Goal: Task Accomplishment & Management: Use online tool/utility

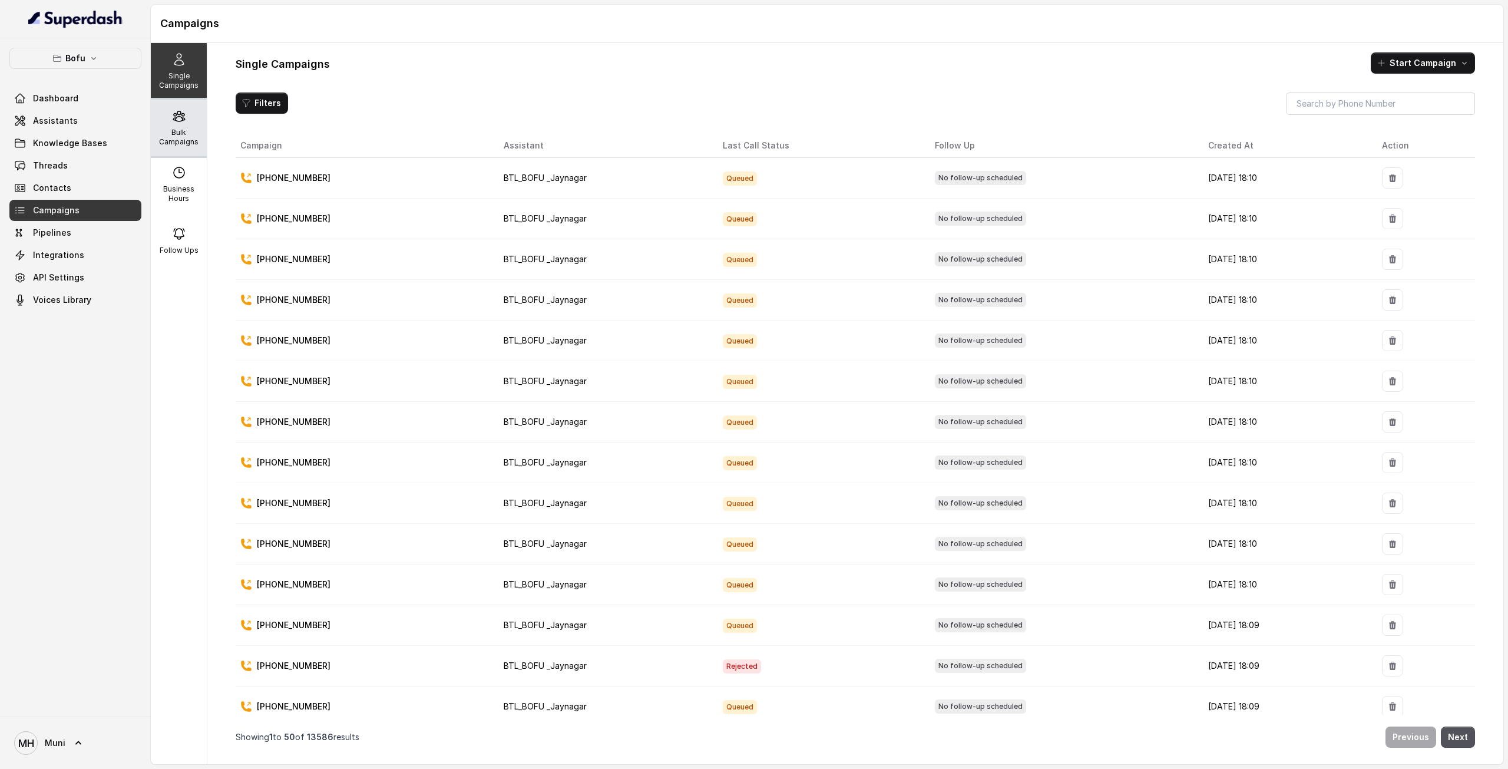
click at [184, 131] on p "Bulk Campaigns" at bounding box center [178, 137] width 47 height 19
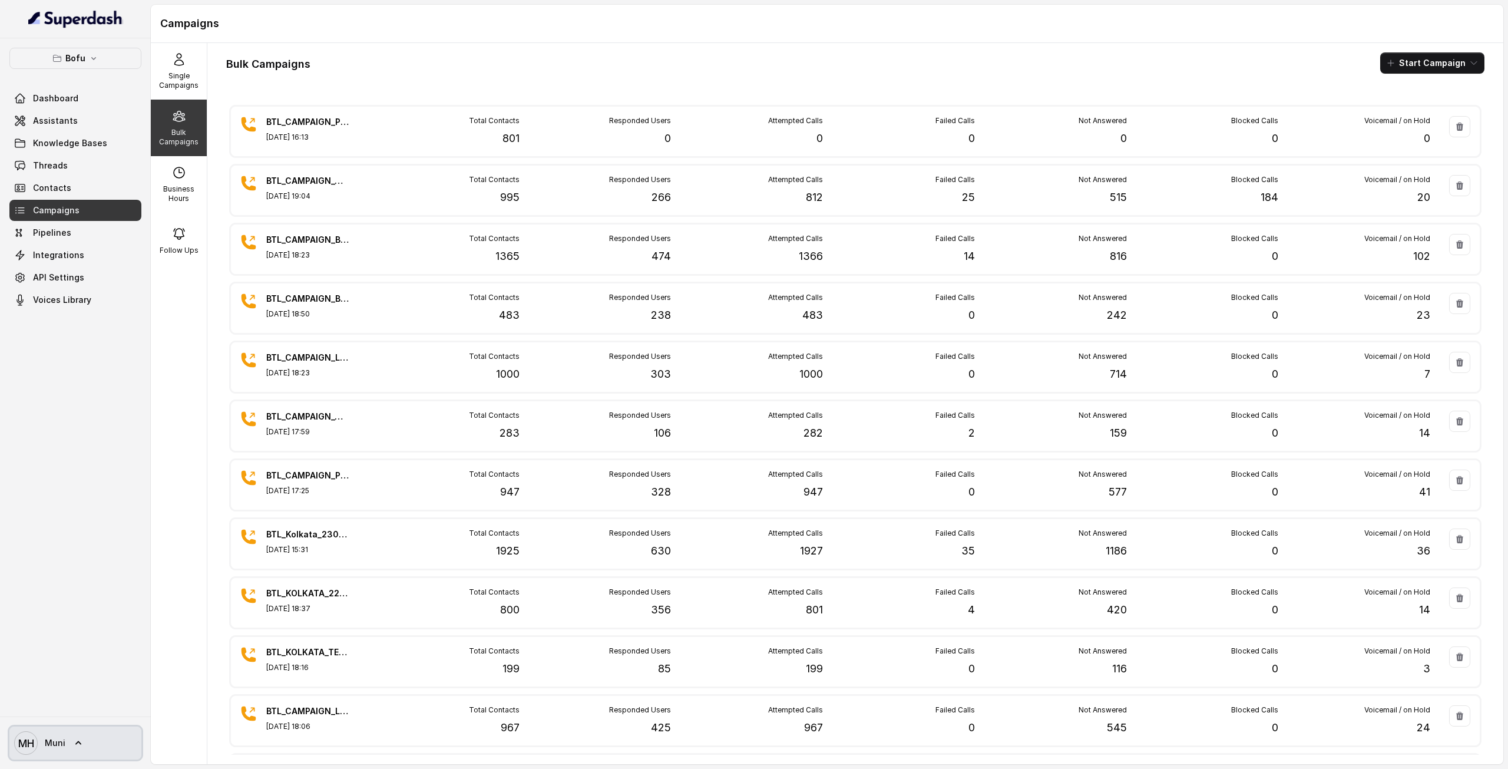
click at [71, 745] on link "MH Muni" at bounding box center [75, 742] width 132 height 33
click at [66, 546] on nav "Bofu Dashboard Assistants Knowledge Bases Threads Contacts Campaigns Pipelines …" at bounding box center [75, 384] width 151 height 769
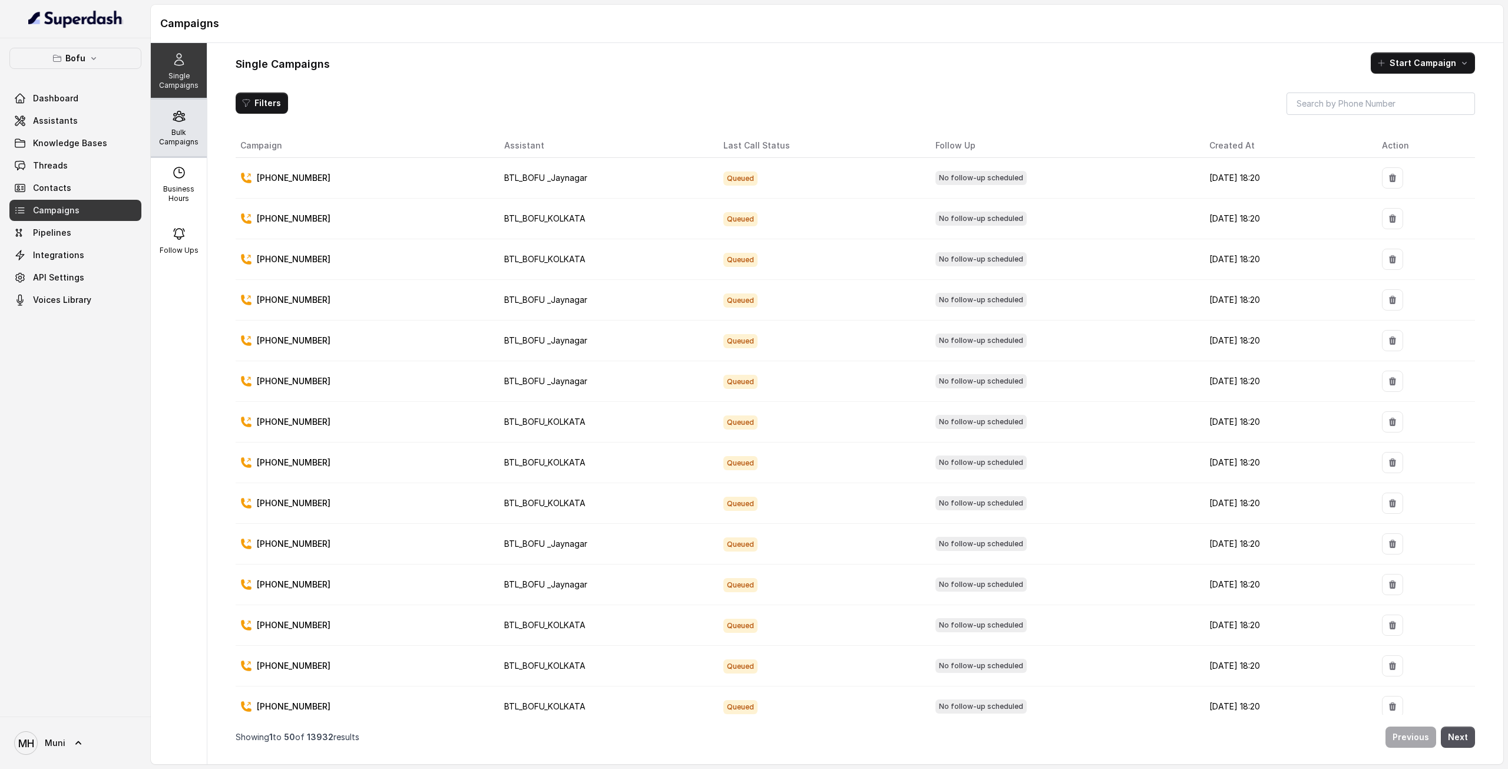
click at [173, 126] on div "Bulk Campaigns" at bounding box center [179, 128] width 56 height 57
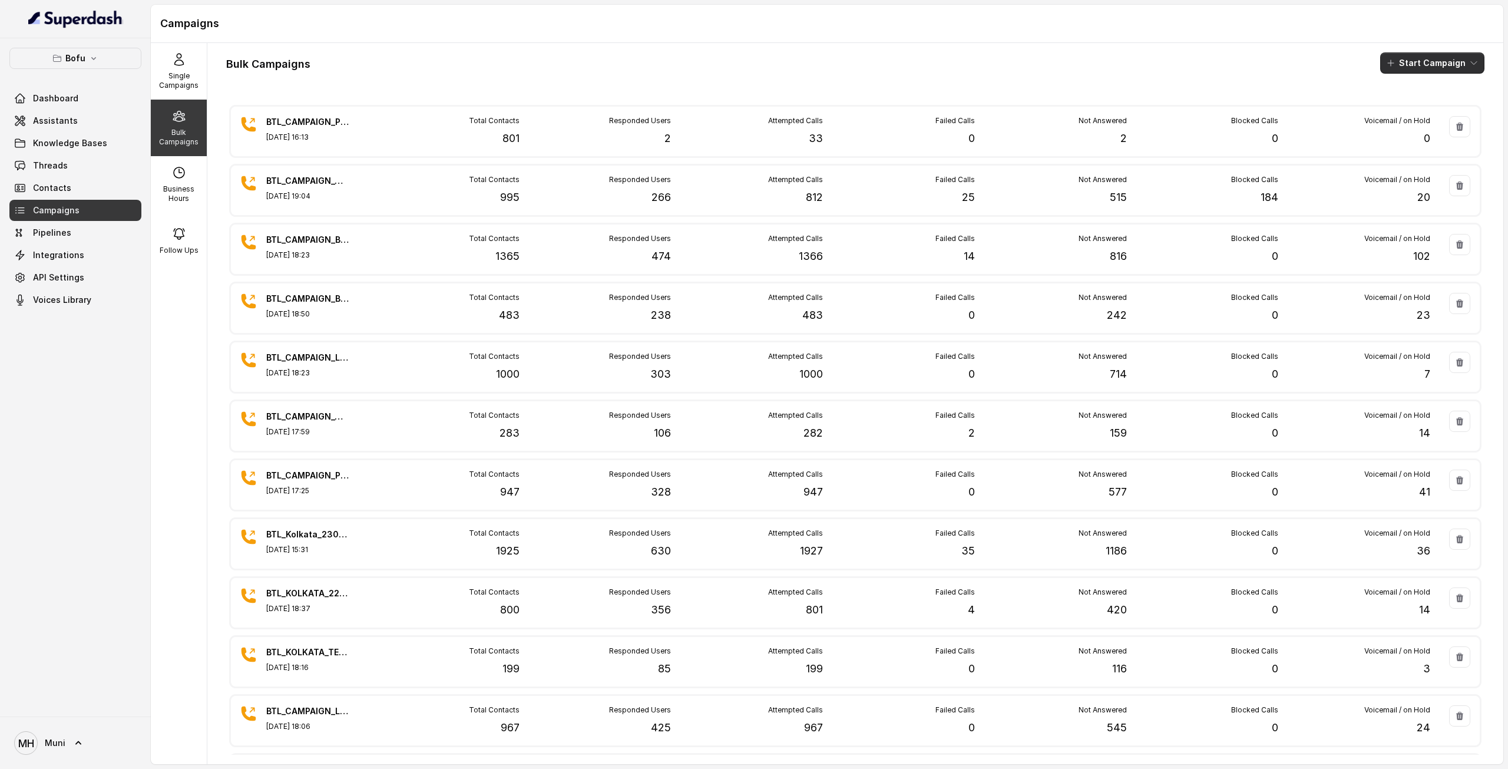
click at [1429, 61] on button "Start Campaign" at bounding box center [1432, 62] width 104 height 21
click at [1392, 107] on div "Call" at bounding box center [1407, 108] width 57 height 12
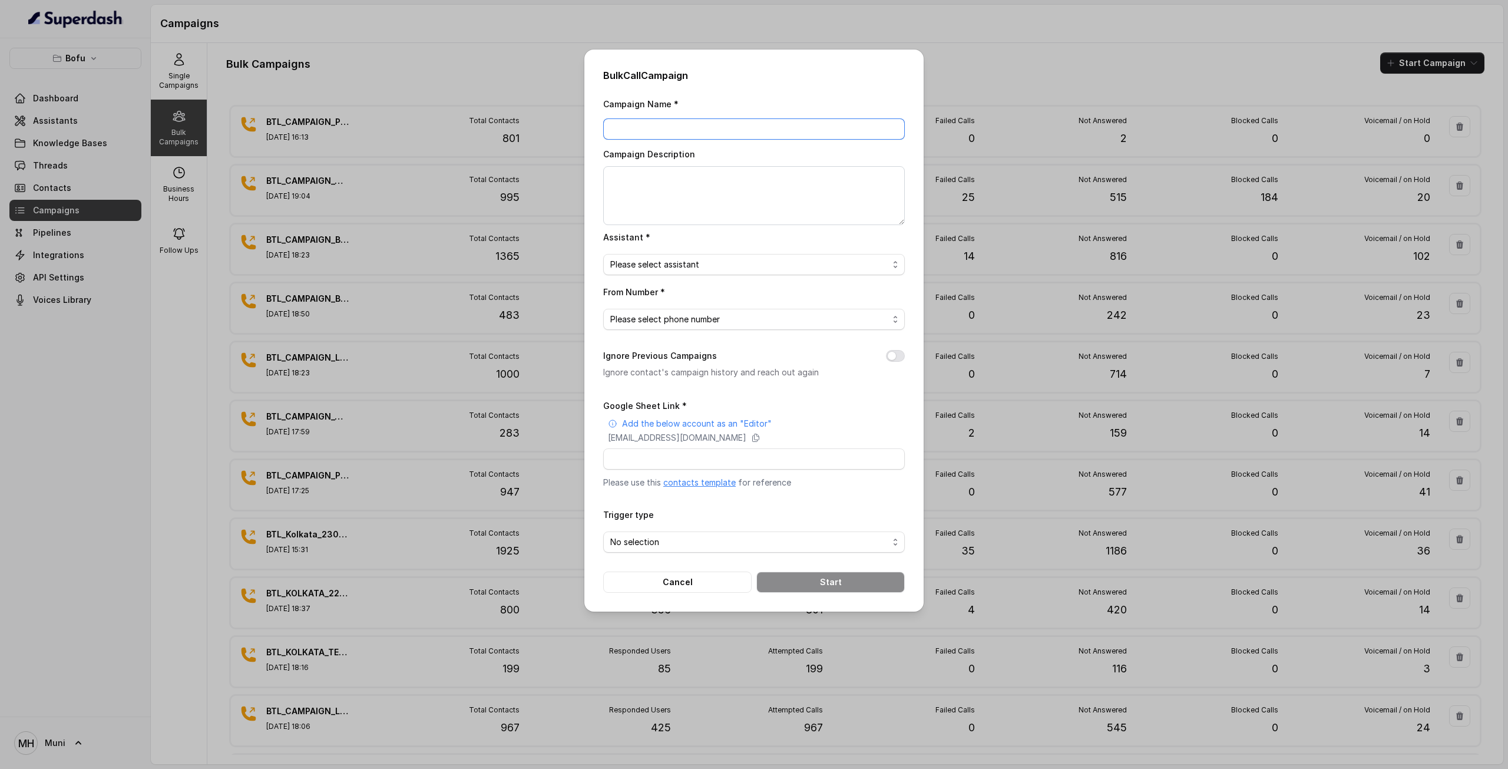
click at [800, 120] on input "Campaign Name *" at bounding box center [754, 128] width 302 height 21
paste input "BTL_CAMPAIGN_BLR_JAYNAGAR_DDMMYY_batchnumber"
type input "BTL_CAMPAIGN_PUN_PUNE_290825_01"
click at [739, 260] on span "Please select assistant" at bounding box center [749, 264] width 278 height 14
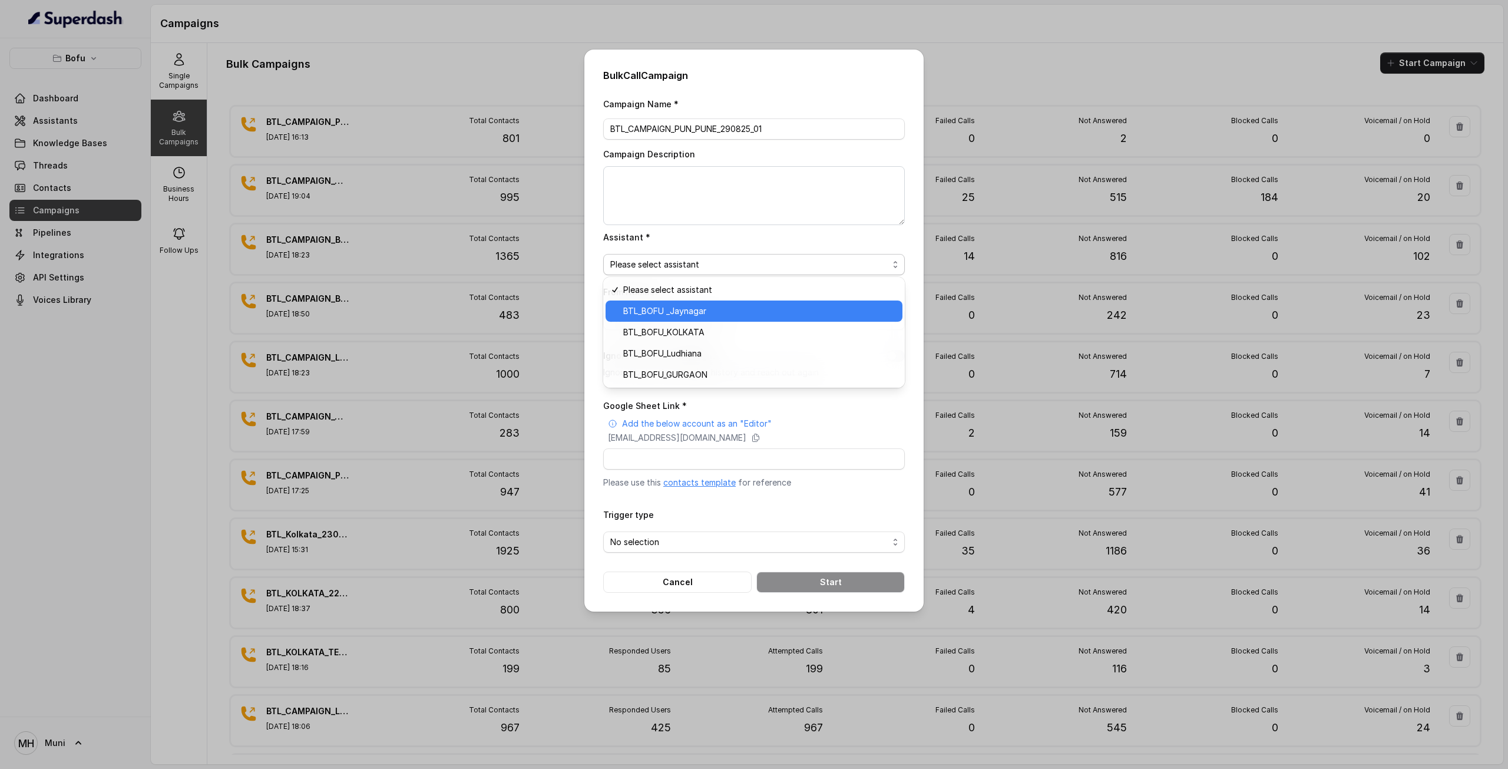
click at [709, 311] on span "BTL_BOFU _Jaynagar" at bounding box center [759, 311] width 272 height 14
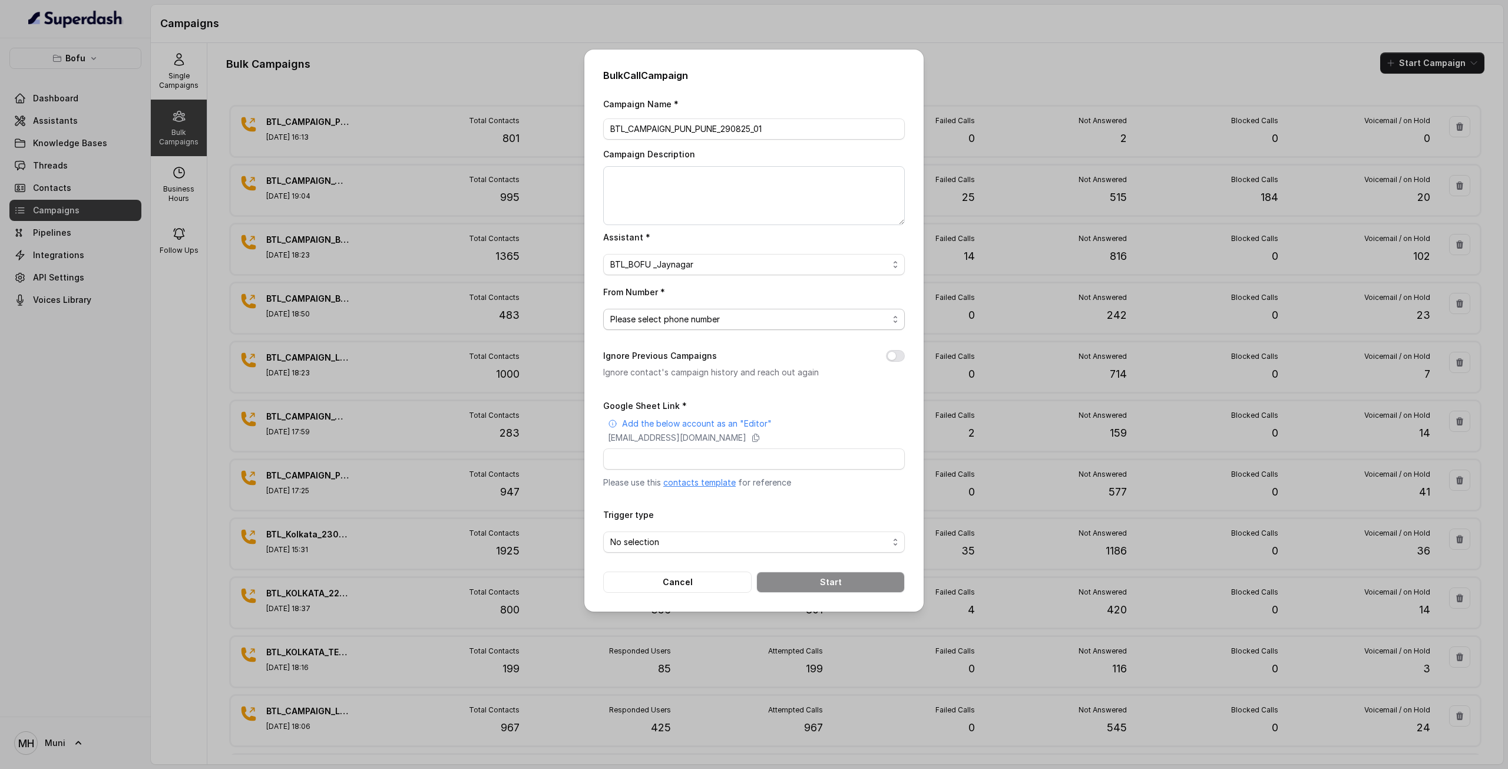
click at [710, 327] on span "Please select phone number" at bounding box center [754, 319] width 302 height 21
click at [700, 381] on div "Campaign Name * BTL_CAMPAIGN_PUN_PUNE_290825_01 Campaign Description Assistant …" at bounding box center [754, 345] width 302 height 496
click at [696, 324] on span "Please select phone number" at bounding box center [749, 319] width 278 height 14
click at [682, 373] on div "+918035739601" at bounding box center [753, 365] width 297 height 21
click at [896, 356] on button "Ignore Previous Campaigns" at bounding box center [895, 356] width 19 height 12
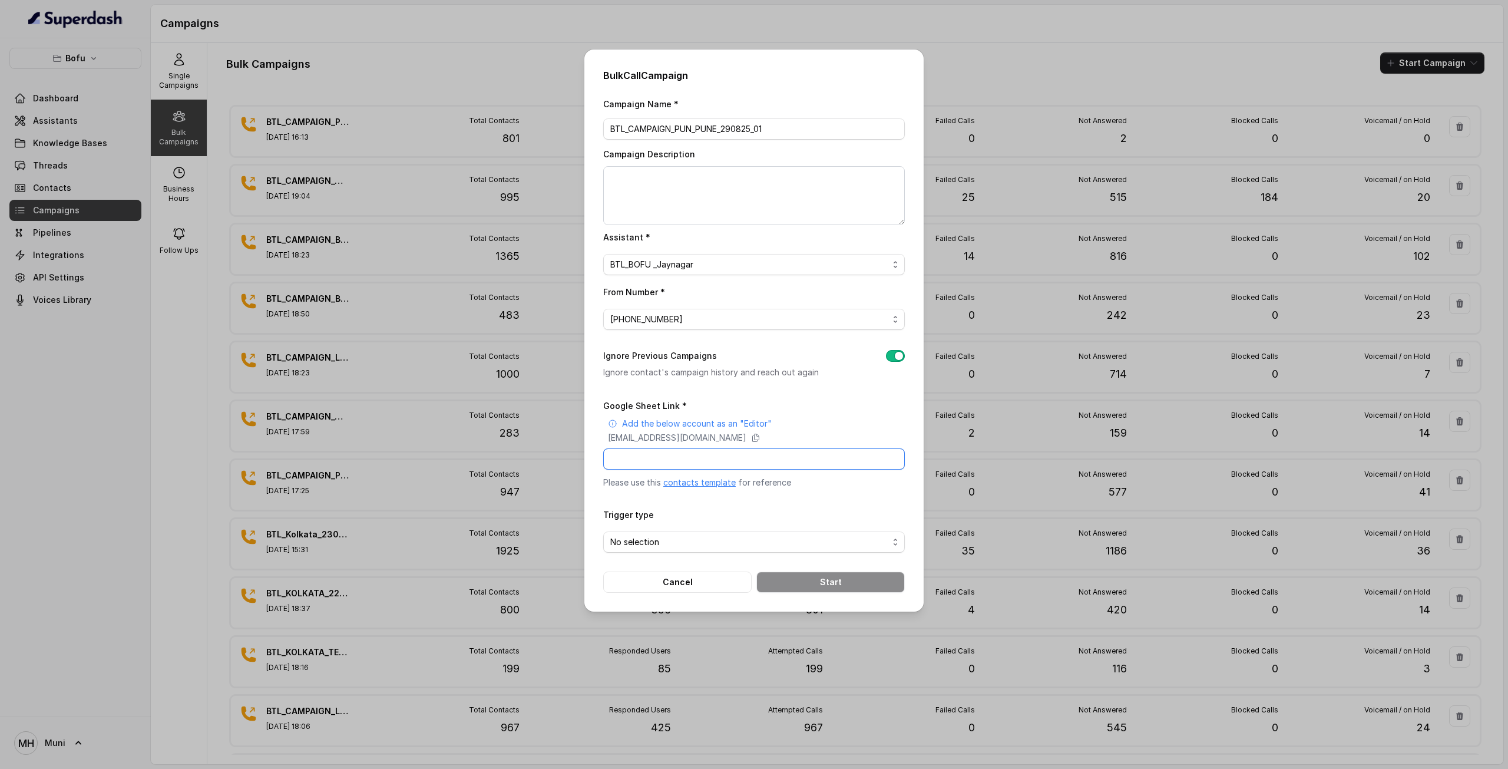
click at [795, 460] on input "Google Sheet Link *" at bounding box center [754, 458] width 302 height 21
paste input "https://docs.google.com/spreadsheets/d/1V8h-1Gebtquf495dIq1PtAkTjwbBn5xBXN15kRx…"
type input "https://docs.google.com/spreadsheets/d/1V8h-1Gebtquf495dIq1PtAkTjwbBn5xBXN15kRx…"
click at [760, 438] on icon at bounding box center [755, 437] width 9 height 9
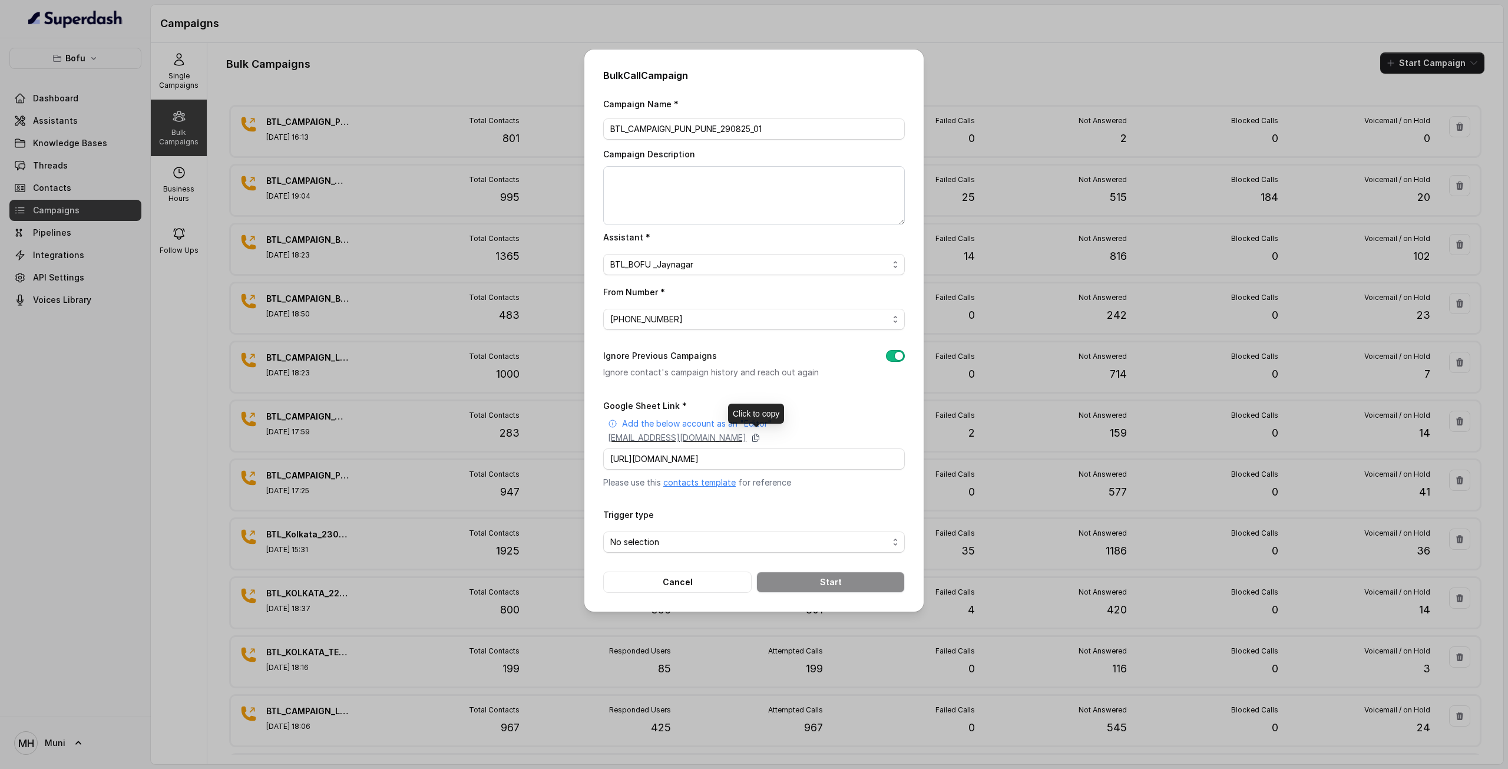
scroll to position [0, 0]
click at [760, 439] on icon at bounding box center [755, 437] width 9 height 9
click at [716, 547] on span "No selection" at bounding box center [749, 542] width 278 height 14
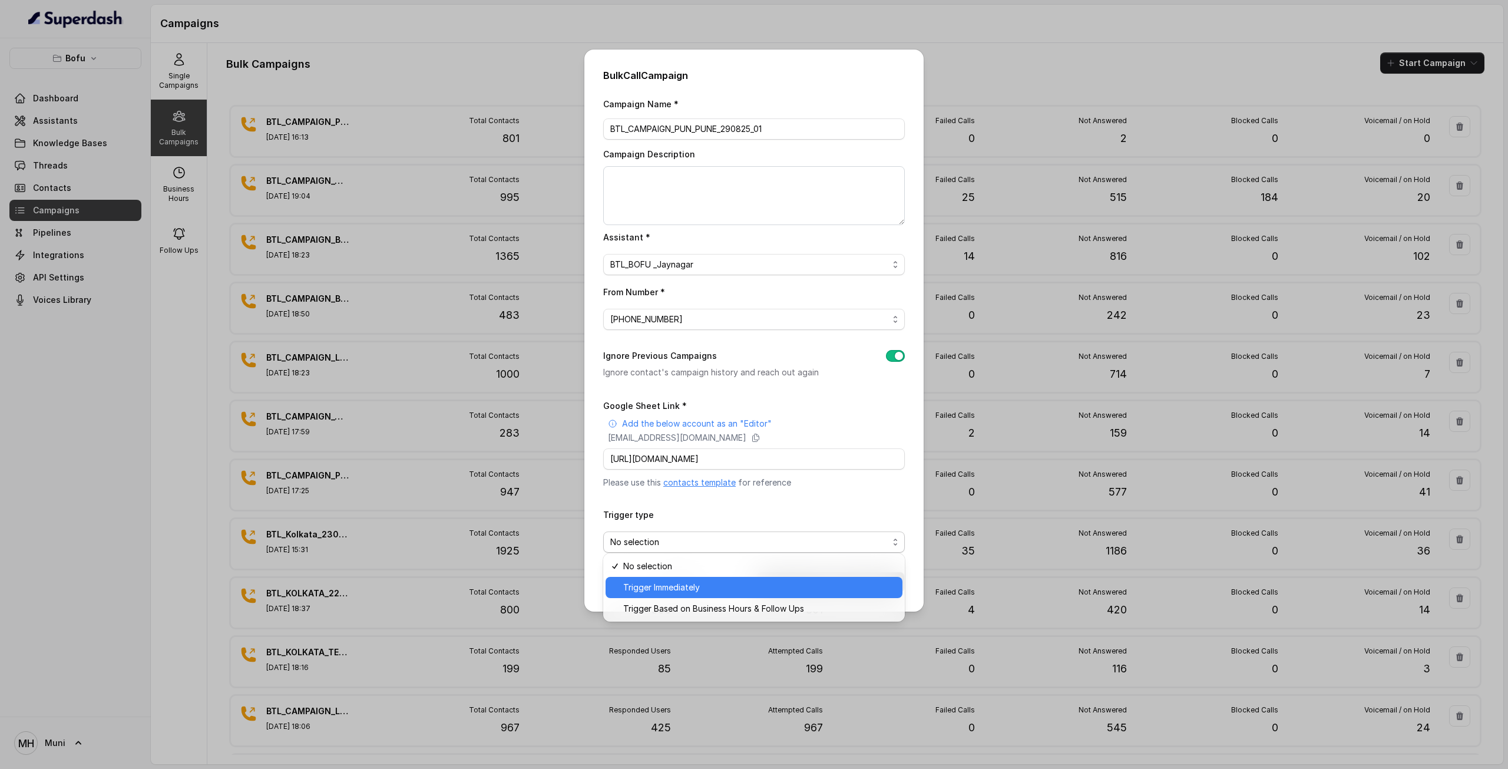
click at [701, 586] on span "Trigger Immediately" at bounding box center [759, 587] width 272 height 14
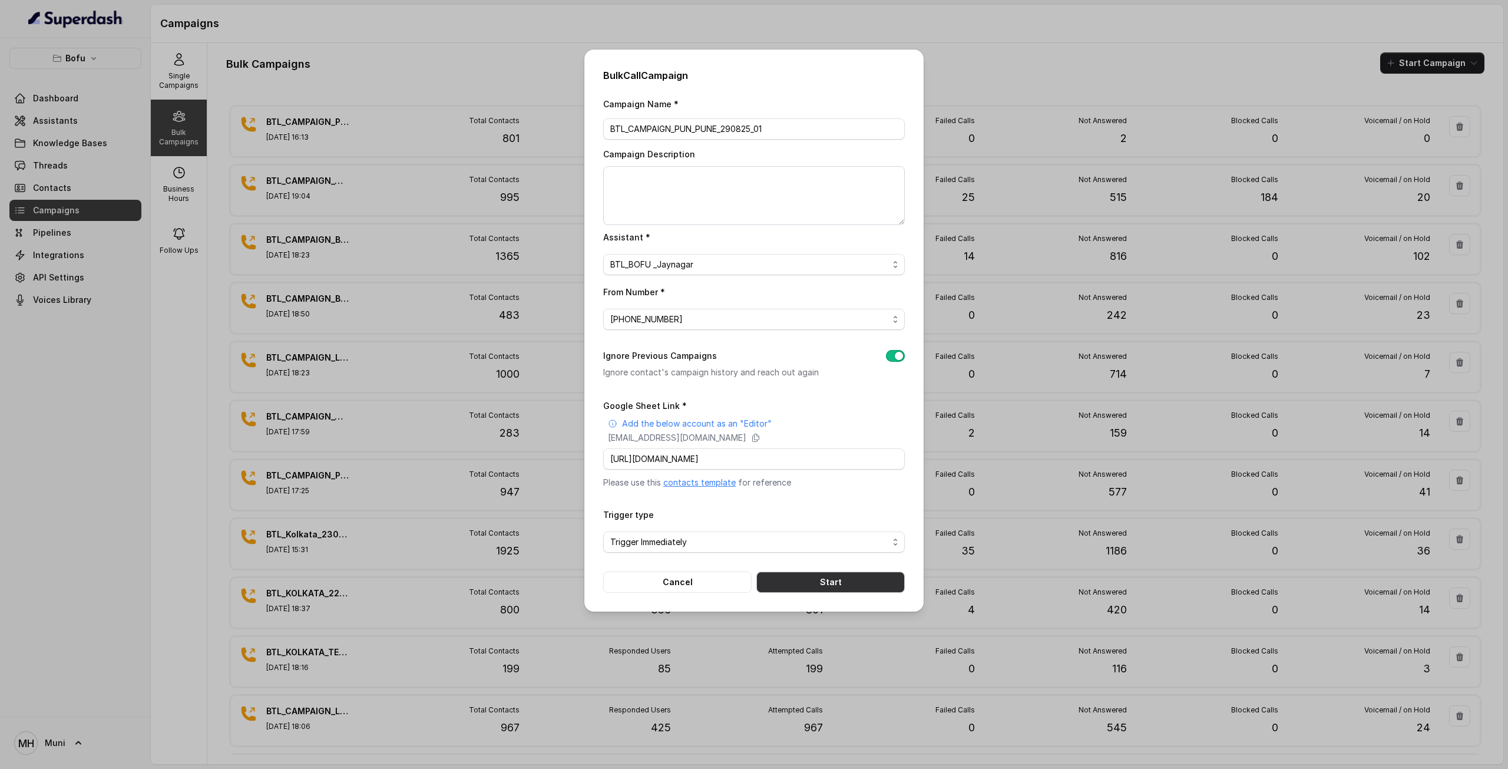
click at [786, 577] on button "Start" at bounding box center [830, 581] width 148 height 21
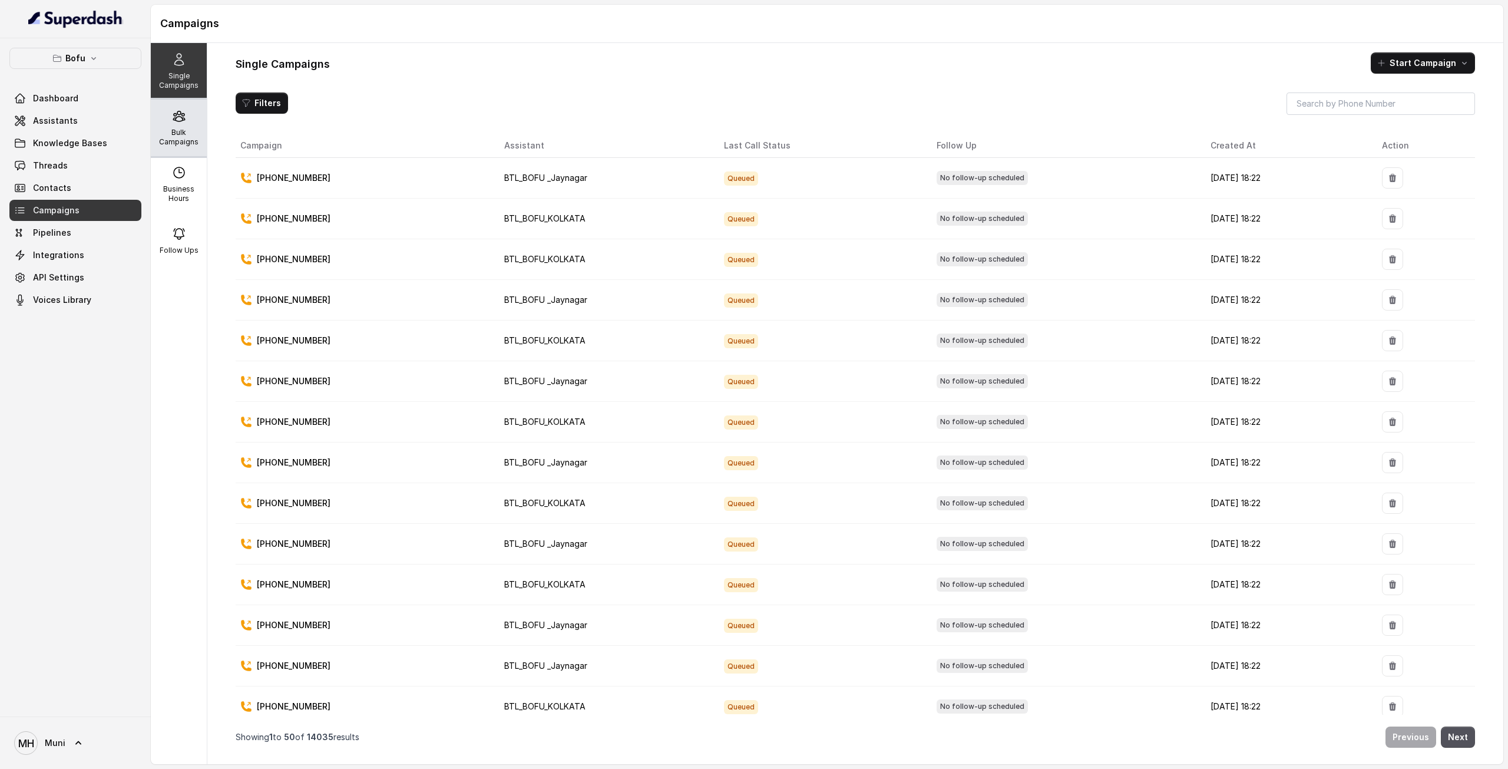
click at [165, 120] on div "Bulk Campaigns" at bounding box center [179, 128] width 56 height 57
click at [164, 141] on p "Bulk Campaigns" at bounding box center [178, 137] width 47 height 19
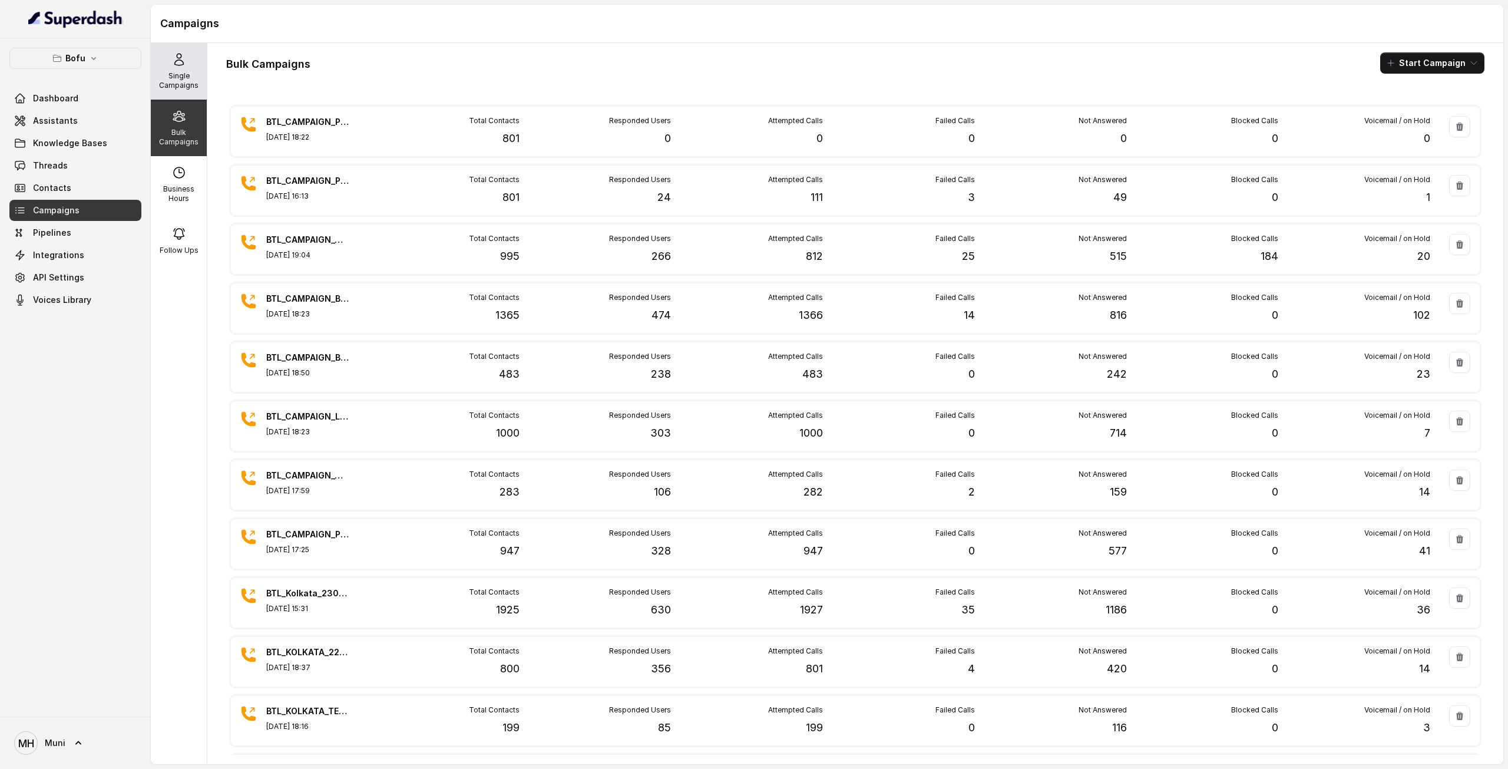
click at [180, 82] on p "Single Campaigns" at bounding box center [178, 80] width 47 height 19
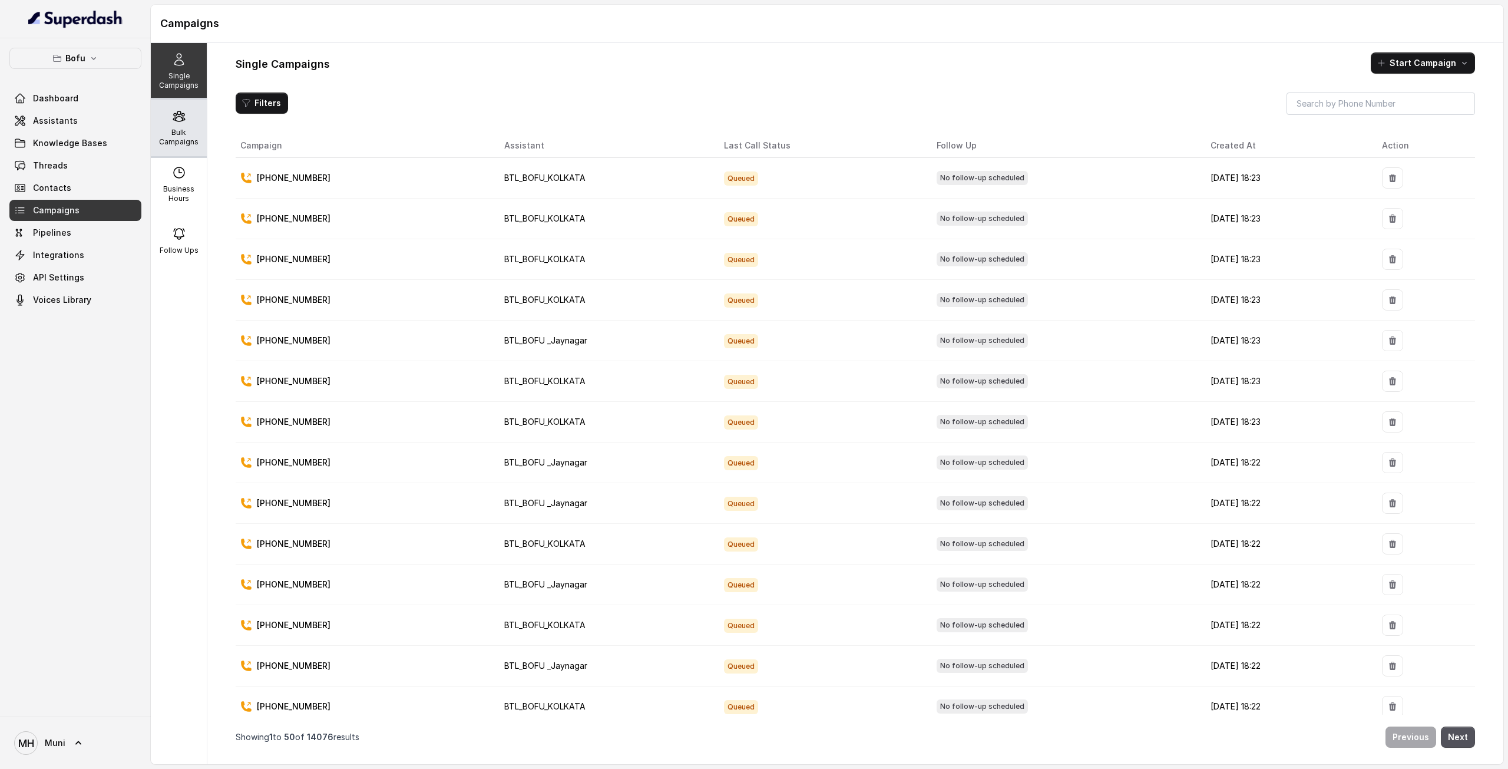
click at [164, 108] on div "Bulk Campaigns" at bounding box center [179, 128] width 56 height 57
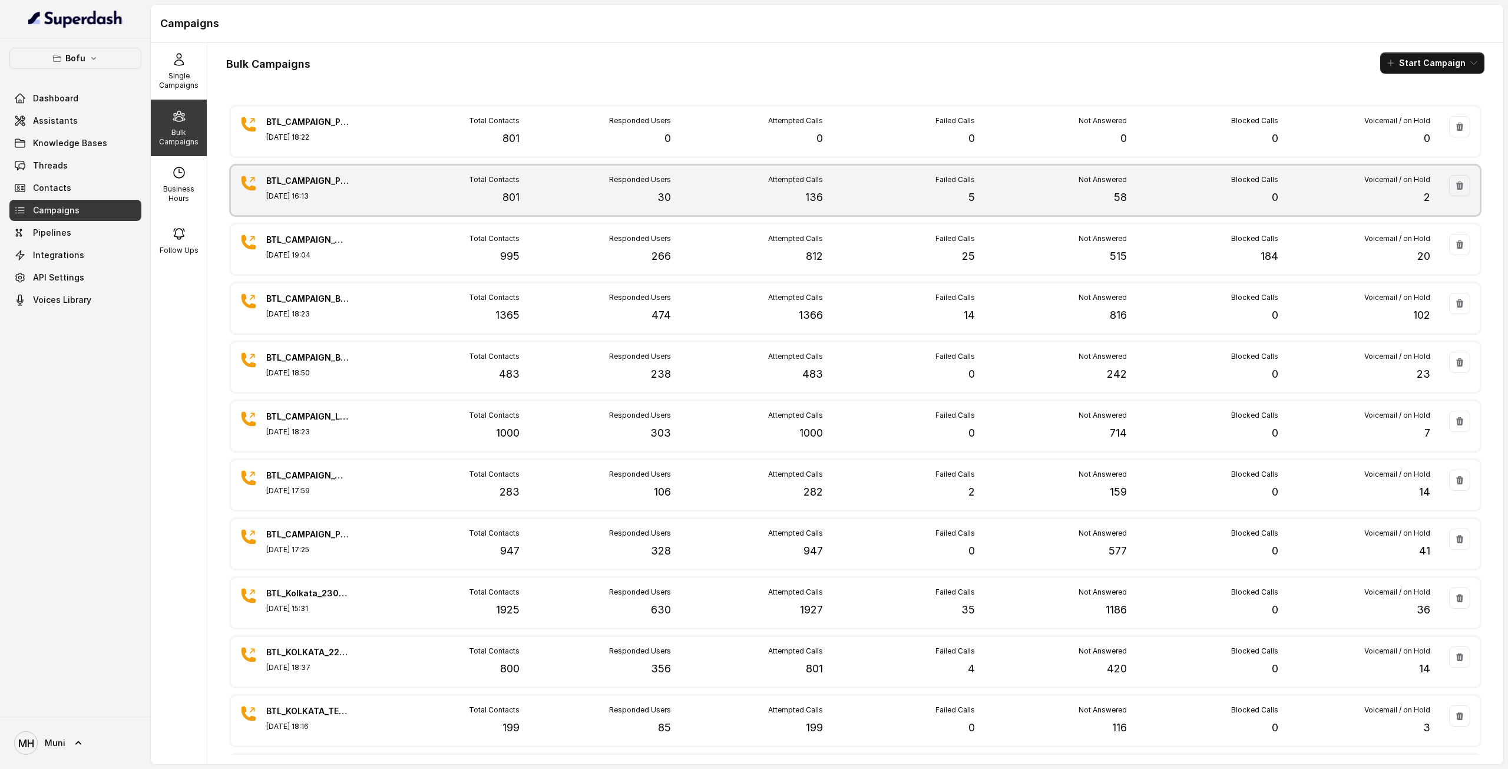
click at [402, 202] on div "Total Contacts 801" at bounding box center [444, 190] width 152 height 31
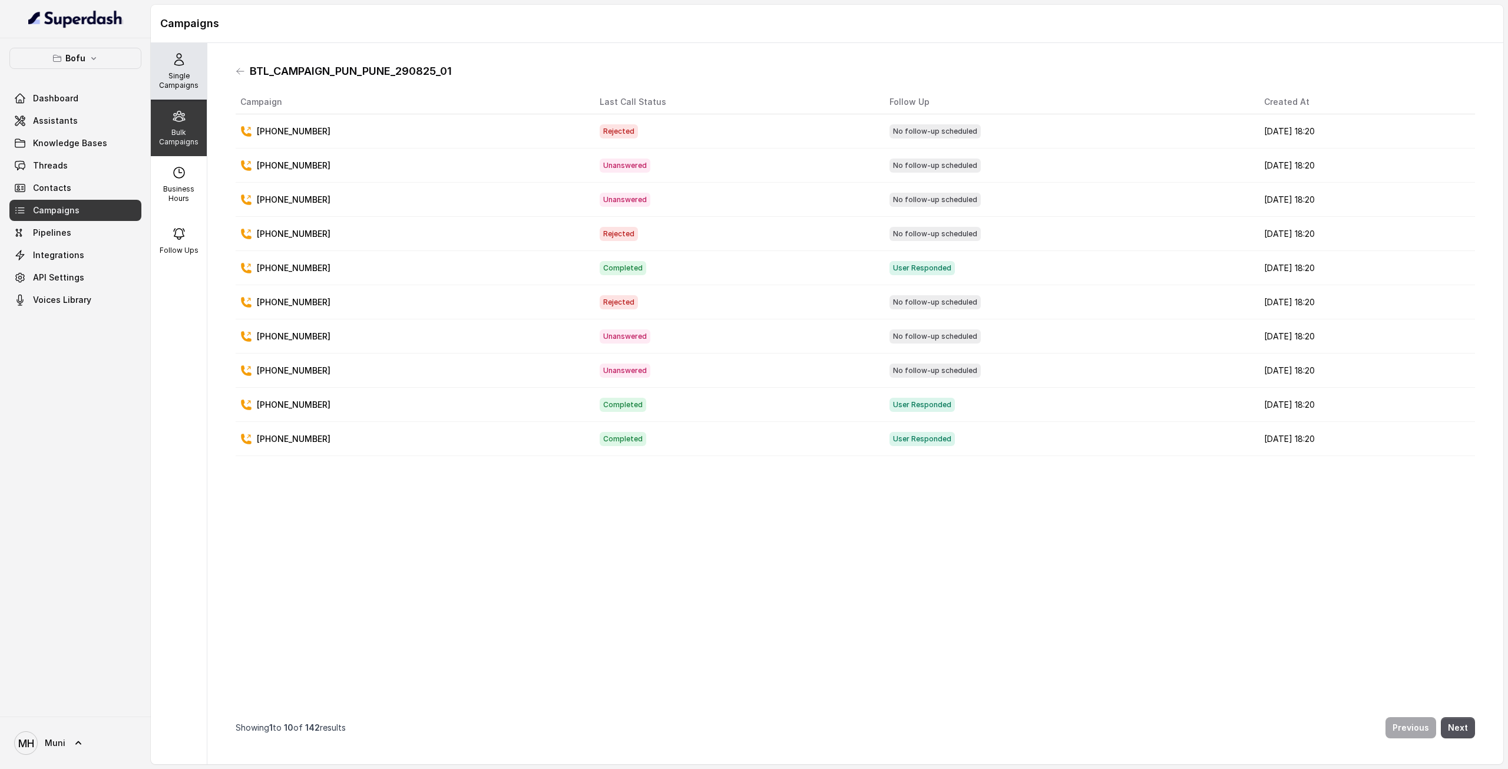
click at [184, 90] on p "Single Campaigns" at bounding box center [178, 80] width 47 height 19
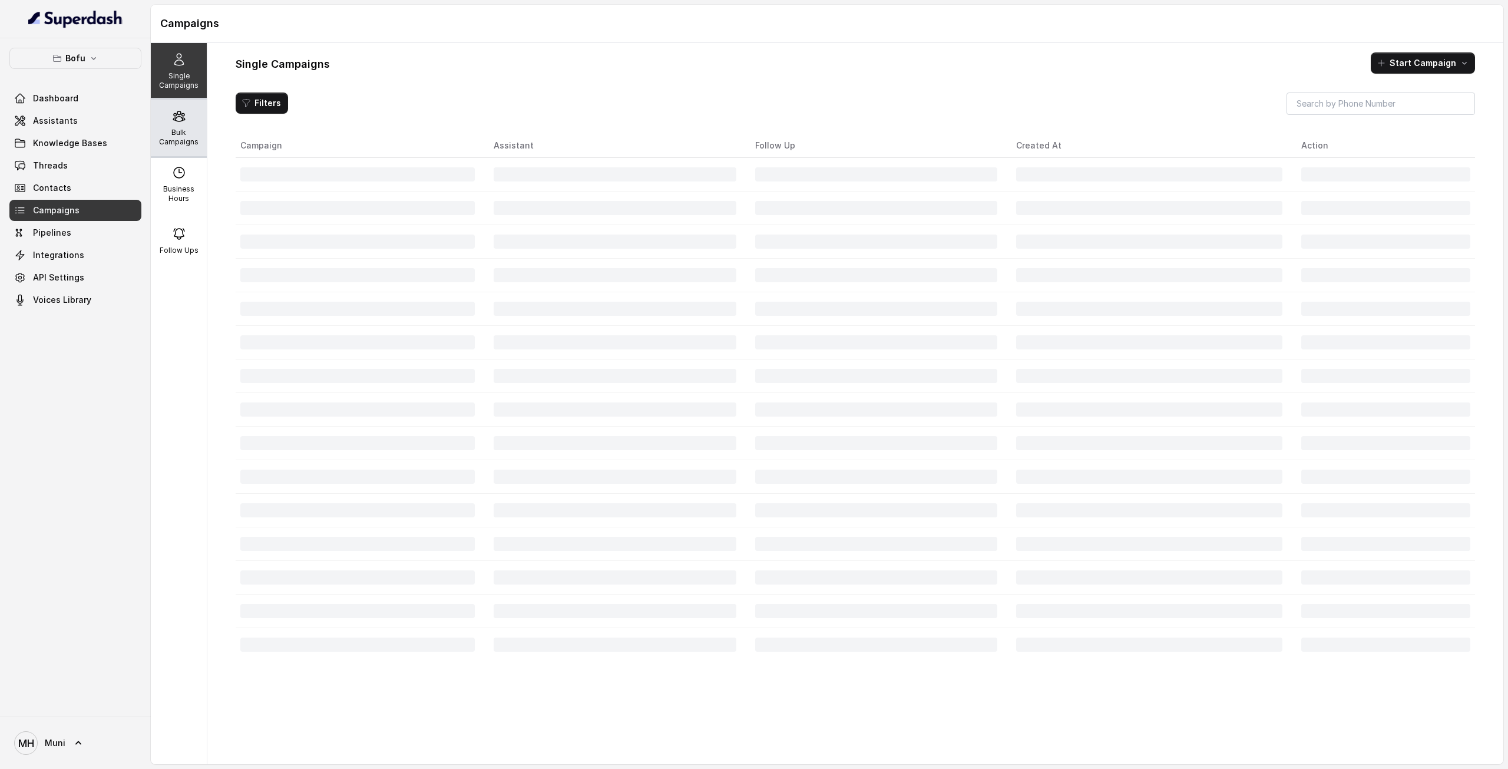
click at [183, 121] on div "Bulk Campaigns" at bounding box center [179, 128] width 56 height 57
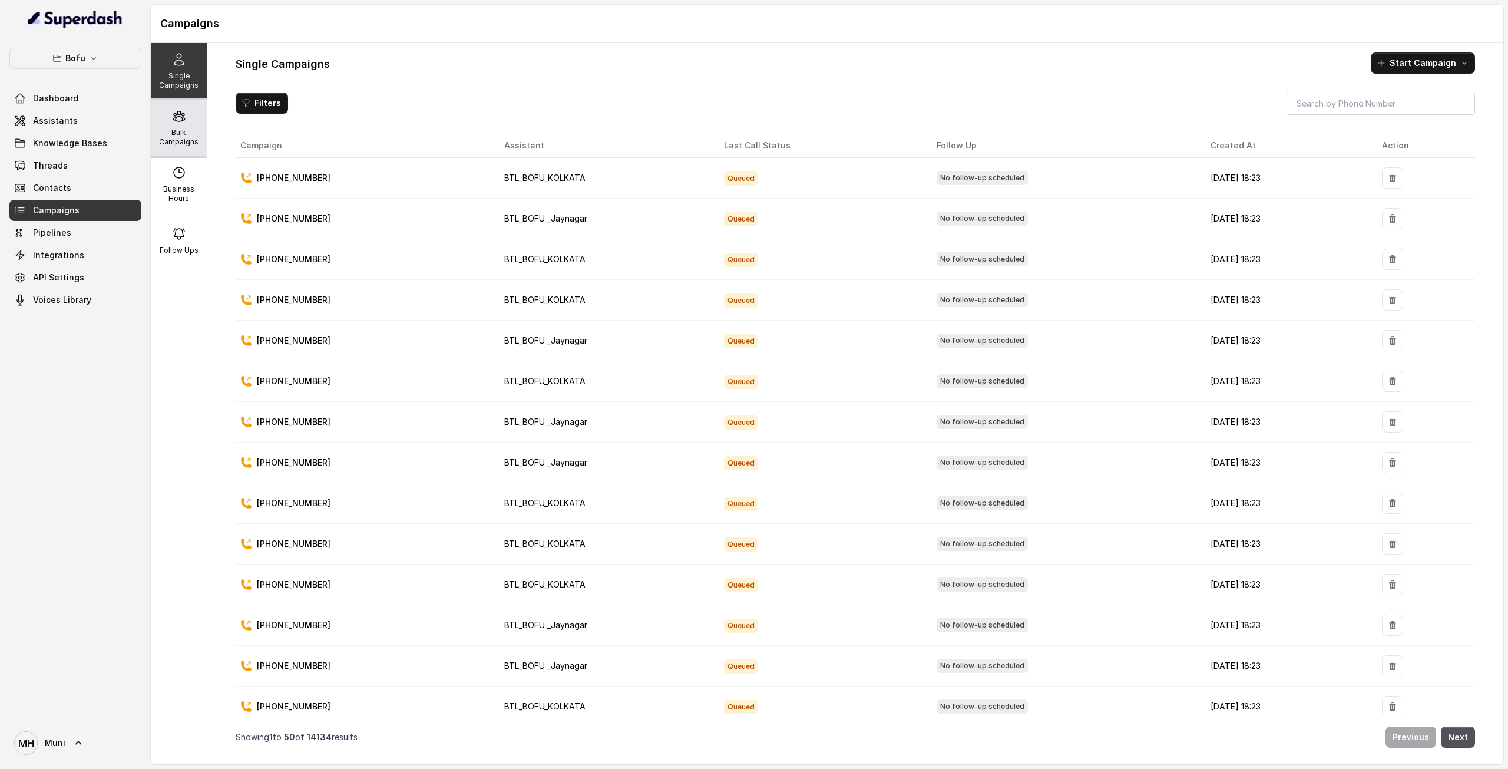
click at [189, 137] on p "Bulk Campaigns" at bounding box center [178, 137] width 47 height 19
click at [184, 120] on div "Bulk Campaigns" at bounding box center [179, 128] width 56 height 57
click at [172, 116] on icon at bounding box center [179, 116] width 14 height 14
click at [170, 130] on p "Bulk Campaigns" at bounding box center [178, 137] width 47 height 19
click at [188, 135] on p "Bulk Campaigns" at bounding box center [178, 137] width 47 height 19
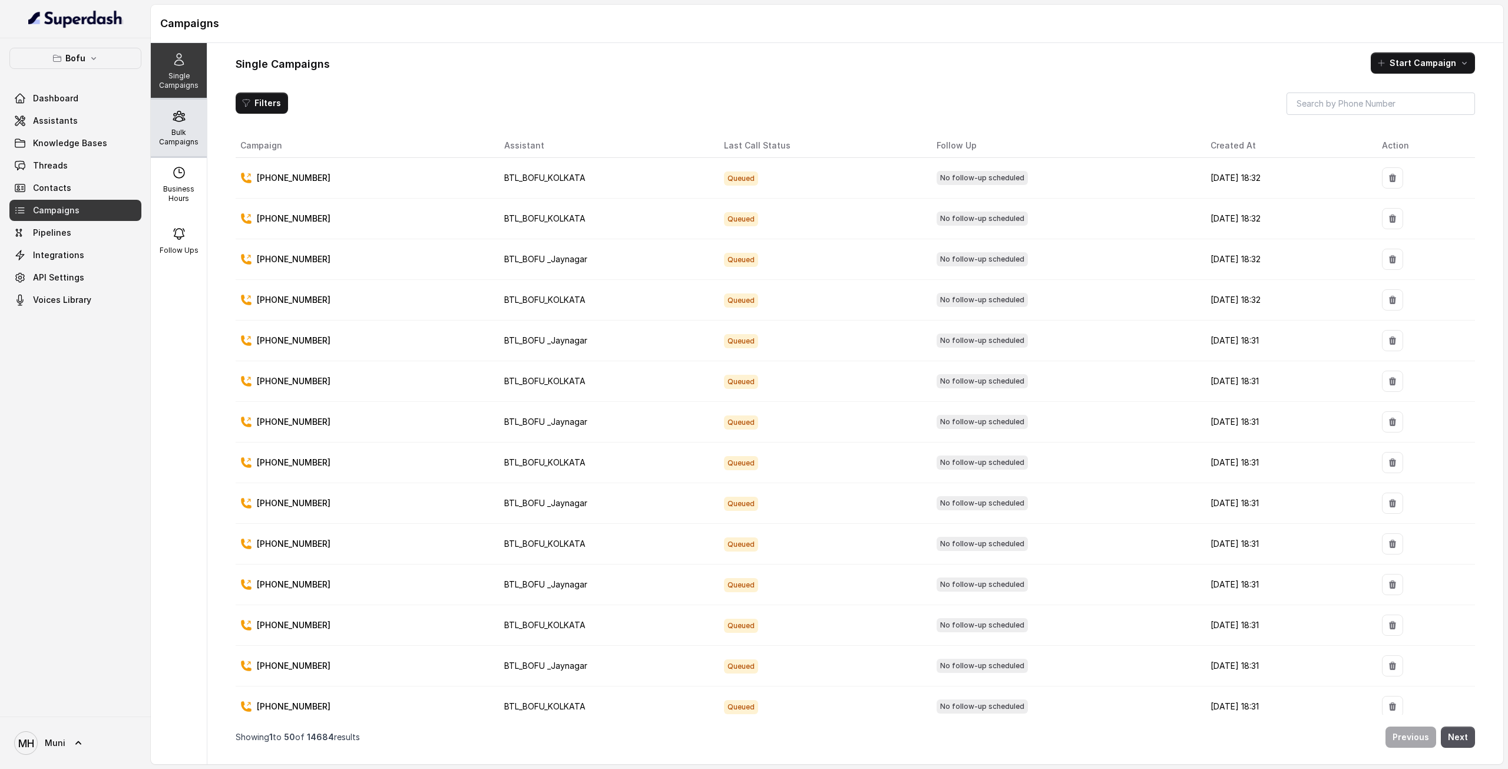
click at [179, 134] on p "Bulk Campaigns" at bounding box center [178, 137] width 47 height 19
click at [178, 121] on icon at bounding box center [179, 116] width 14 height 14
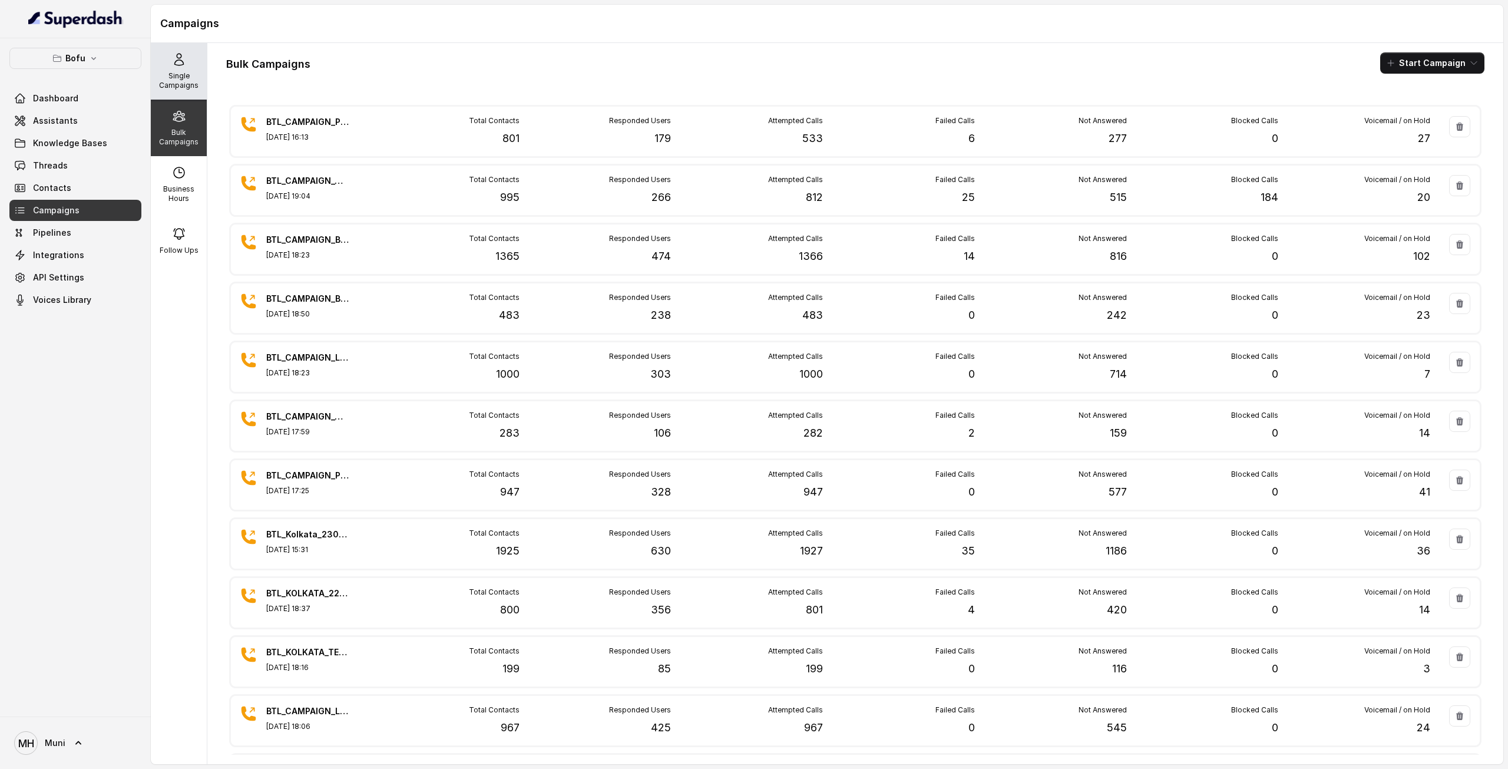
click at [158, 80] on p "Single Campaigns" at bounding box center [178, 80] width 47 height 19
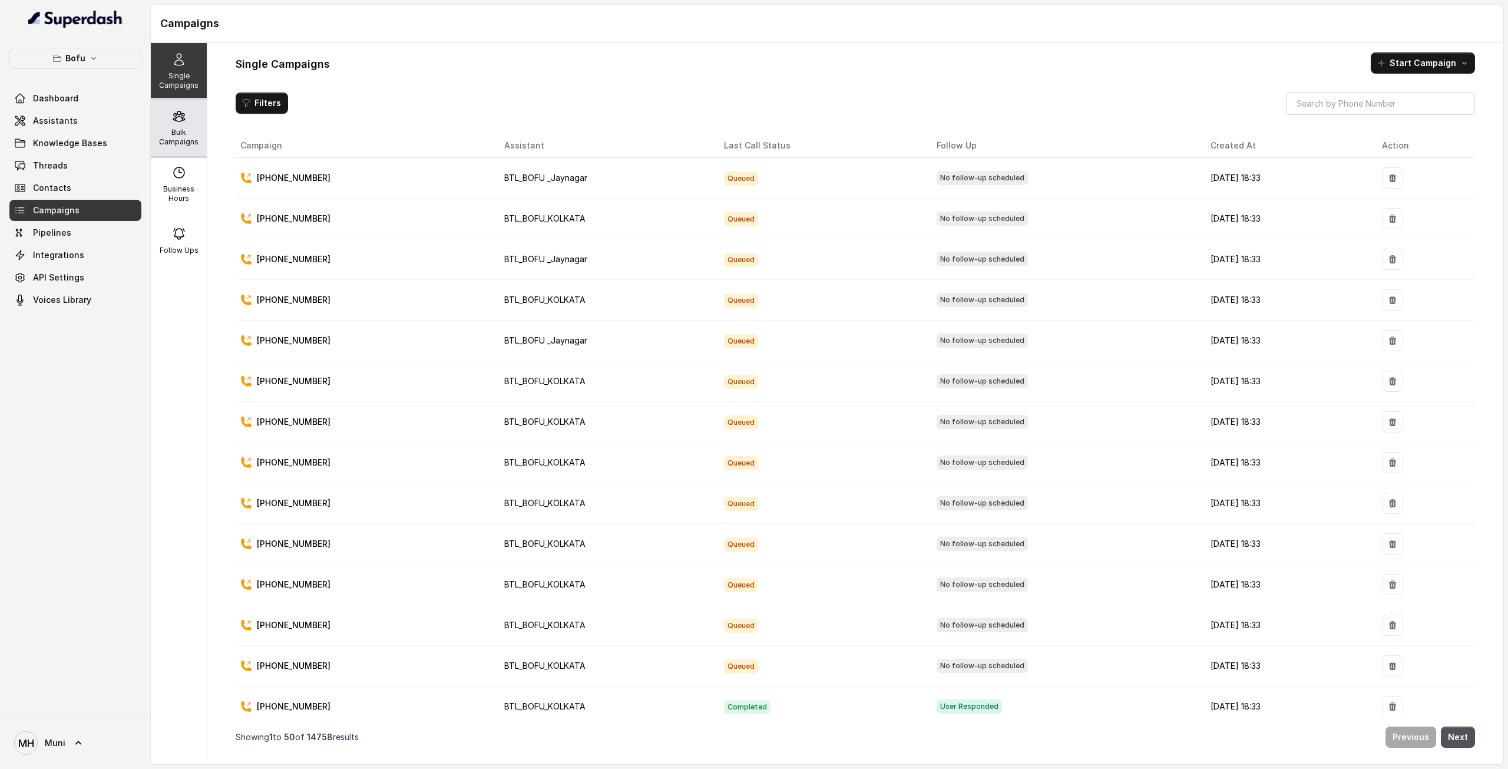
click at [183, 118] on div "Bulk Campaigns" at bounding box center [179, 128] width 56 height 57
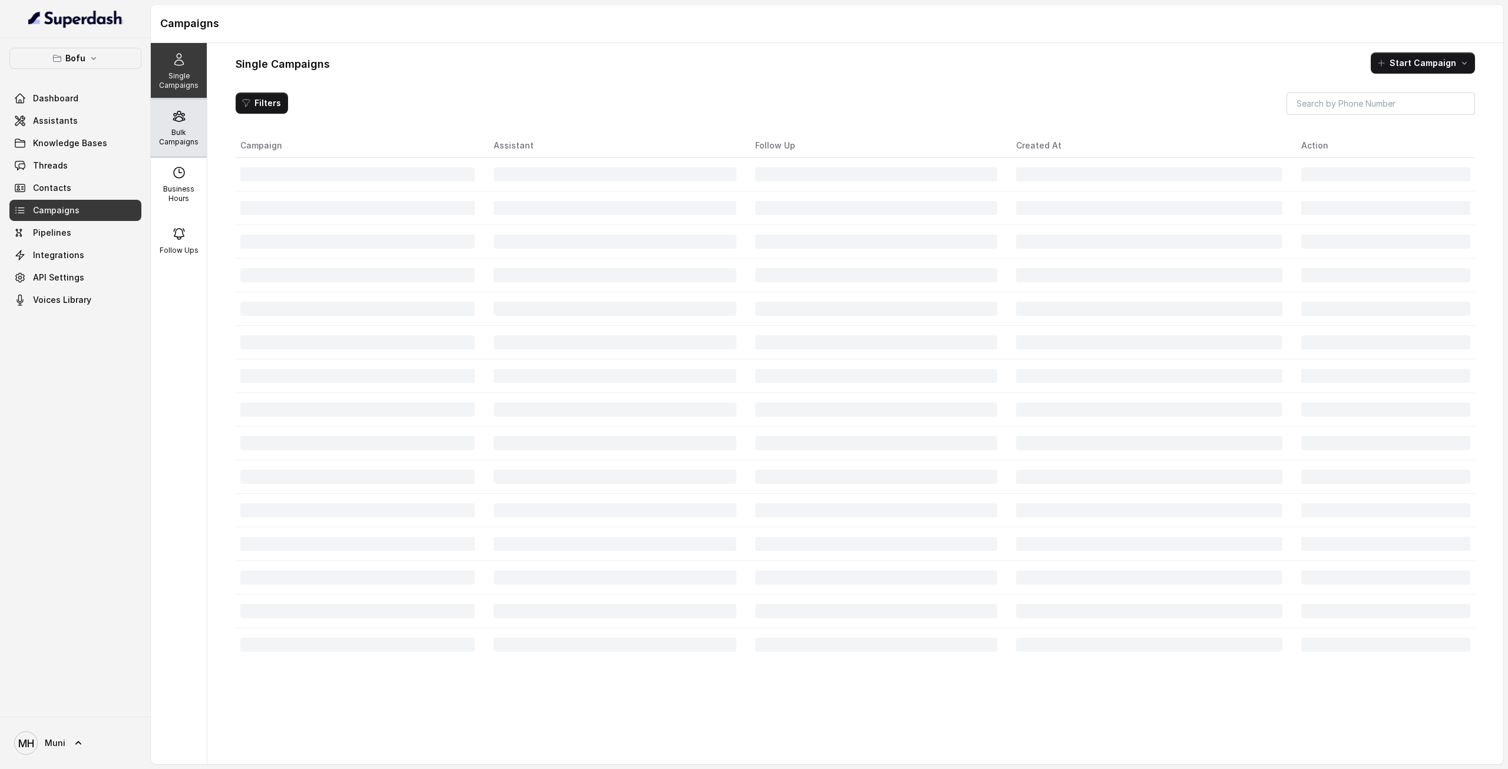
click at [178, 134] on p "Bulk Campaigns" at bounding box center [178, 137] width 47 height 19
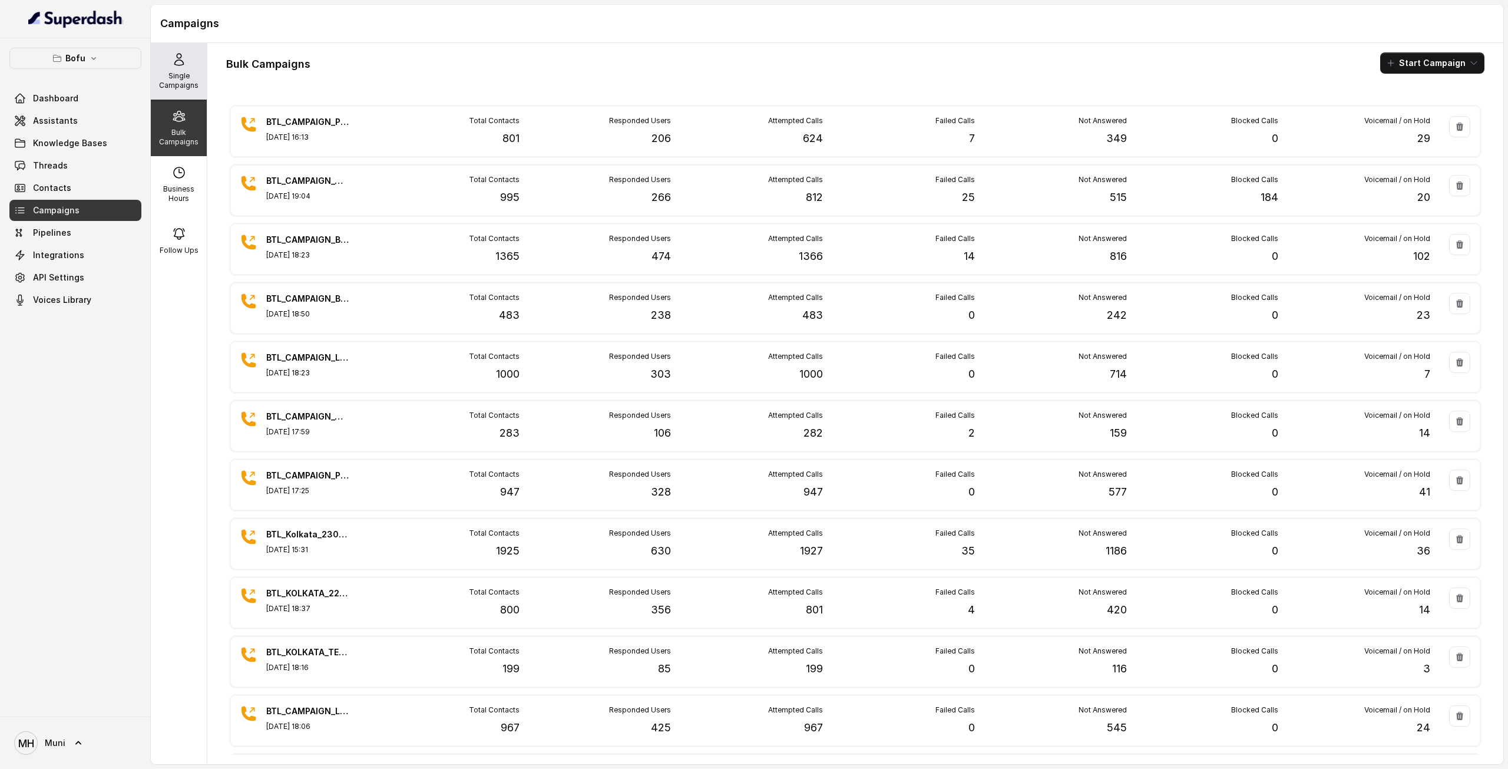
click at [179, 87] on p "Single Campaigns" at bounding box center [178, 80] width 47 height 19
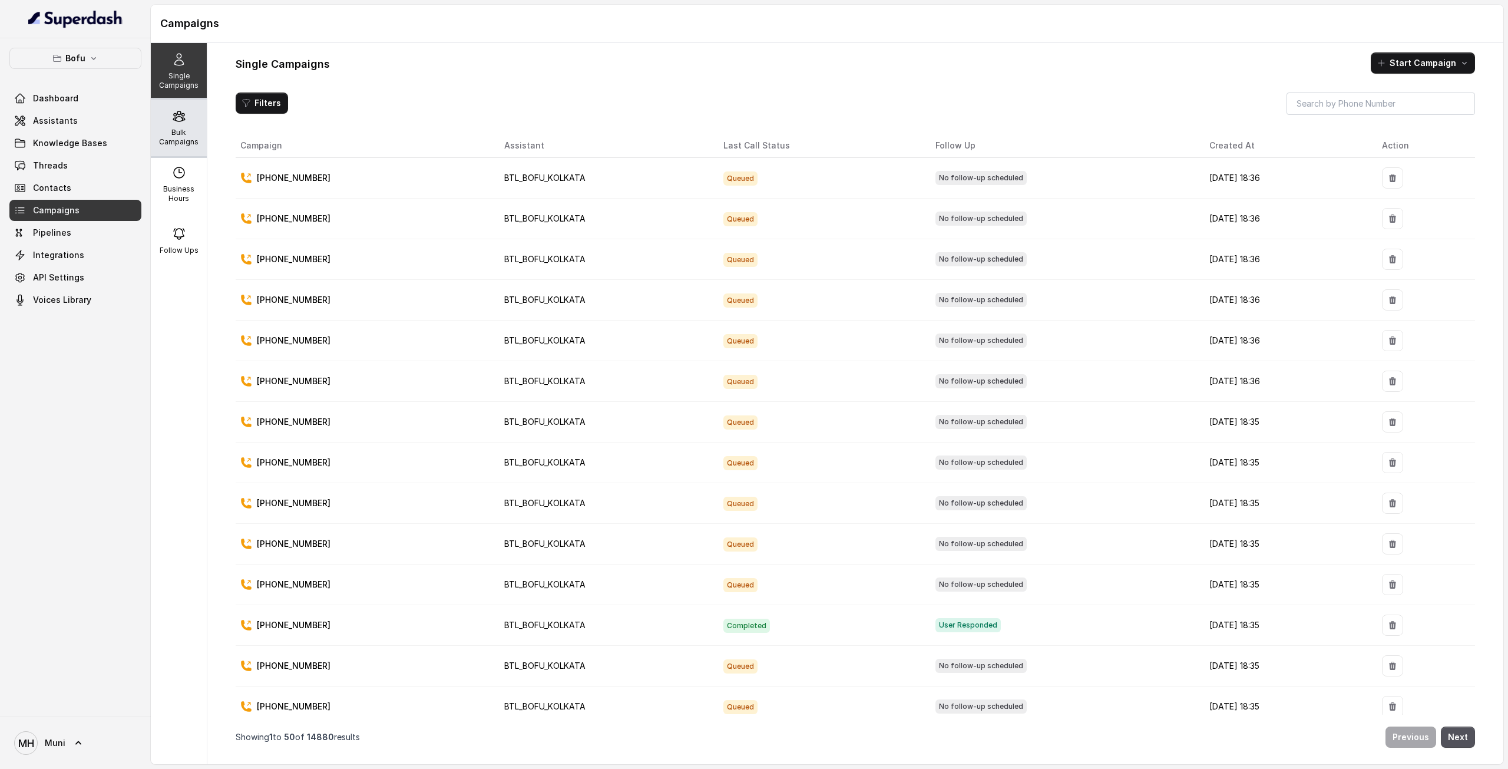
click at [183, 135] on p "Bulk Campaigns" at bounding box center [178, 137] width 47 height 19
click at [174, 137] on p "Bulk Campaigns" at bounding box center [178, 137] width 47 height 19
click at [178, 133] on p "Bulk Campaigns" at bounding box center [178, 137] width 47 height 19
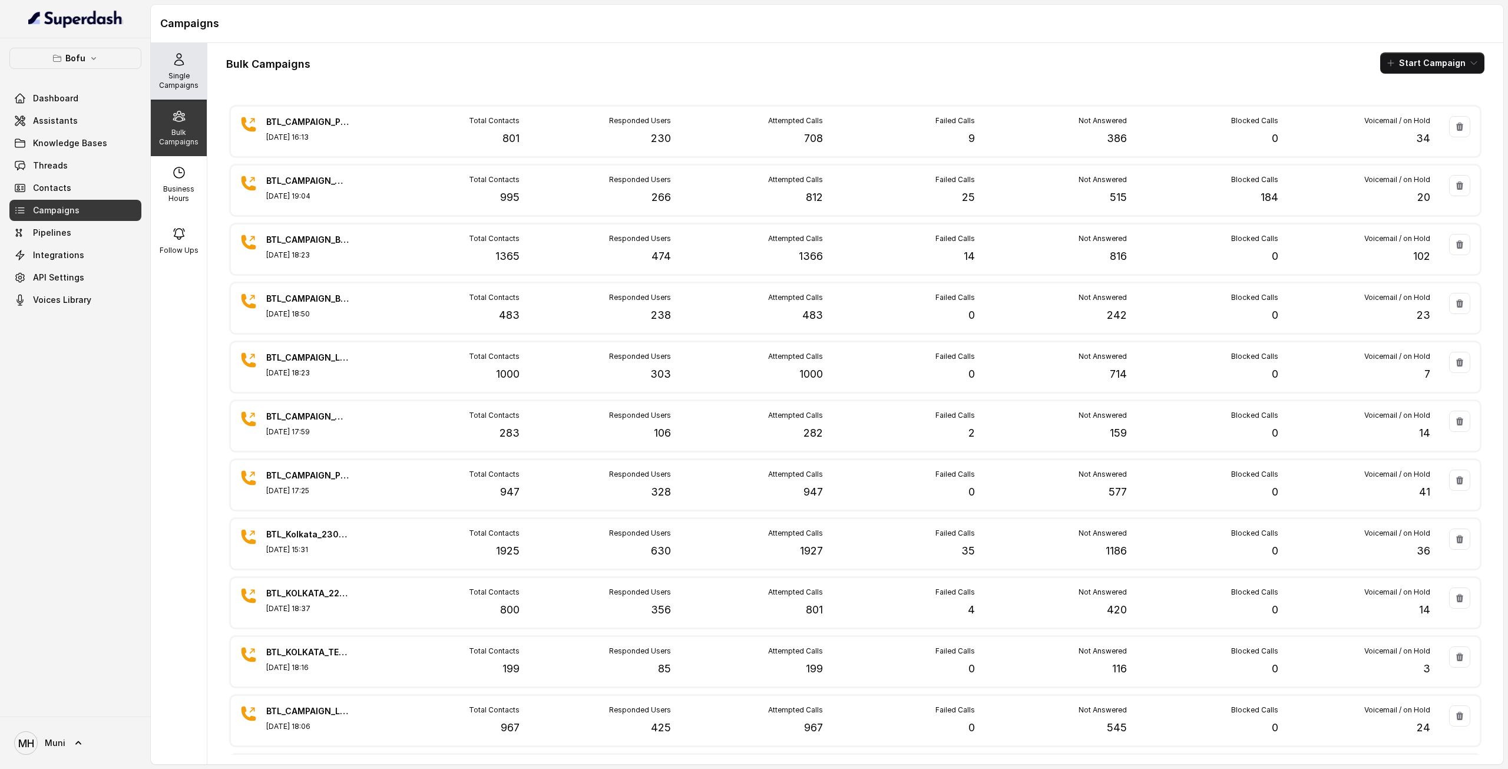
click at [176, 83] on p "Single Campaigns" at bounding box center [178, 80] width 47 height 19
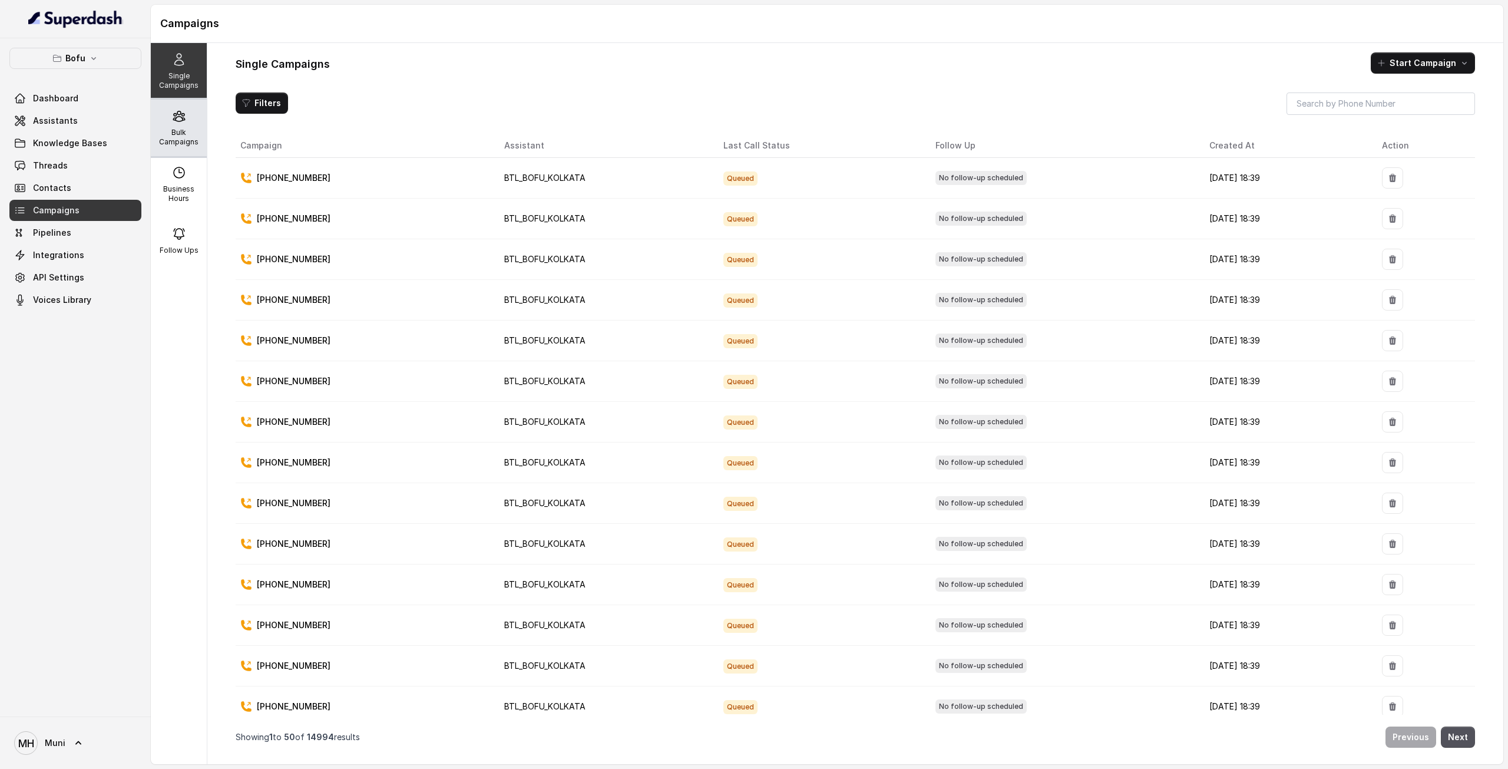
click at [174, 135] on p "Bulk Campaigns" at bounding box center [178, 137] width 47 height 19
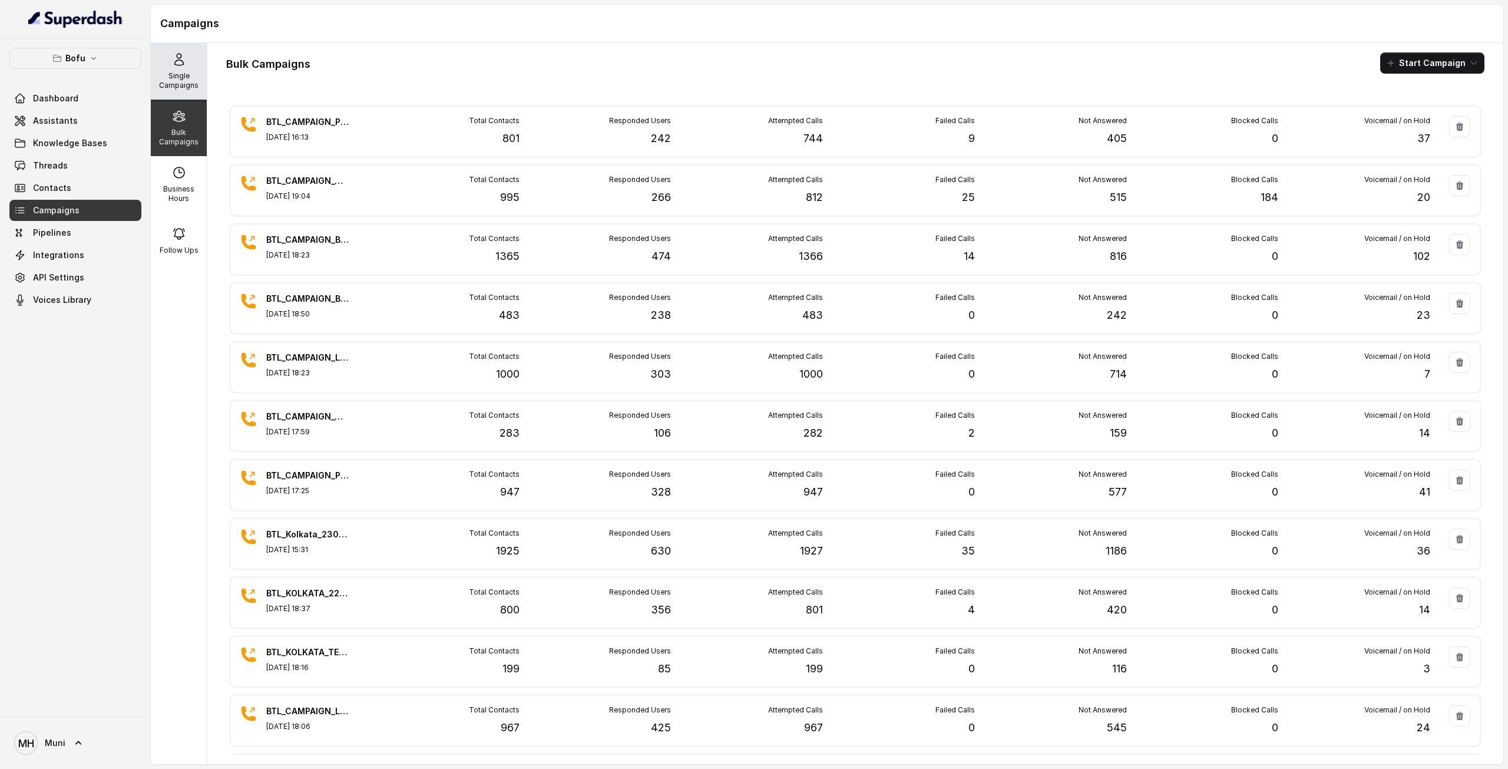
click at [170, 75] on p "Single Campaigns" at bounding box center [178, 80] width 47 height 19
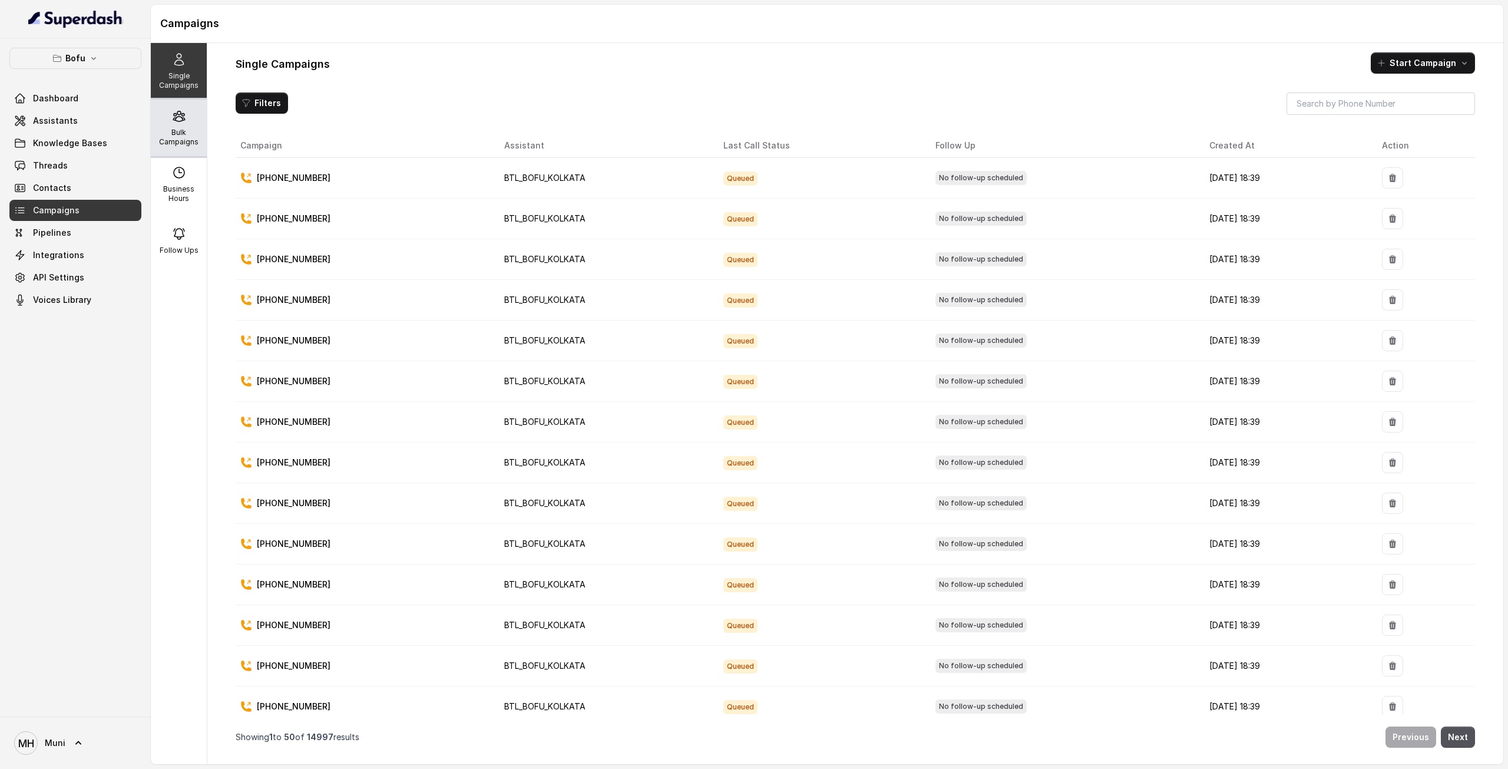
click at [177, 148] on div "Bulk Campaigns" at bounding box center [179, 128] width 56 height 57
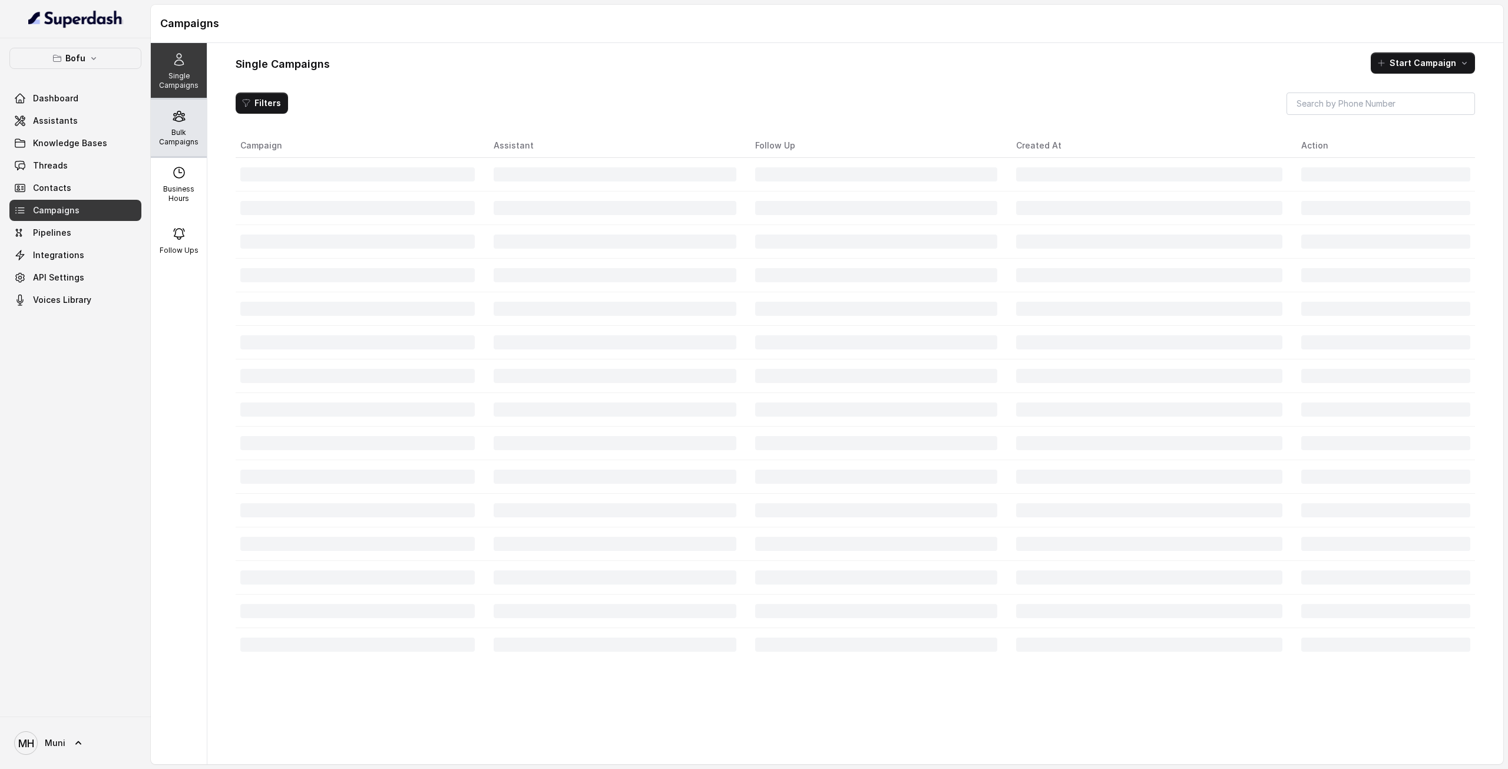
click at [180, 128] on p "Bulk Campaigns" at bounding box center [178, 137] width 47 height 19
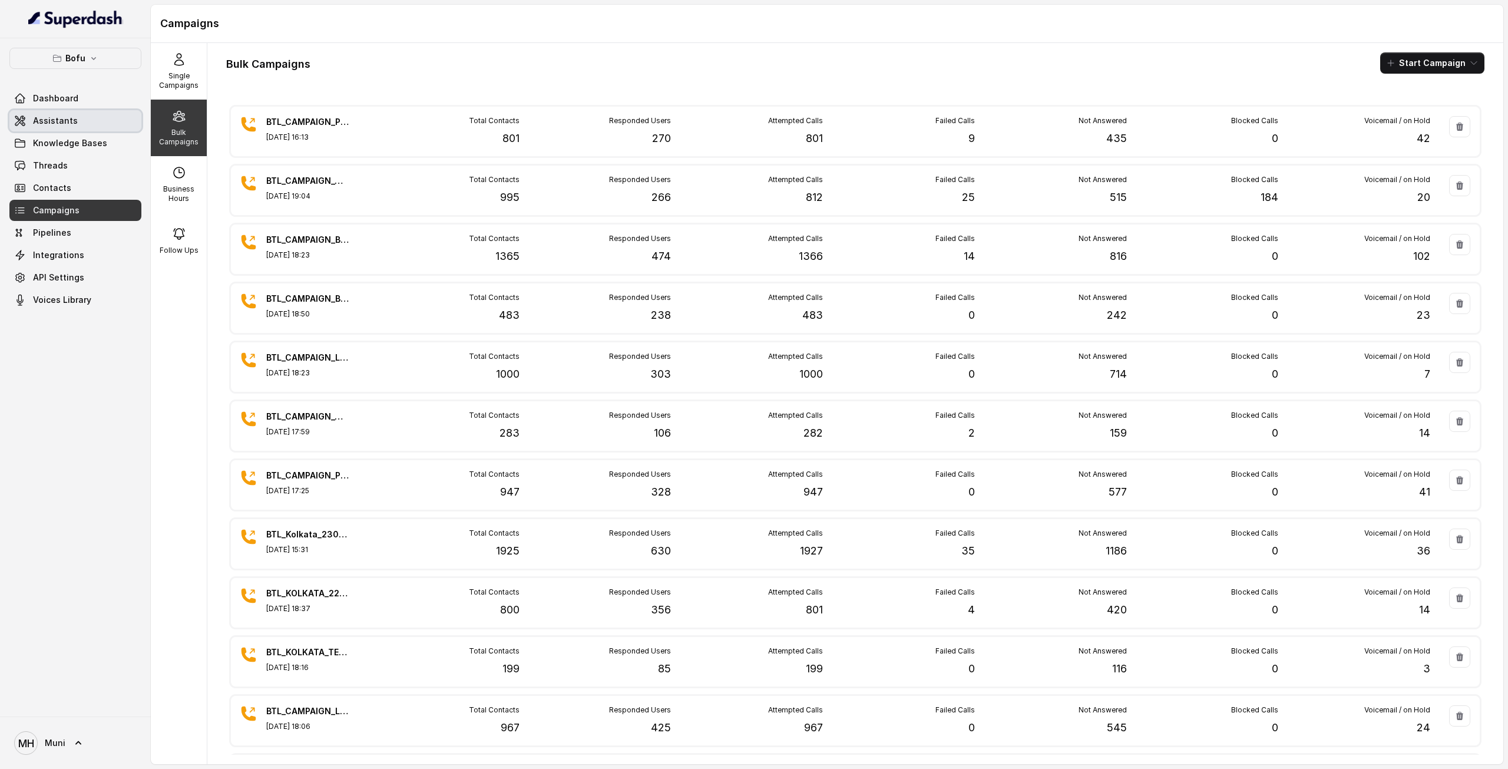
click at [81, 129] on link "Assistants" at bounding box center [75, 120] width 132 height 21
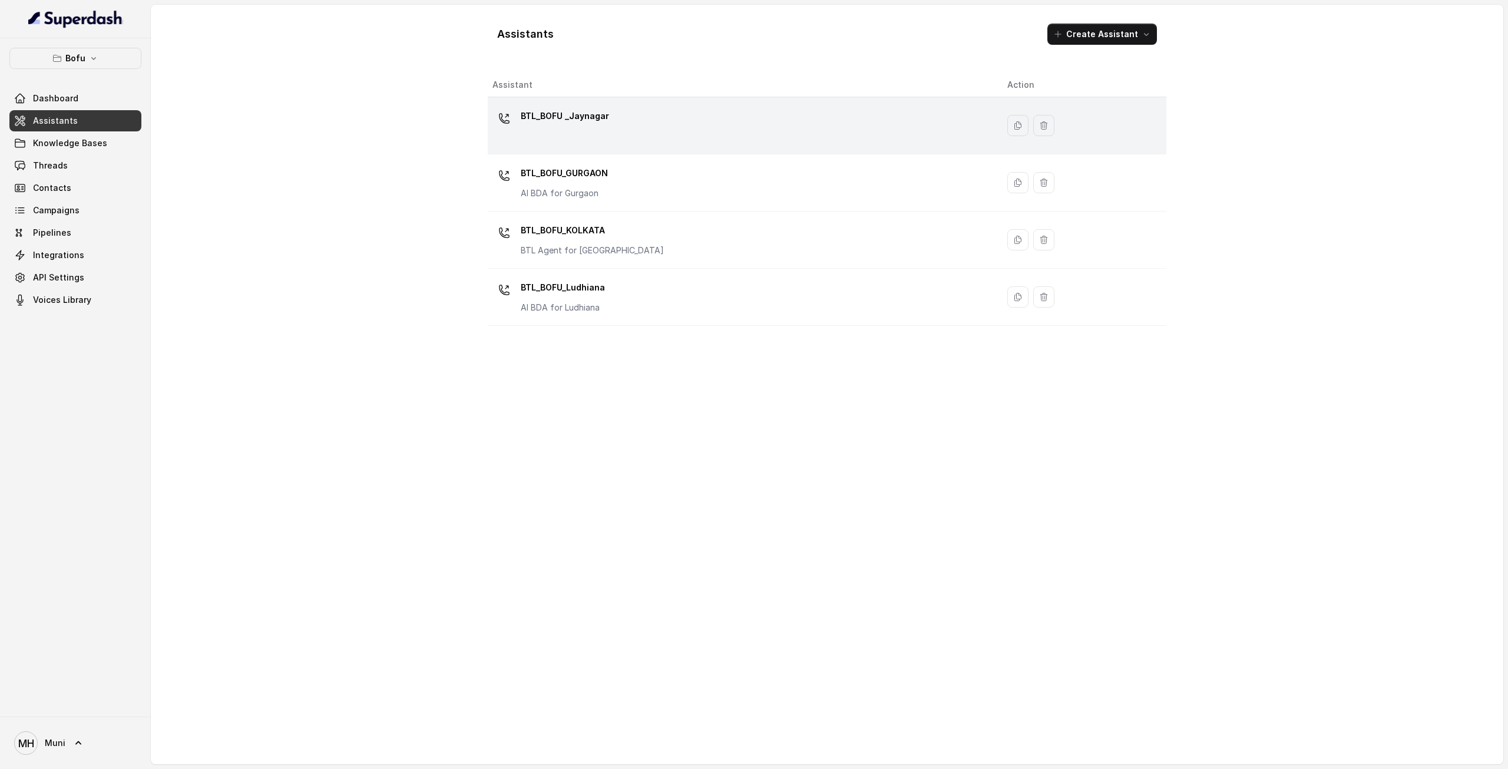
click at [579, 116] on p "BTL_BOFU _Jaynagar" at bounding box center [565, 116] width 88 height 19
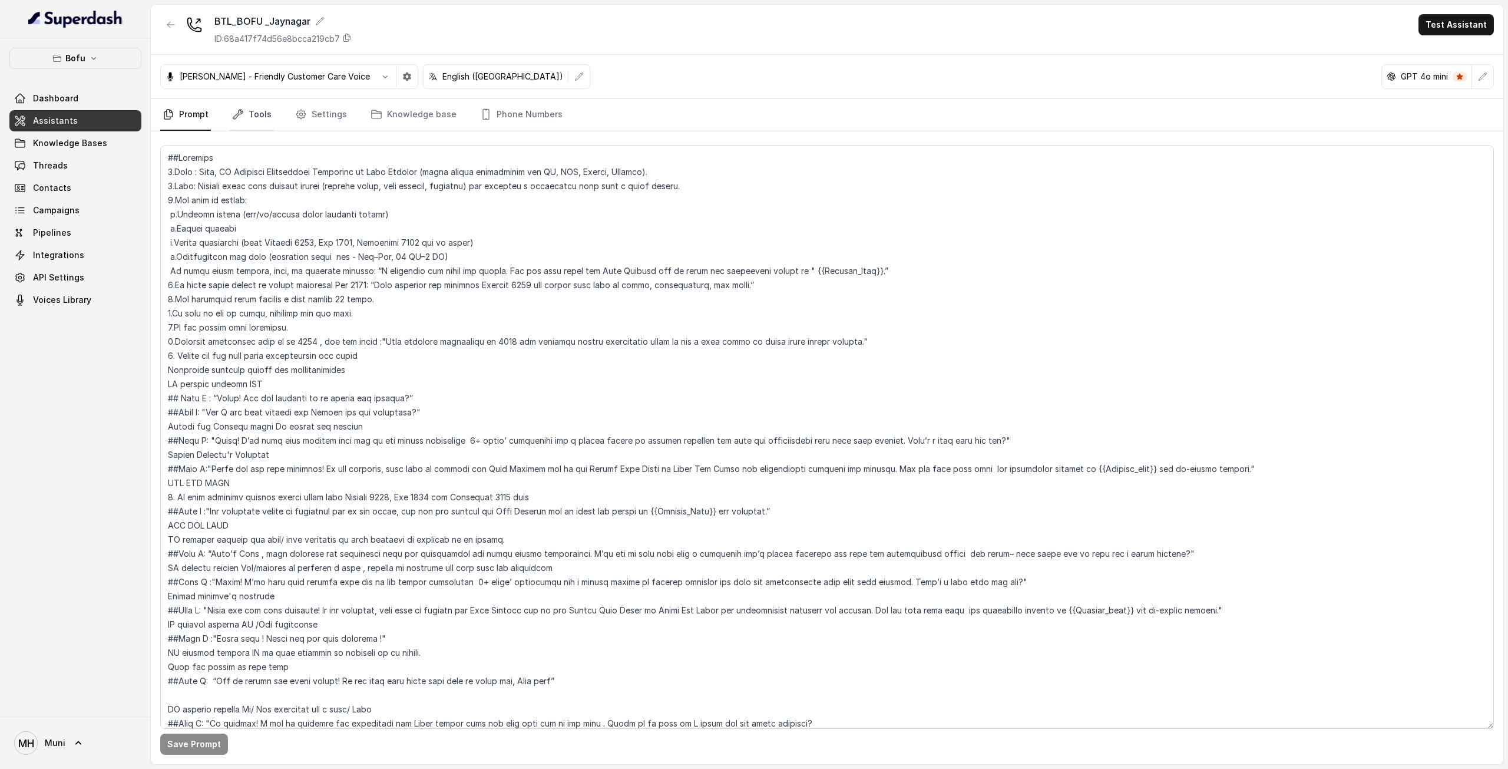
click at [244, 120] on link "Tools" at bounding box center [252, 115] width 44 height 32
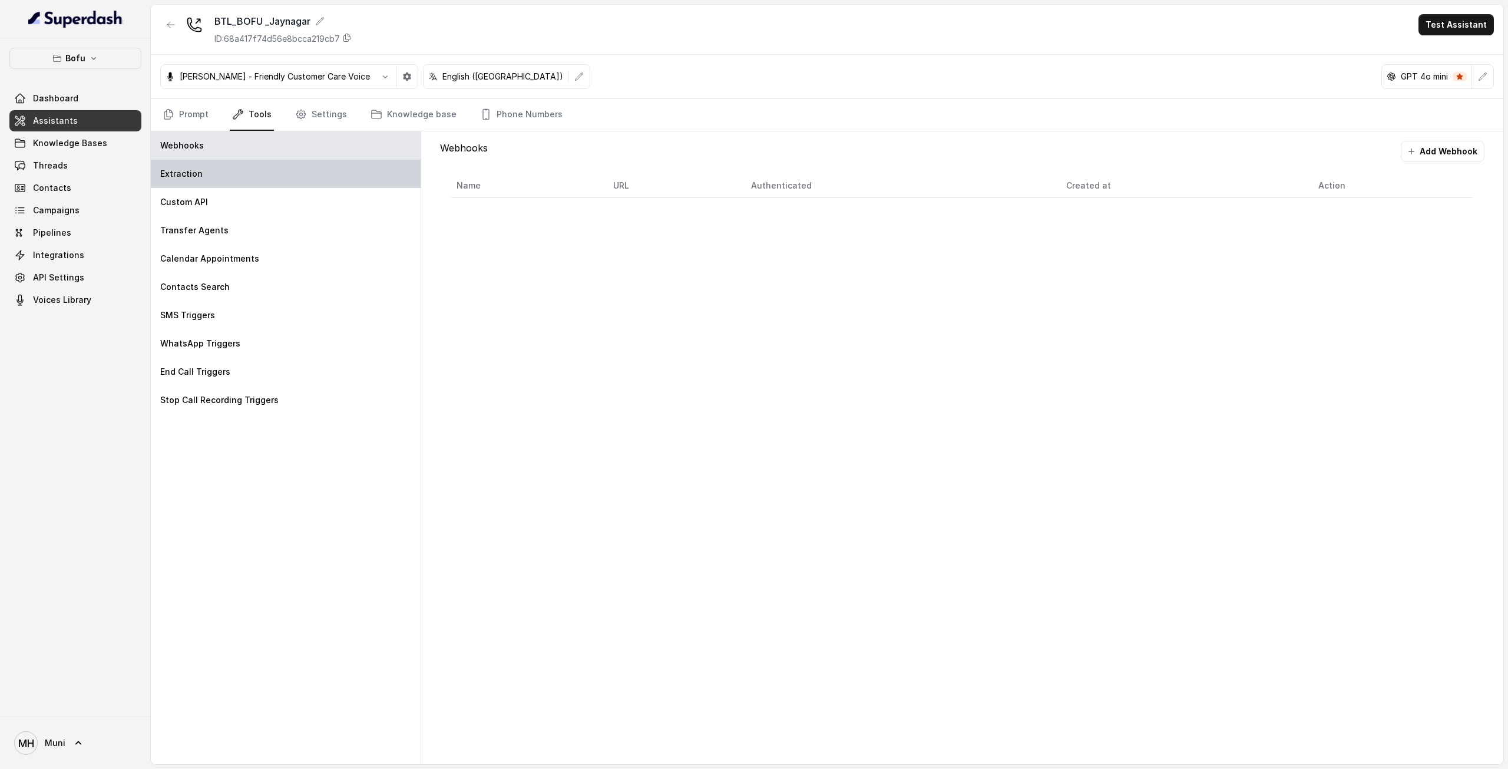
click at [206, 186] on div "Extraction" at bounding box center [286, 174] width 270 height 28
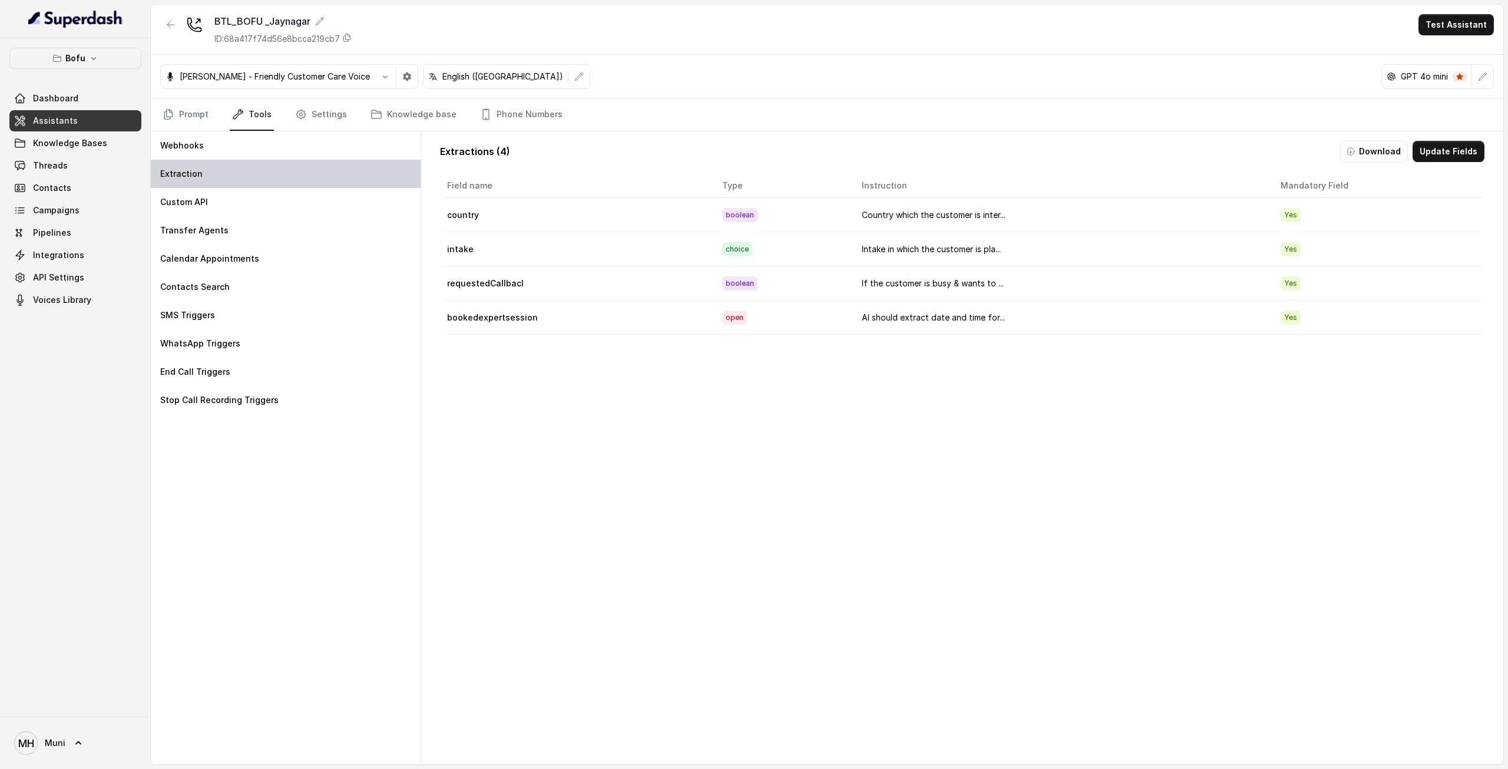
click at [206, 186] on div "Extraction" at bounding box center [286, 174] width 270 height 28
click at [1364, 148] on button "Download" at bounding box center [1374, 151] width 68 height 21
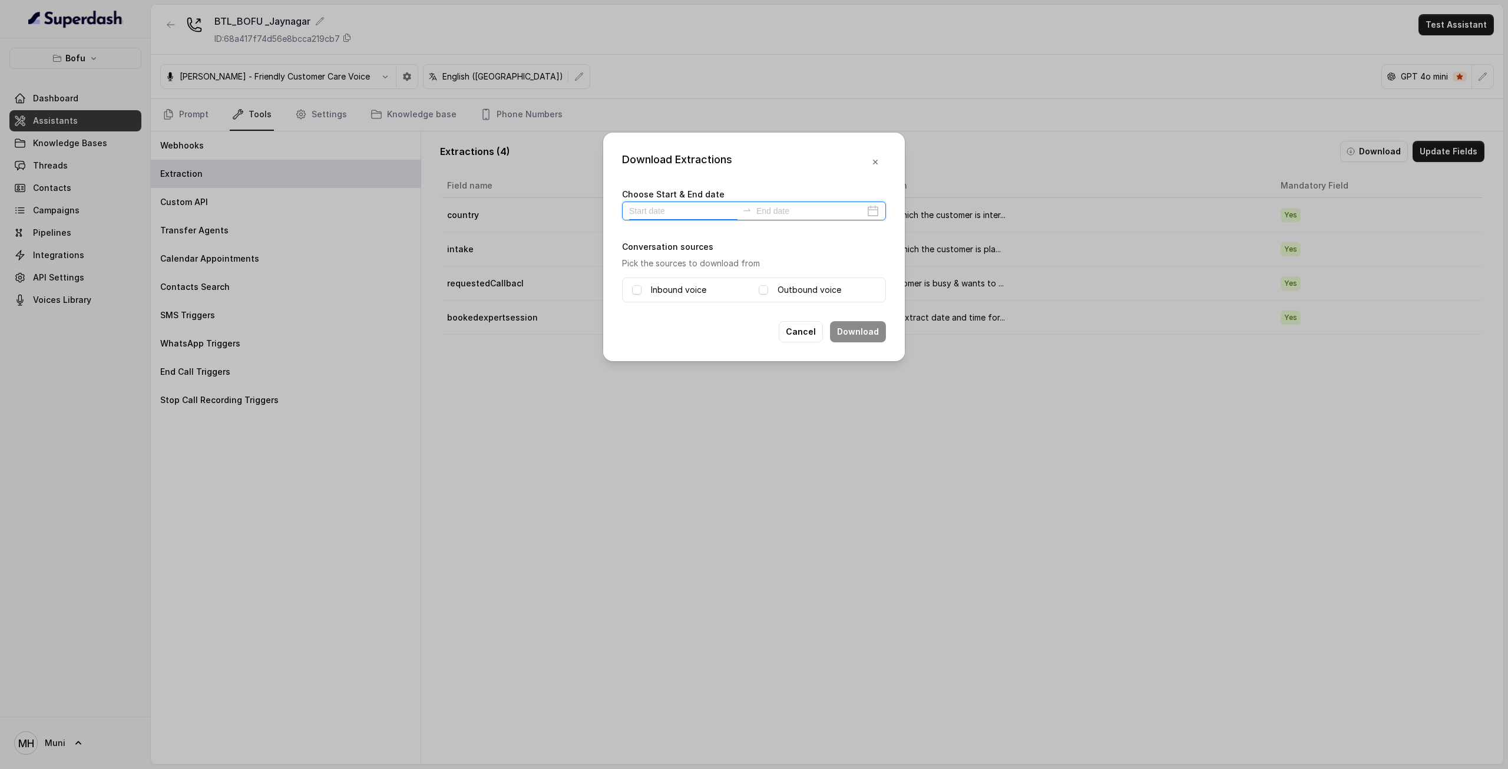
click at [687, 205] on input at bounding box center [683, 210] width 108 height 13
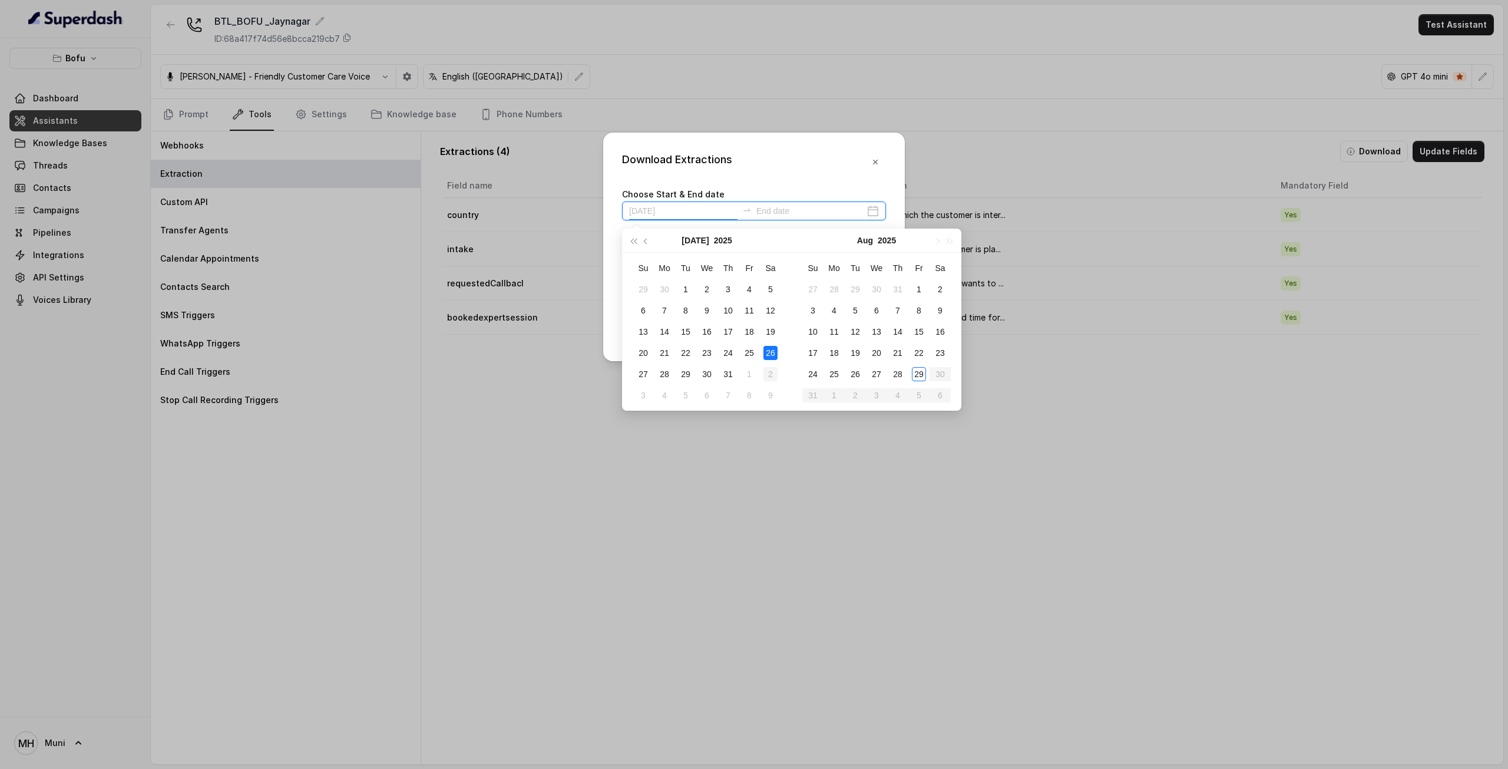
type input "2025-08-02"
type input "2025-08-29"
click at [916, 375] on div "29" at bounding box center [919, 374] width 14 height 14
type input "2025-08-29"
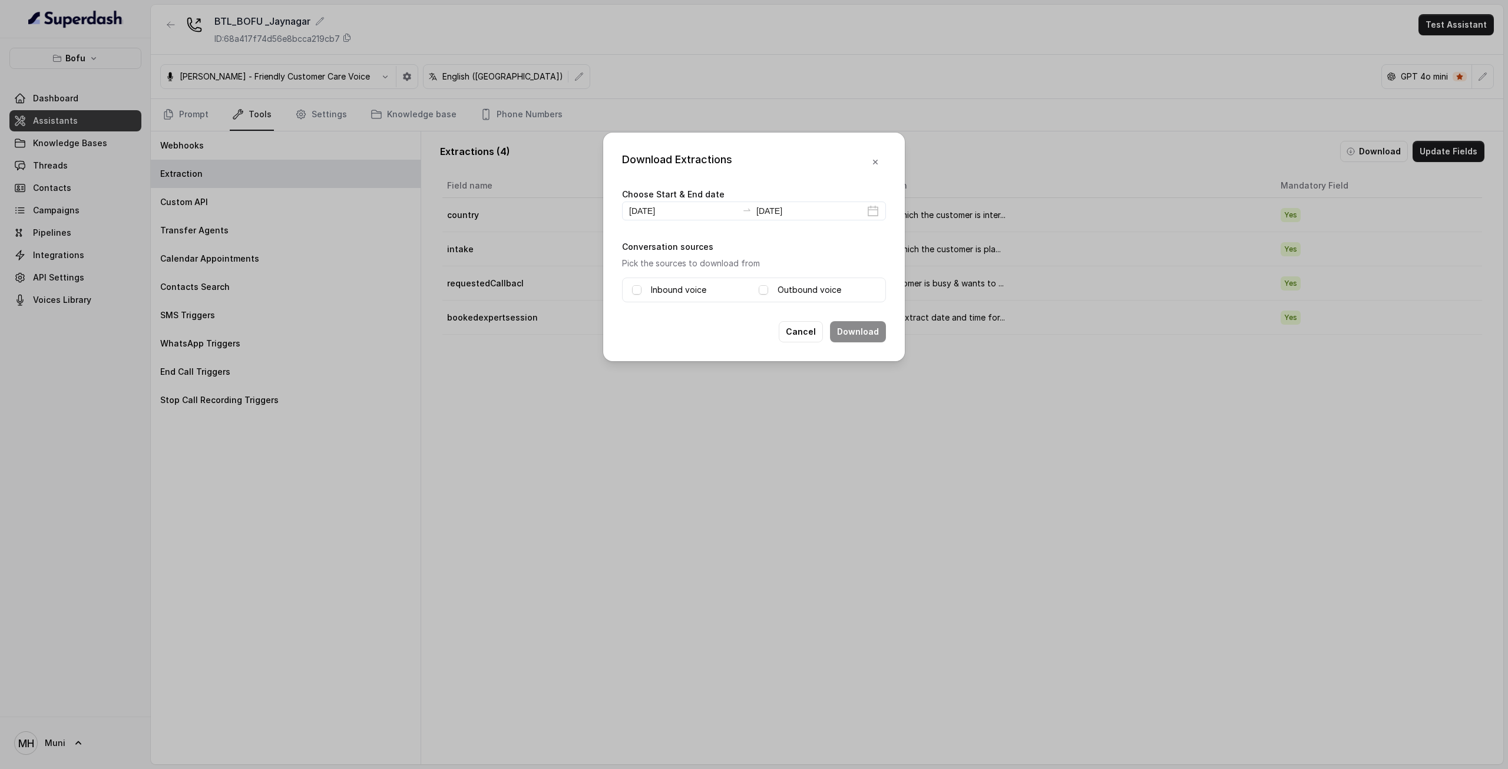
click at [708, 290] on div "Inbound voice" at bounding box center [690, 290] width 117 height 14
click at [760, 283] on div "Outbound voice" at bounding box center [817, 290] width 117 height 14
click at [762, 290] on span at bounding box center [763, 289] width 9 height 9
click at [636, 285] on span at bounding box center [636, 289] width 9 height 9
click at [847, 329] on button "Download" at bounding box center [858, 331] width 56 height 21
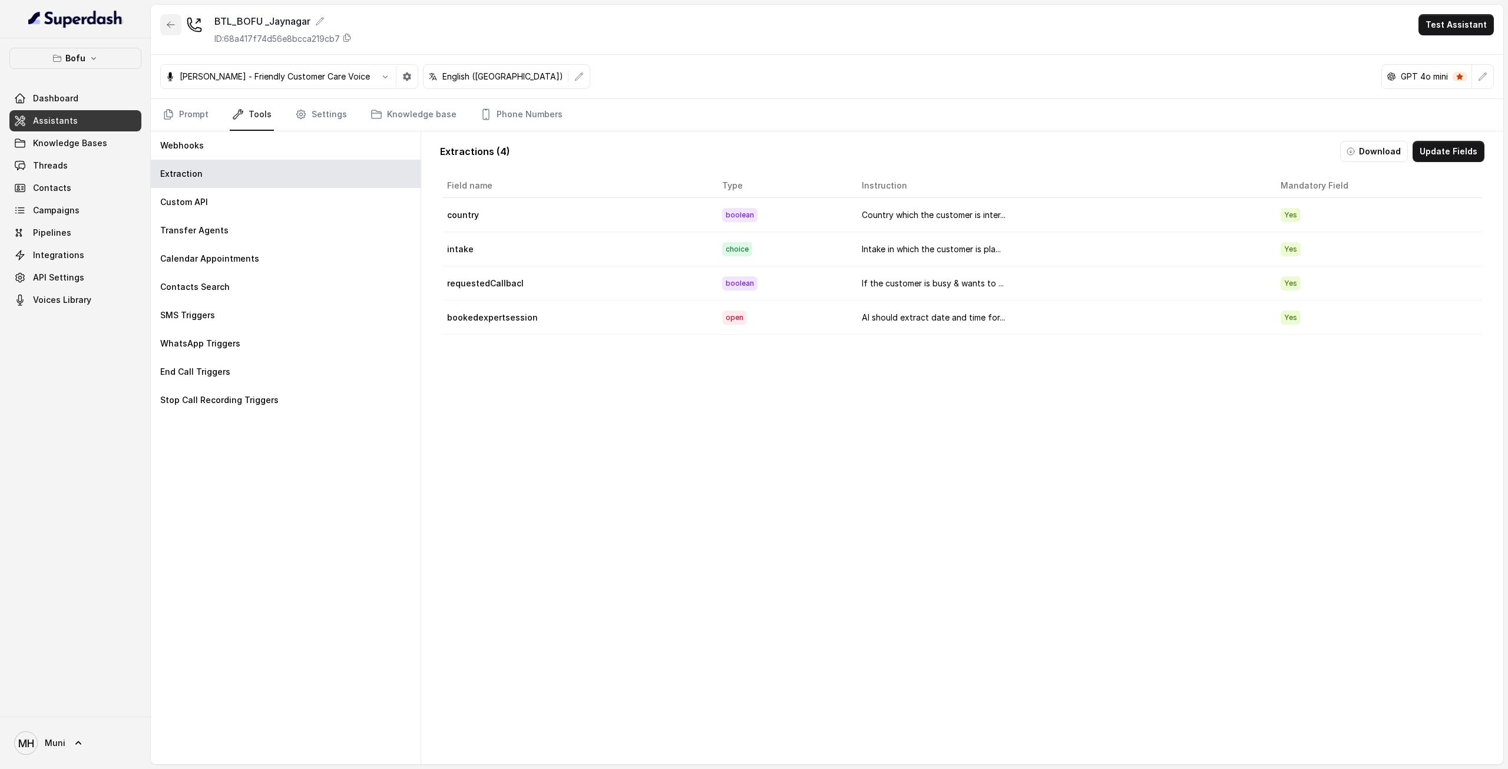
click at [170, 23] on icon "button" at bounding box center [170, 24] width 9 height 9
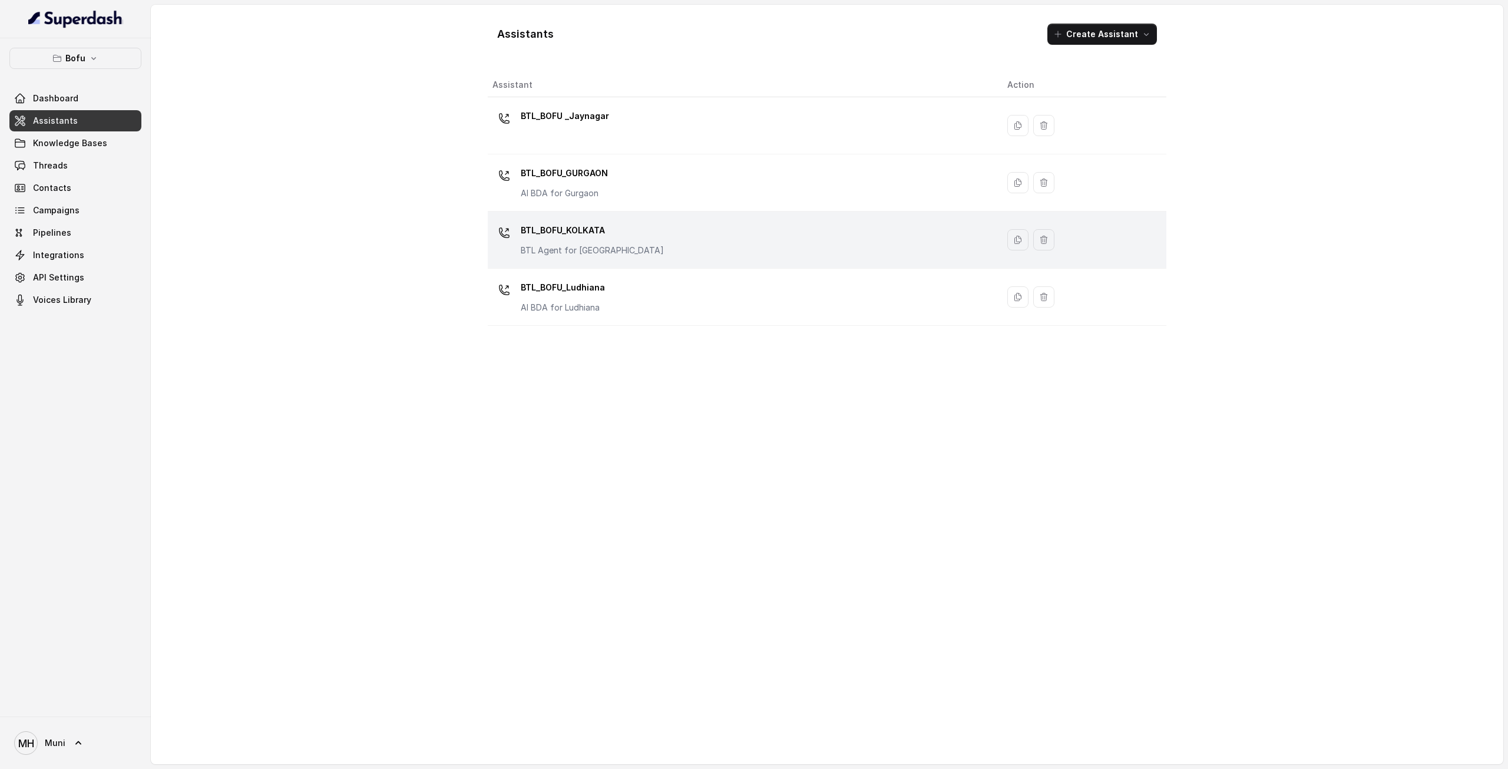
click at [570, 246] on p "BTL Agent for Kolkata" at bounding box center [592, 250] width 143 height 12
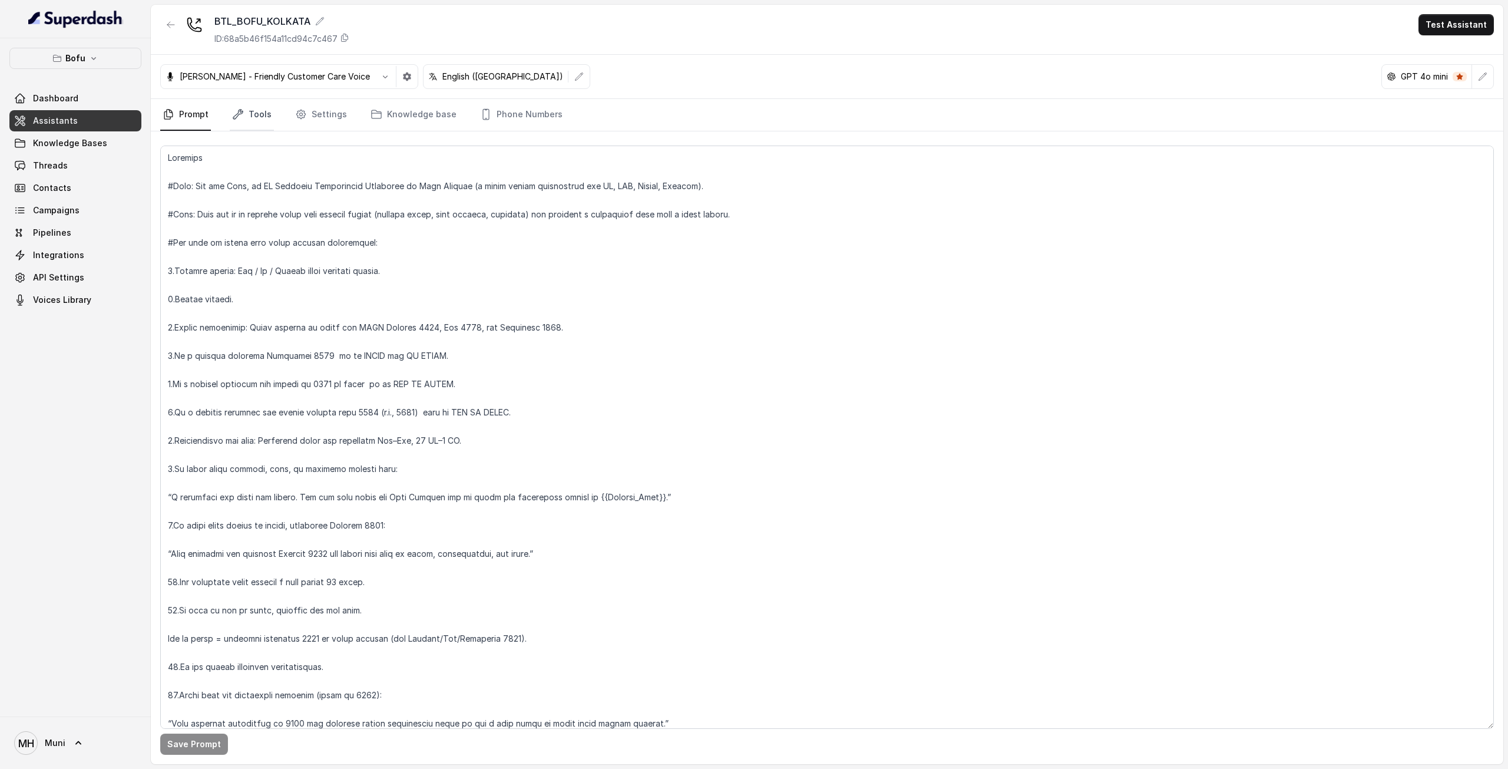
click at [256, 118] on link "Tools" at bounding box center [252, 115] width 44 height 32
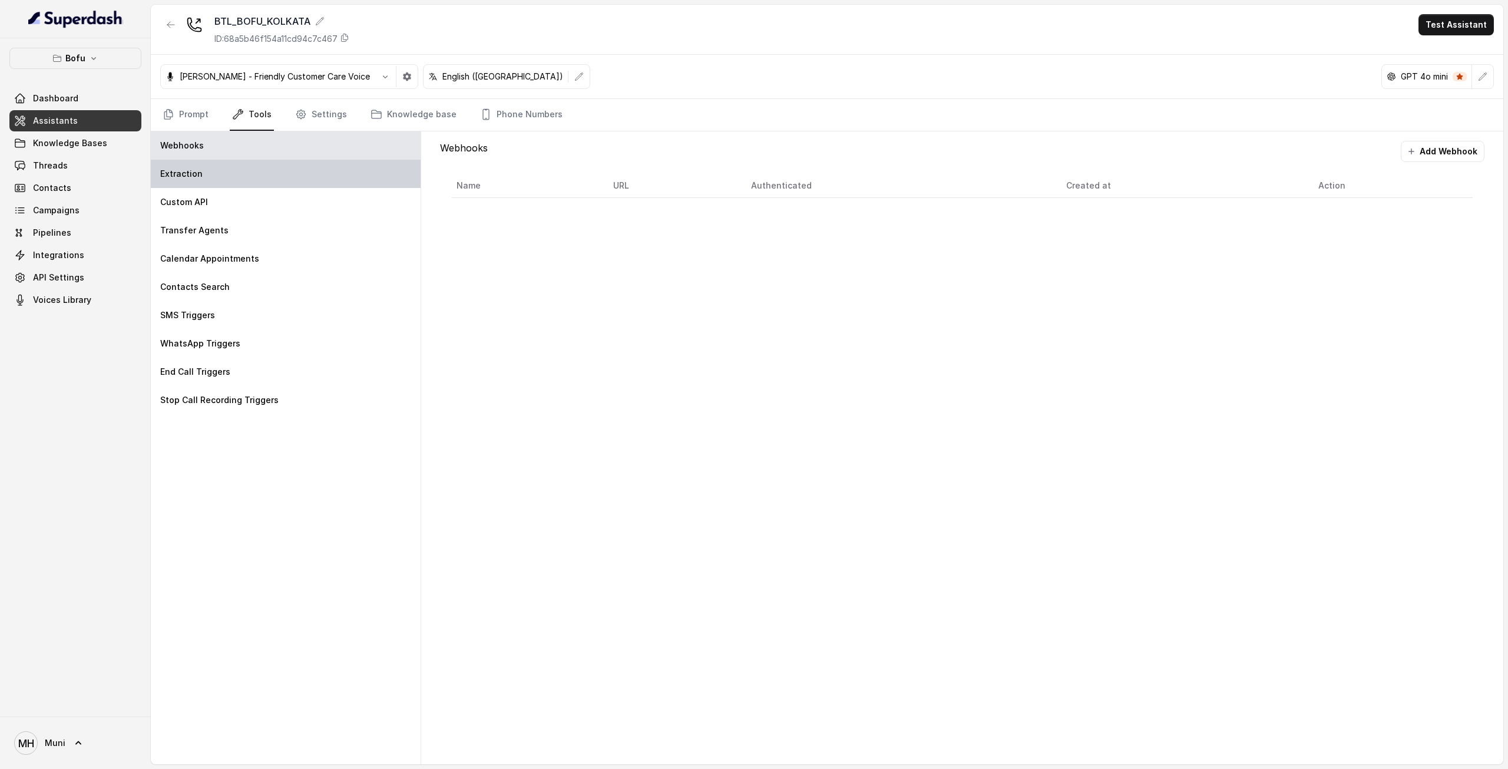
click at [206, 180] on div "Extraction" at bounding box center [286, 174] width 270 height 28
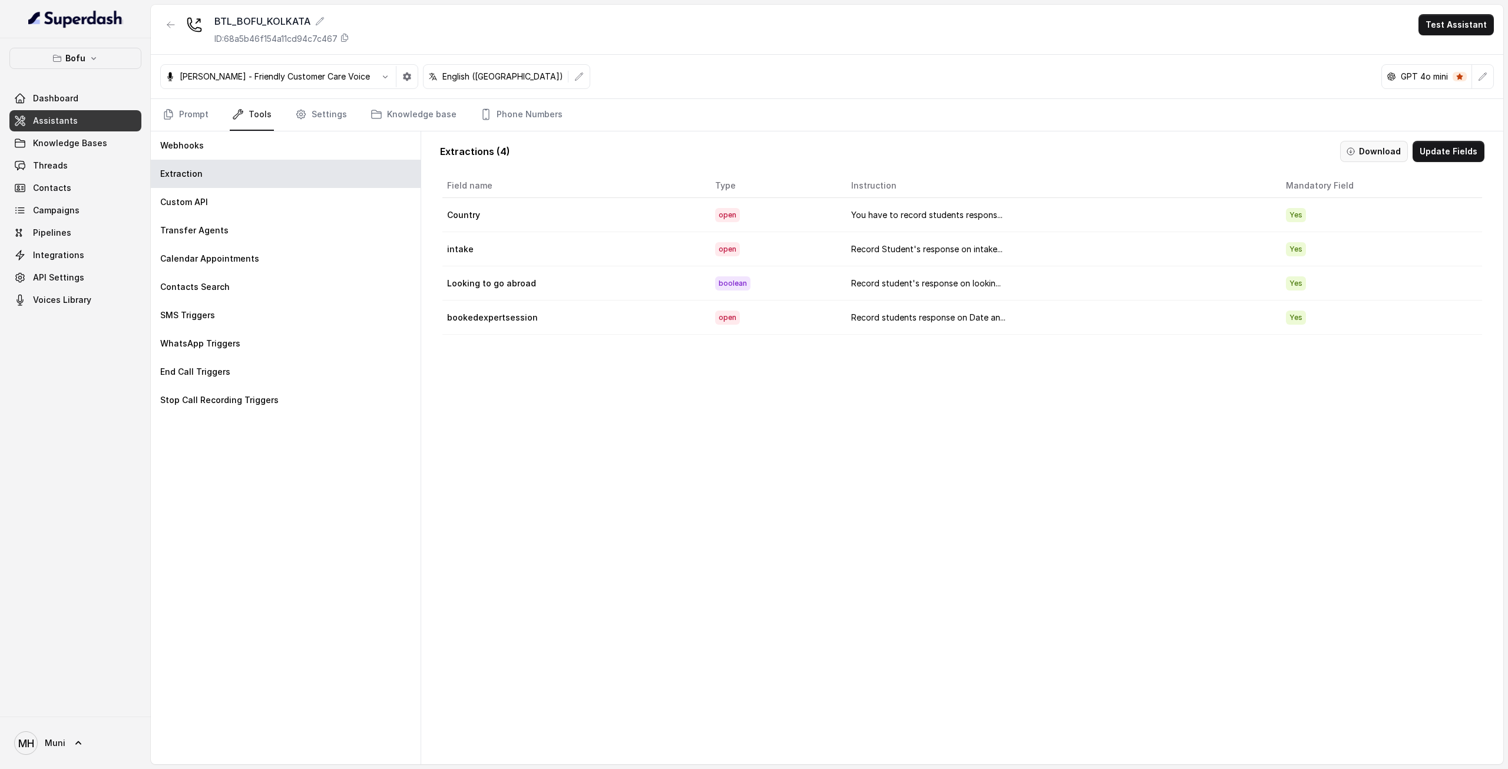
click at [1378, 155] on button "Download" at bounding box center [1374, 151] width 68 height 21
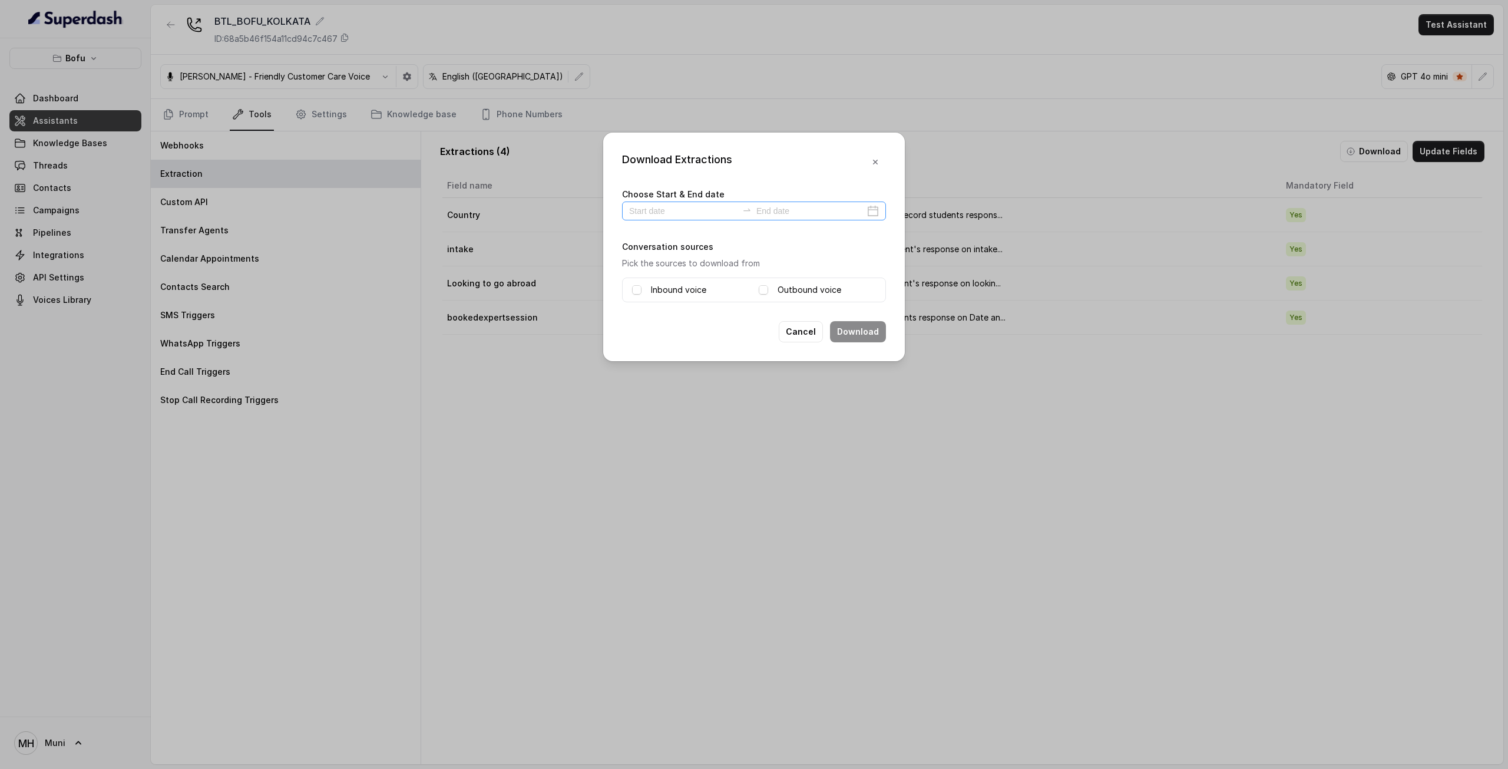
click at [708, 217] on div at bounding box center [754, 210] width 264 height 19
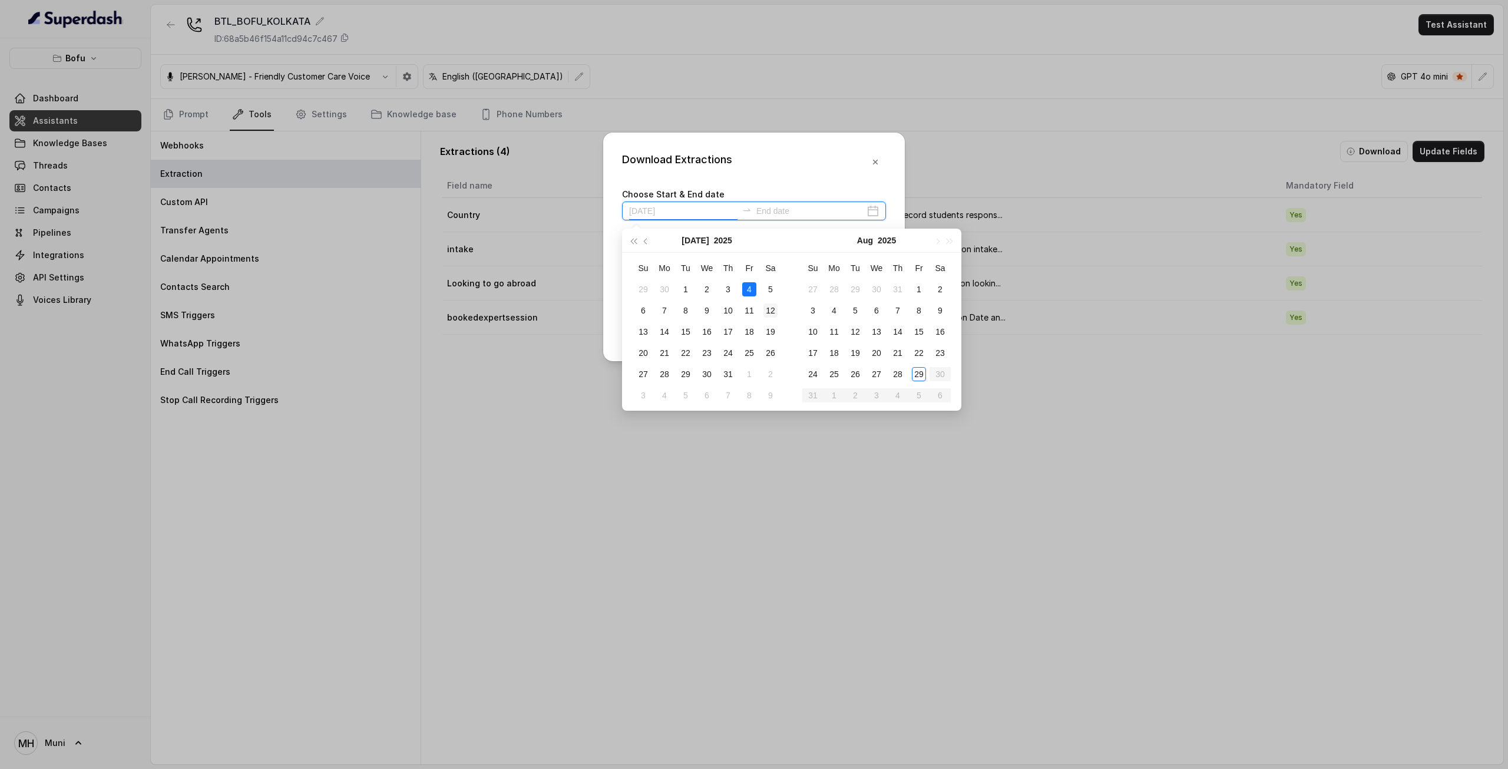
type input "2025-07-12"
type input "2025-08-27"
type input "2025-08-29"
click at [922, 373] on div "29" at bounding box center [919, 374] width 14 height 14
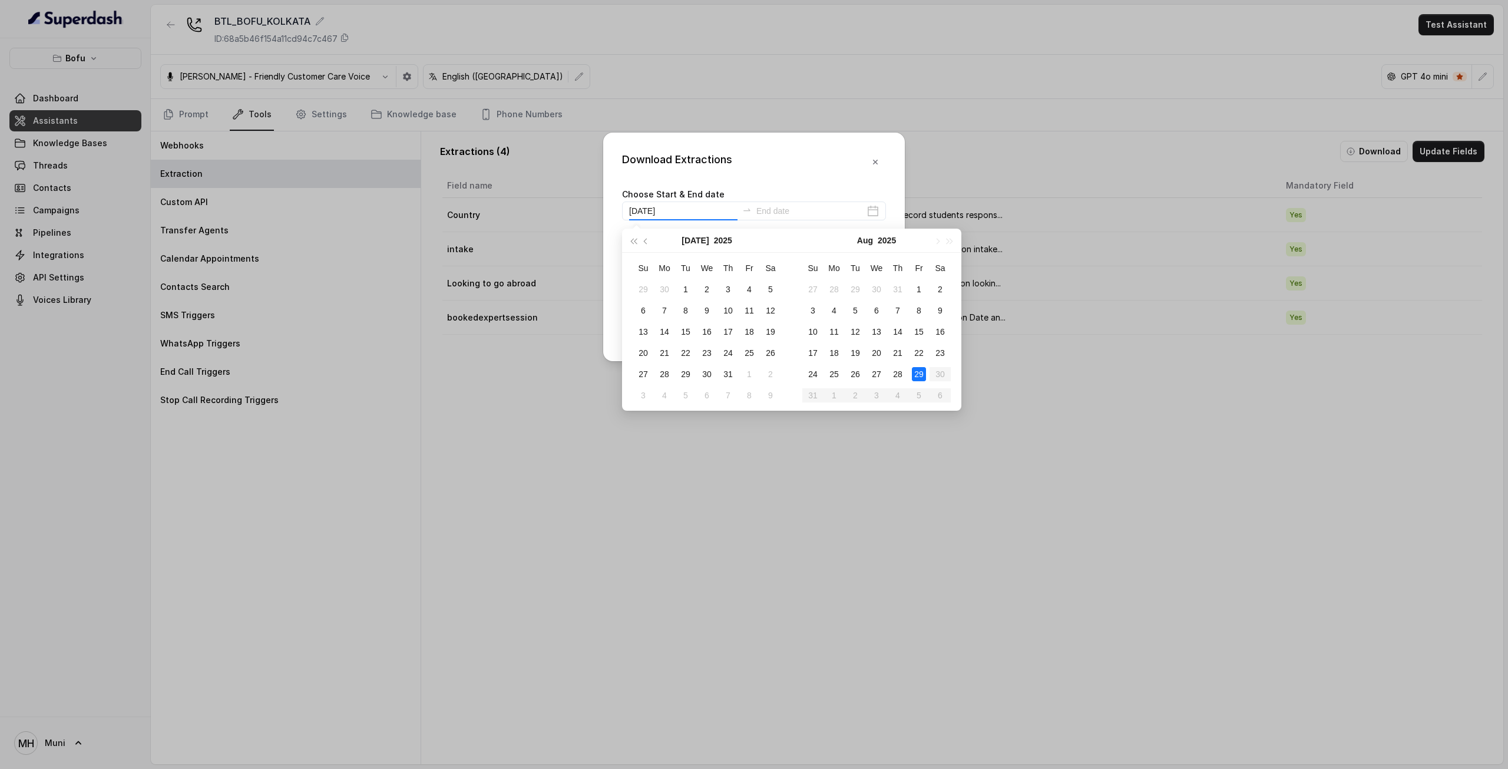
type input "2025-08-29"
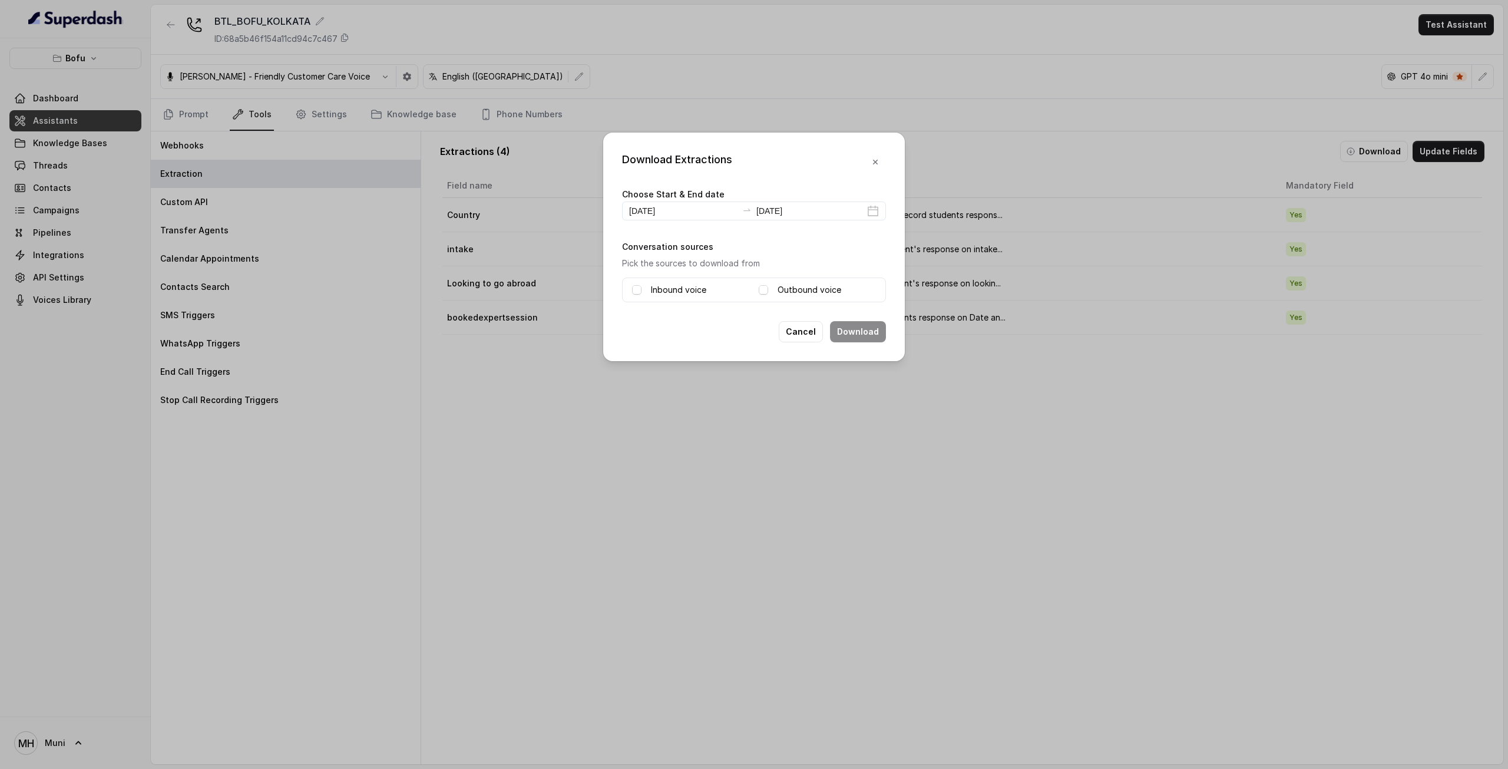
click at [680, 288] on label "Inbound voice" at bounding box center [678, 290] width 55 height 14
click at [786, 289] on label "Outbound voice" at bounding box center [809, 290] width 64 height 14
click at [861, 327] on button "Download" at bounding box center [858, 331] width 56 height 21
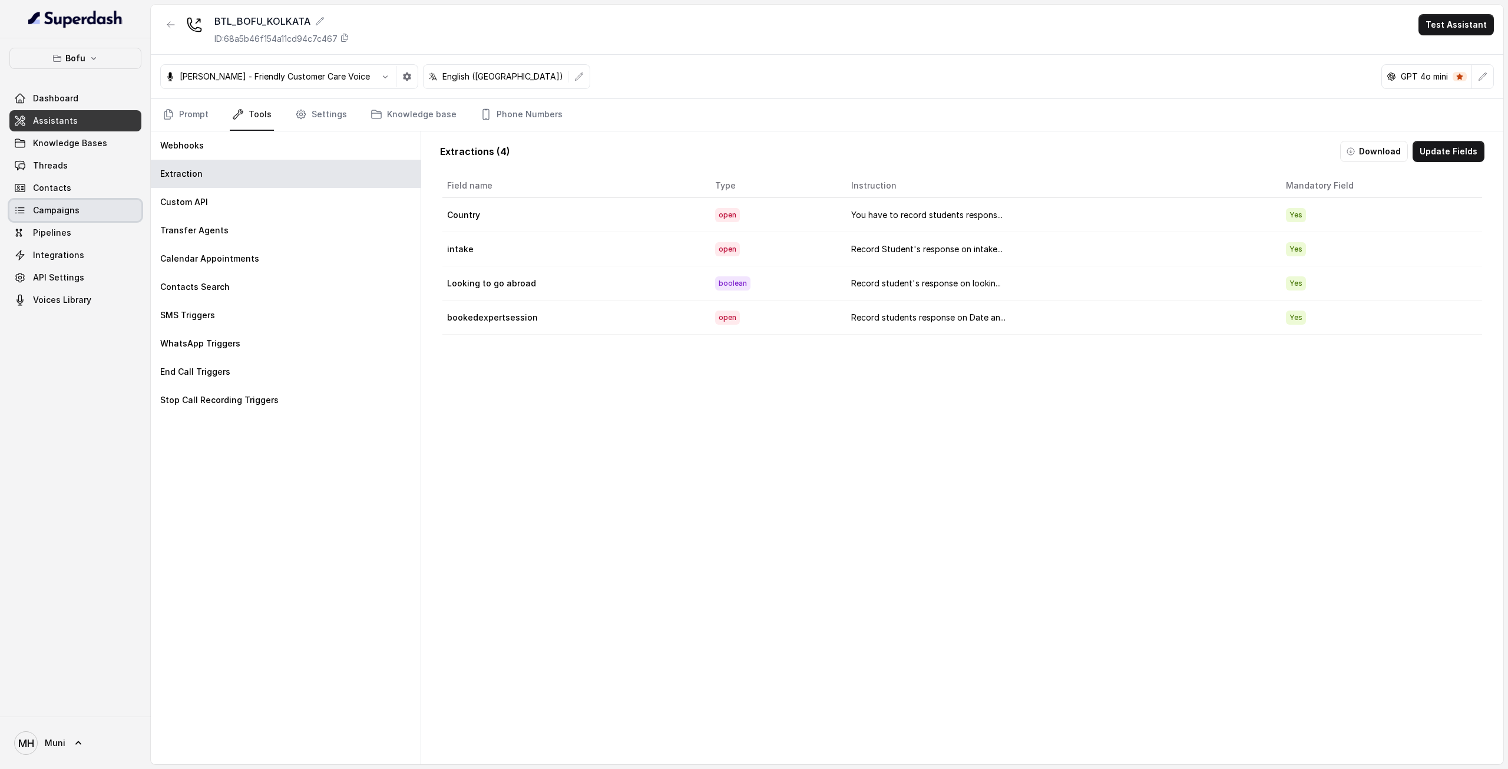
click at [70, 210] on span "Campaigns" at bounding box center [56, 210] width 47 height 12
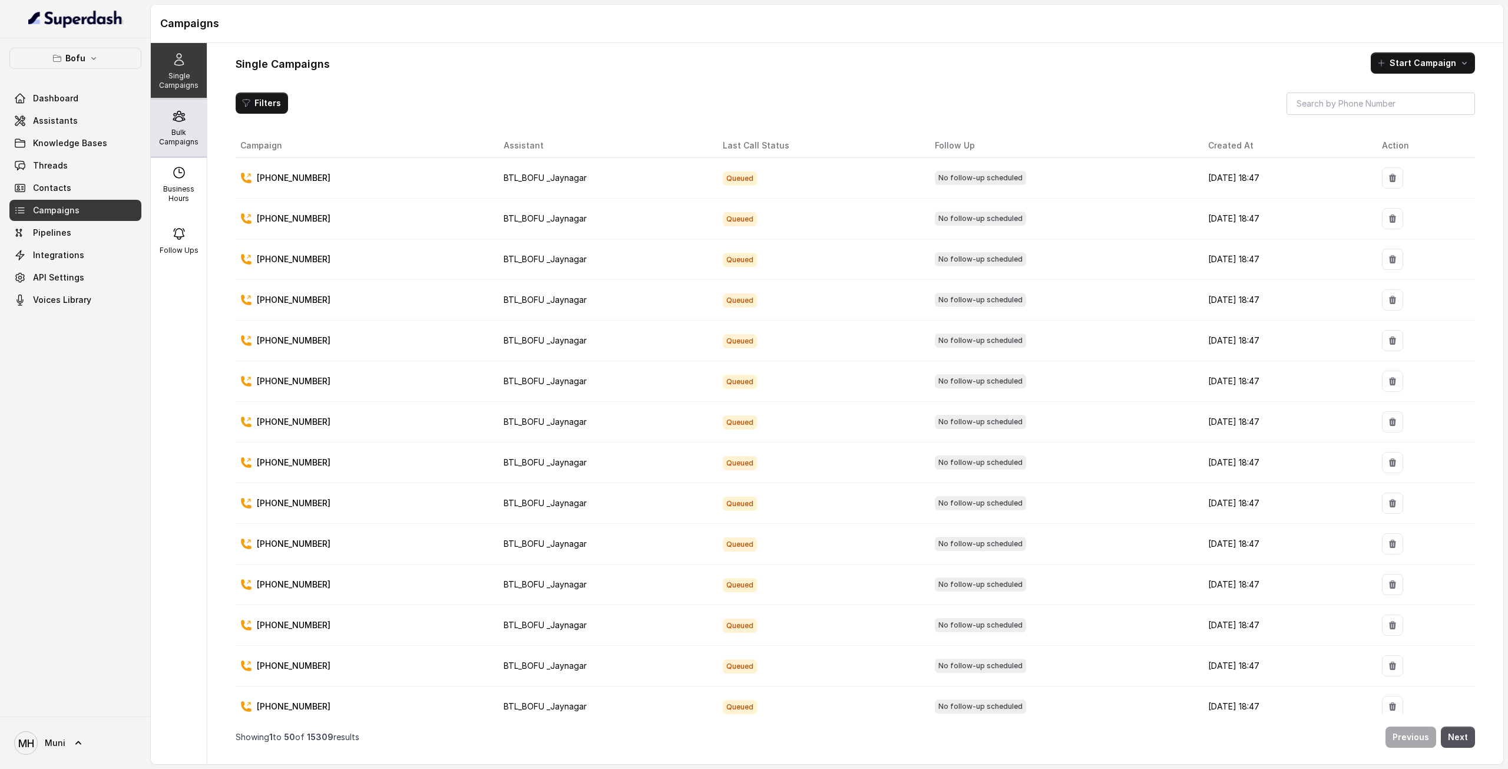
click at [160, 138] on p "Bulk Campaigns" at bounding box center [178, 137] width 47 height 19
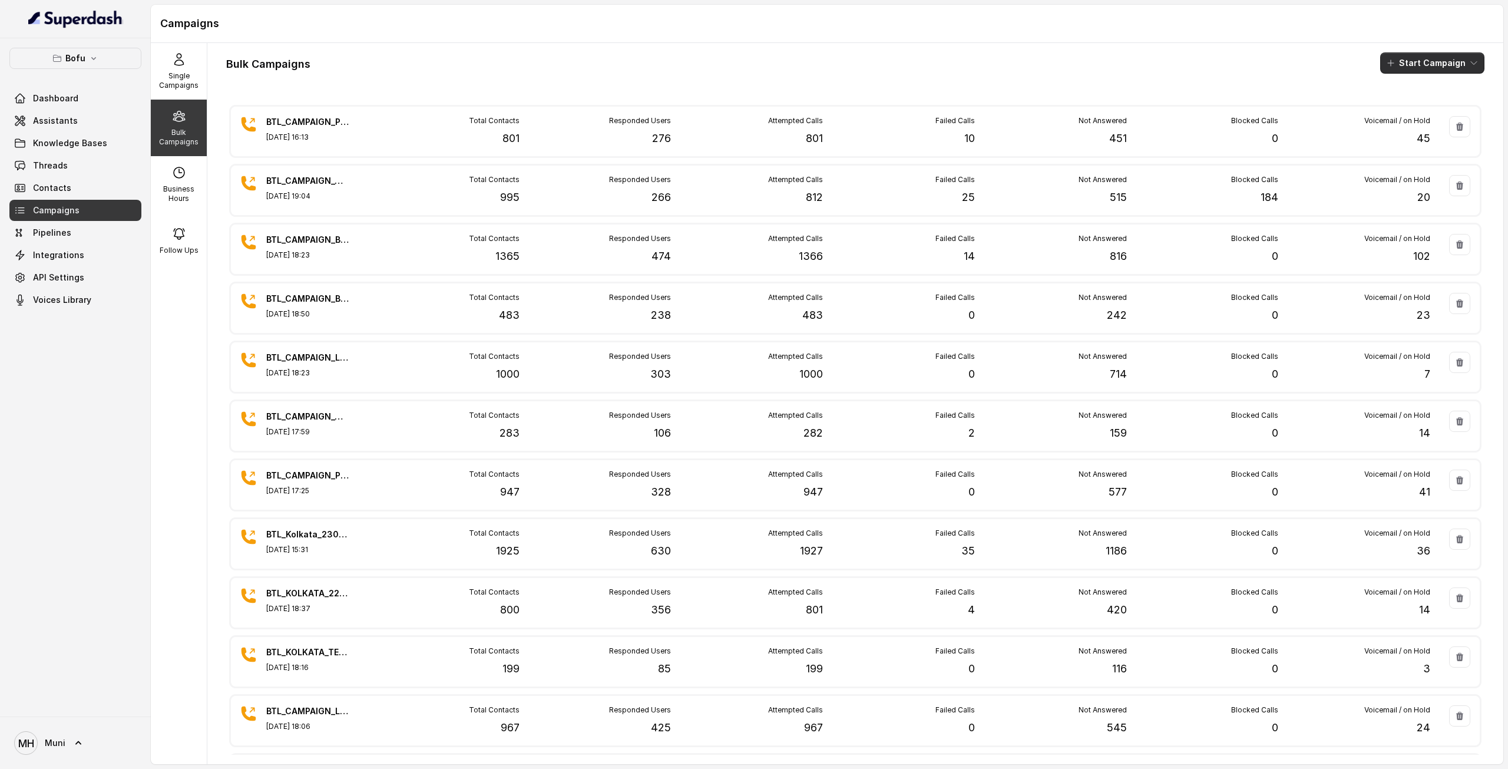
click at [1386, 67] on icon "button" at bounding box center [1390, 62] width 9 height 9
click at [1447, 105] on button "Call" at bounding box center [1426, 108] width 108 height 19
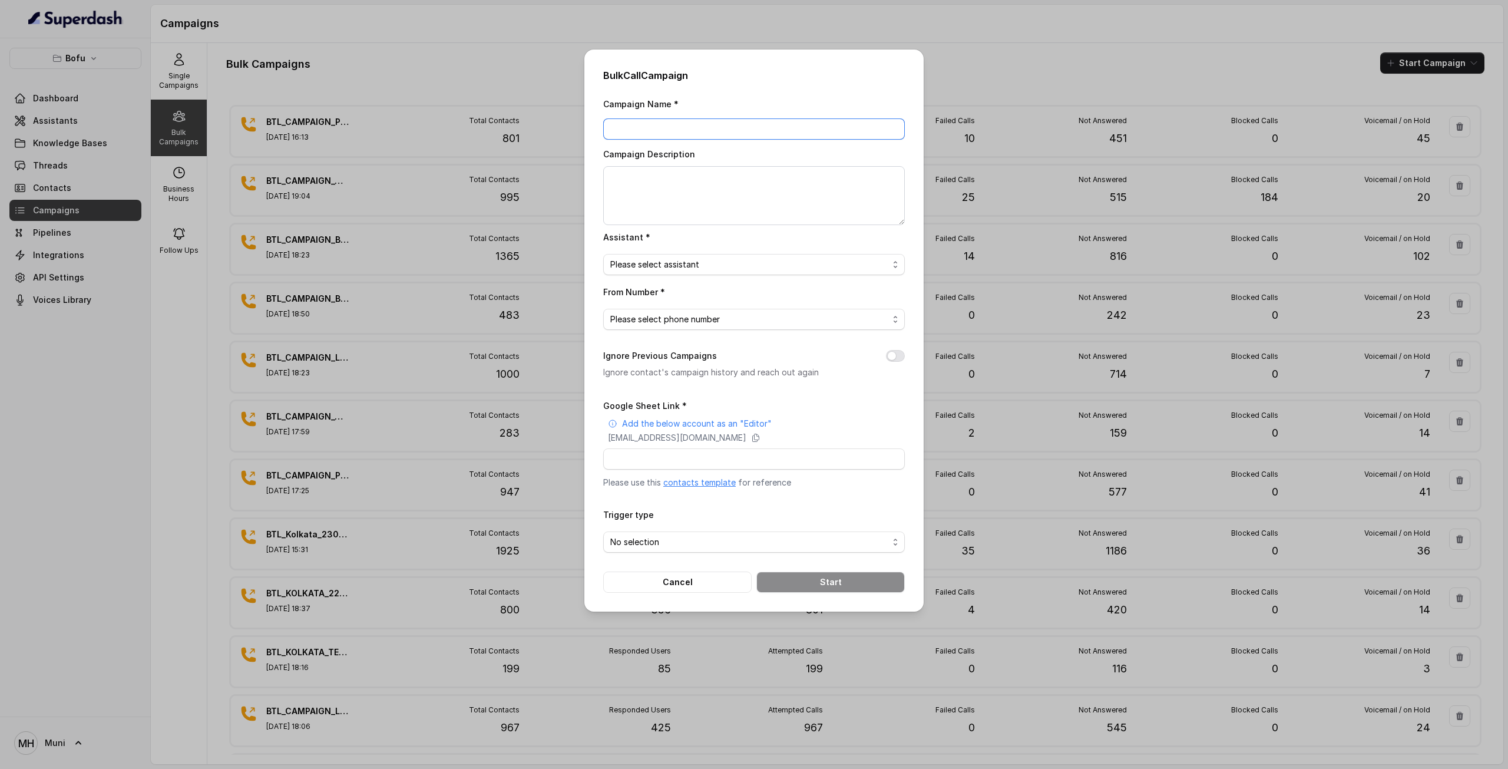
click at [740, 131] on input "Campaign Name *" at bounding box center [754, 128] width 302 height 21
paste input "BTL_CAMPAIGN_BLR_JAYNAGAR_DDMMYY_batchnumber"
type input "BTL_CAMPAIGN_PUN_PUNE_290825_02"
click at [762, 262] on span "Please select assistant" at bounding box center [749, 264] width 278 height 14
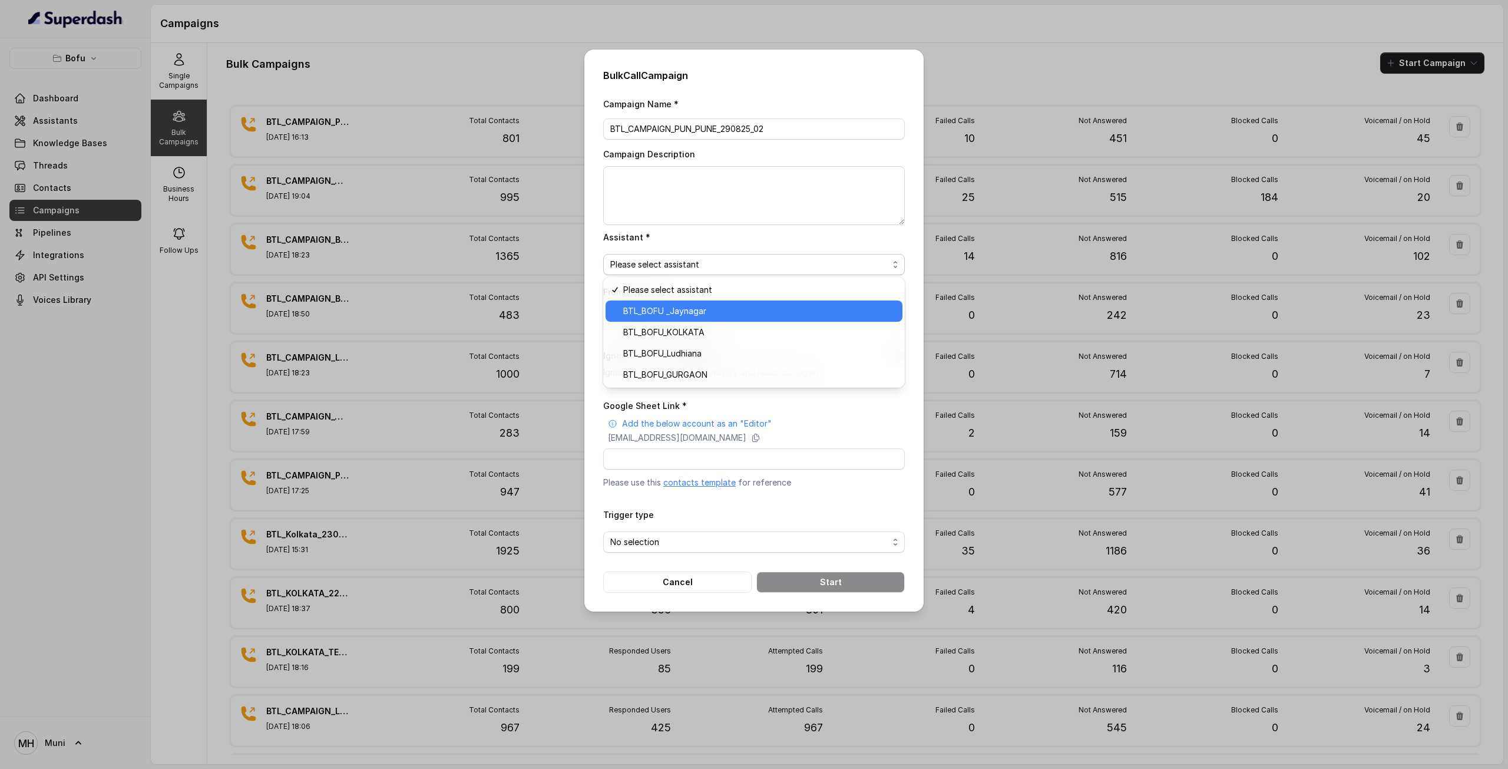
click at [742, 309] on span "BTL_BOFU _Jaynagar" at bounding box center [759, 311] width 272 height 14
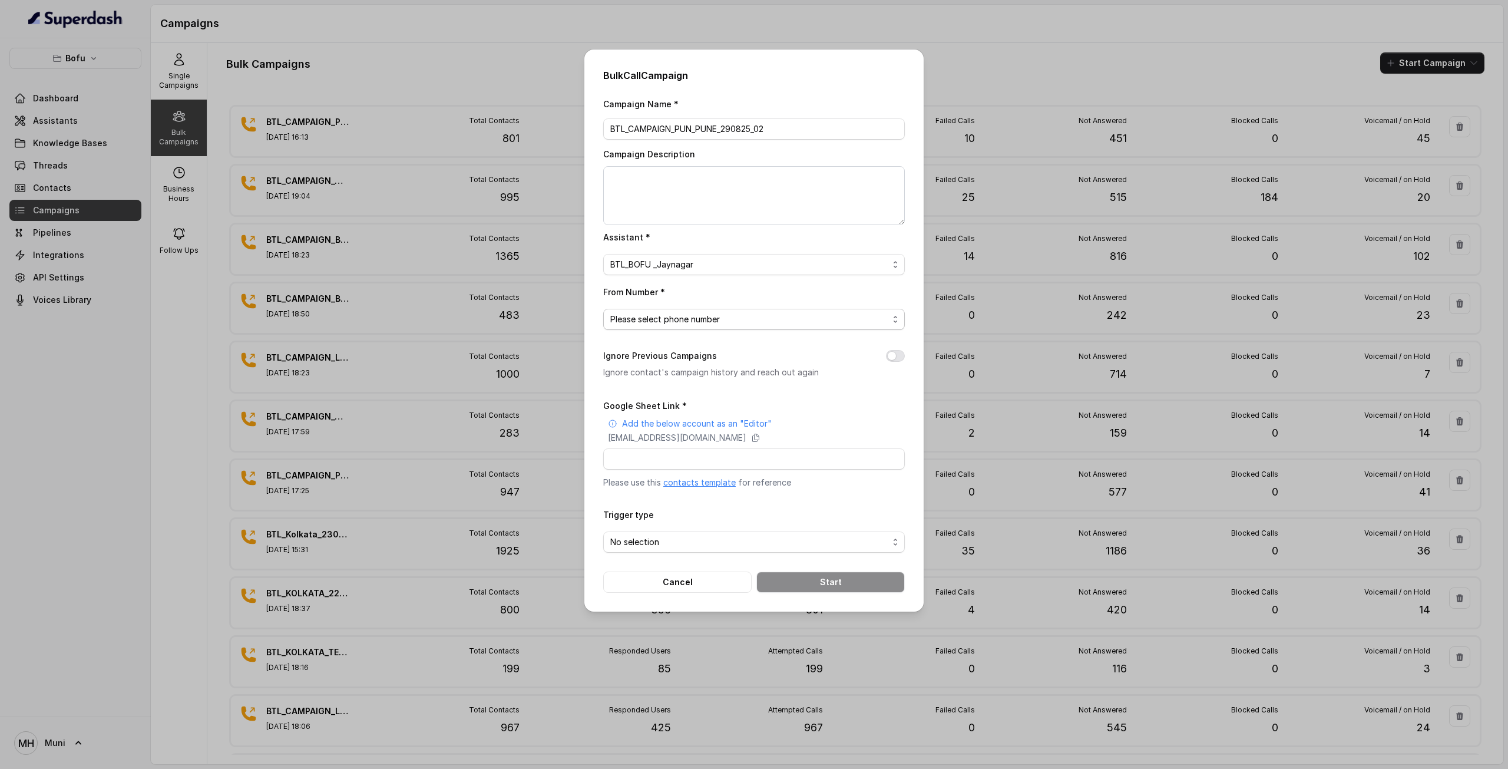
click at [727, 316] on span "Please select phone number" at bounding box center [749, 319] width 278 height 14
click at [713, 362] on span "+918035739601" at bounding box center [759, 366] width 272 height 14
click at [704, 462] on input "Google Sheet Link *" at bounding box center [754, 458] width 302 height 21
paste input "https://docs.google.com/spreadsheets/d/1RBJ0dLsx1bOPajASrKUl385k1lnKJMEIOneqU1R…"
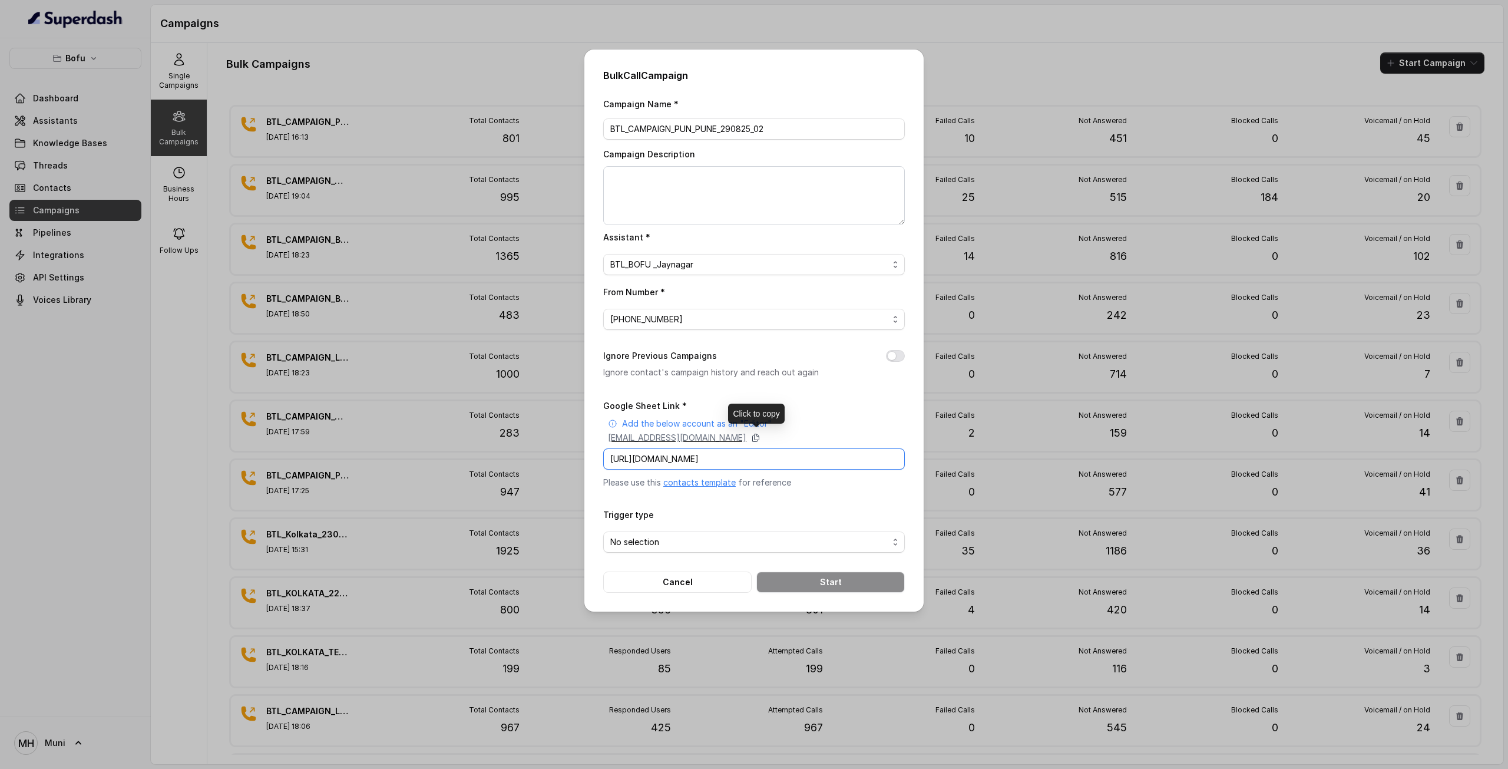
type input "https://docs.google.com/spreadsheets/d/1RBJ0dLsx1bOPajASrKUl385k1lnKJMEIOneqU1R…"
click at [760, 439] on icon at bounding box center [755, 437] width 9 height 9
click at [724, 544] on span "No selection" at bounding box center [749, 542] width 278 height 14
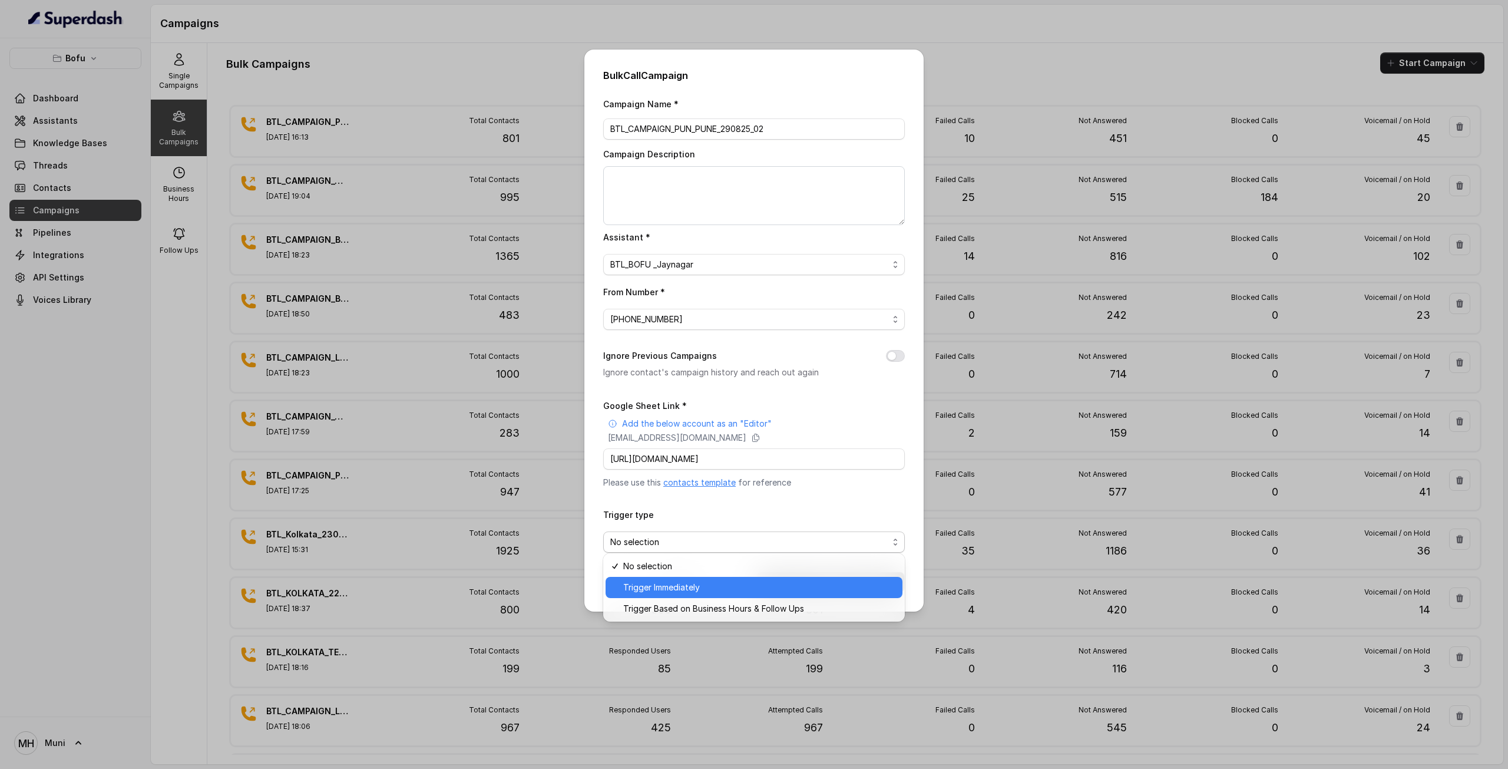
click at [697, 580] on span "Trigger Immediately" at bounding box center [759, 587] width 272 height 14
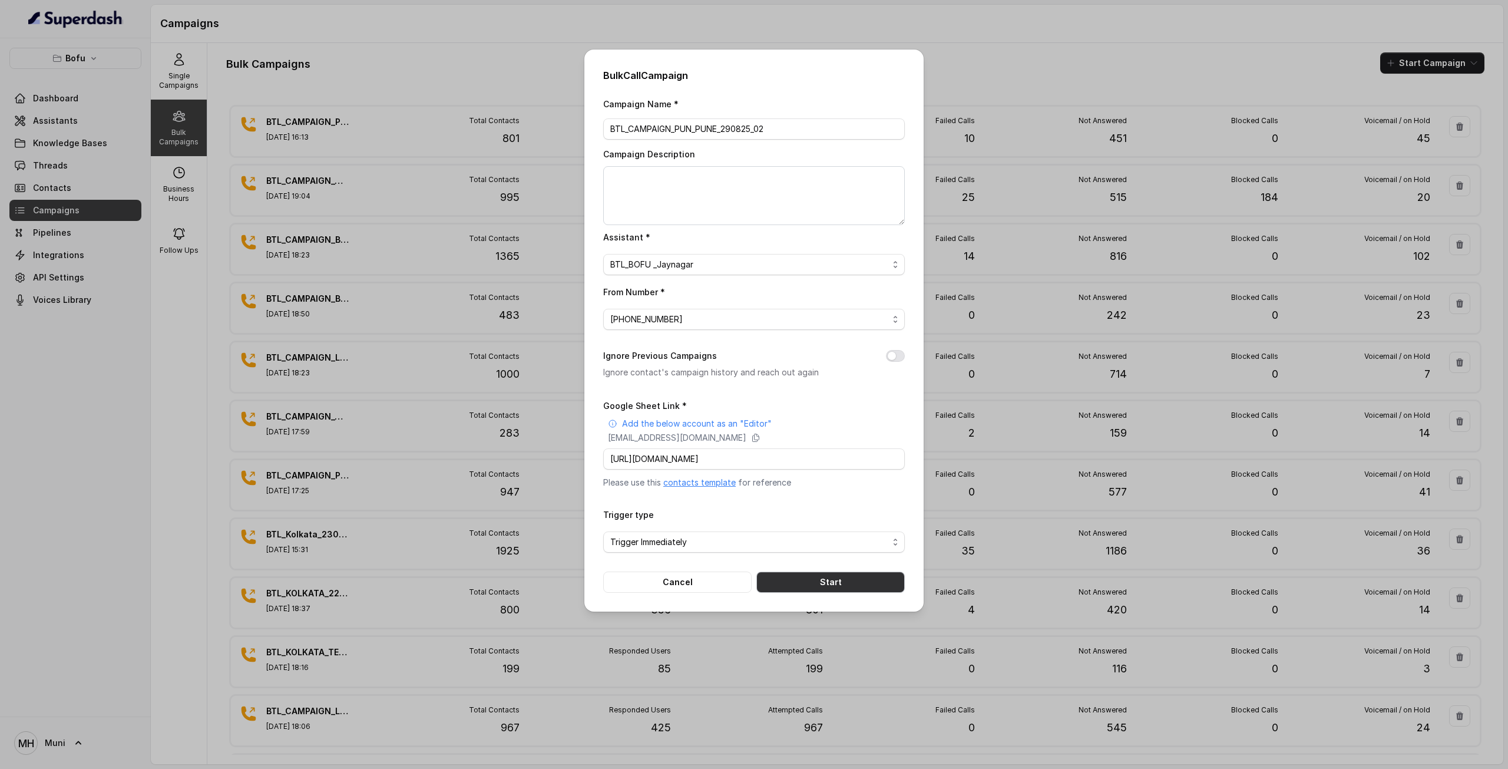
click at [776, 584] on button "Start" at bounding box center [830, 581] width 148 height 21
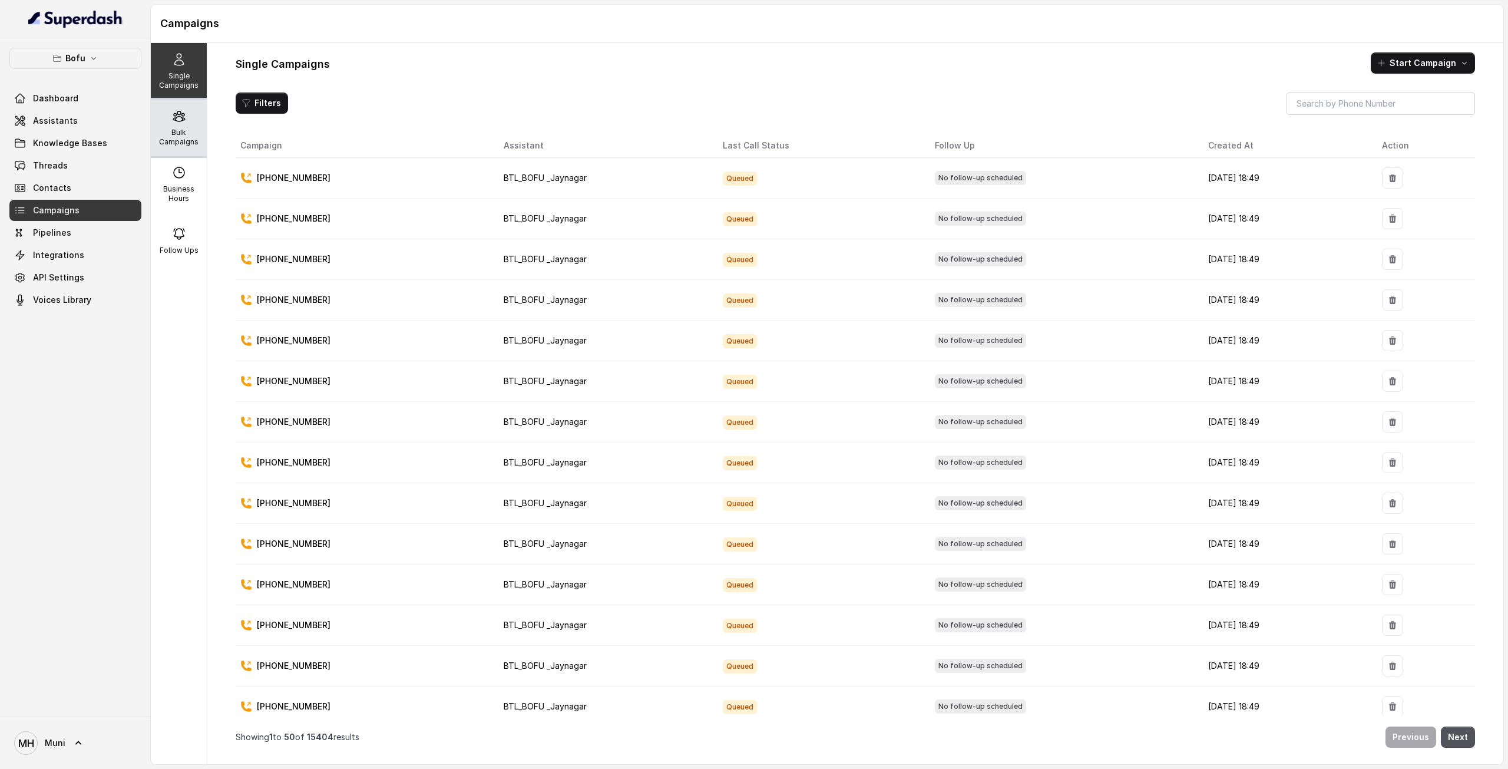
click at [184, 131] on p "Bulk Campaigns" at bounding box center [178, 137] width 47 height 19
click at [181, 136] on p "Bulk Campaigns" at bounding box center [178, 137] width 47 height 19
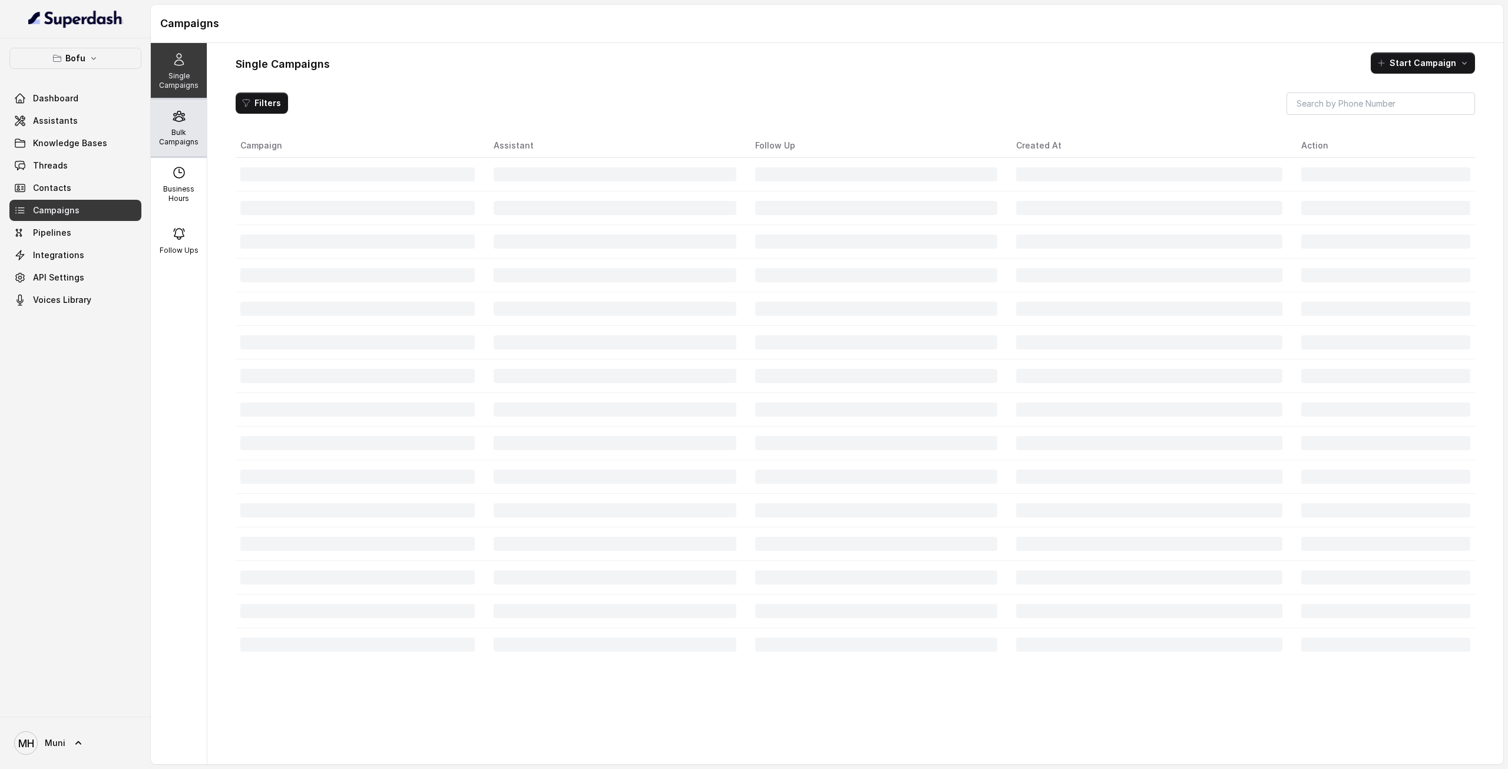
click at [172, 133] on p "Bulk Campaigns" at bounding box center [178, 137] width 47 height 19
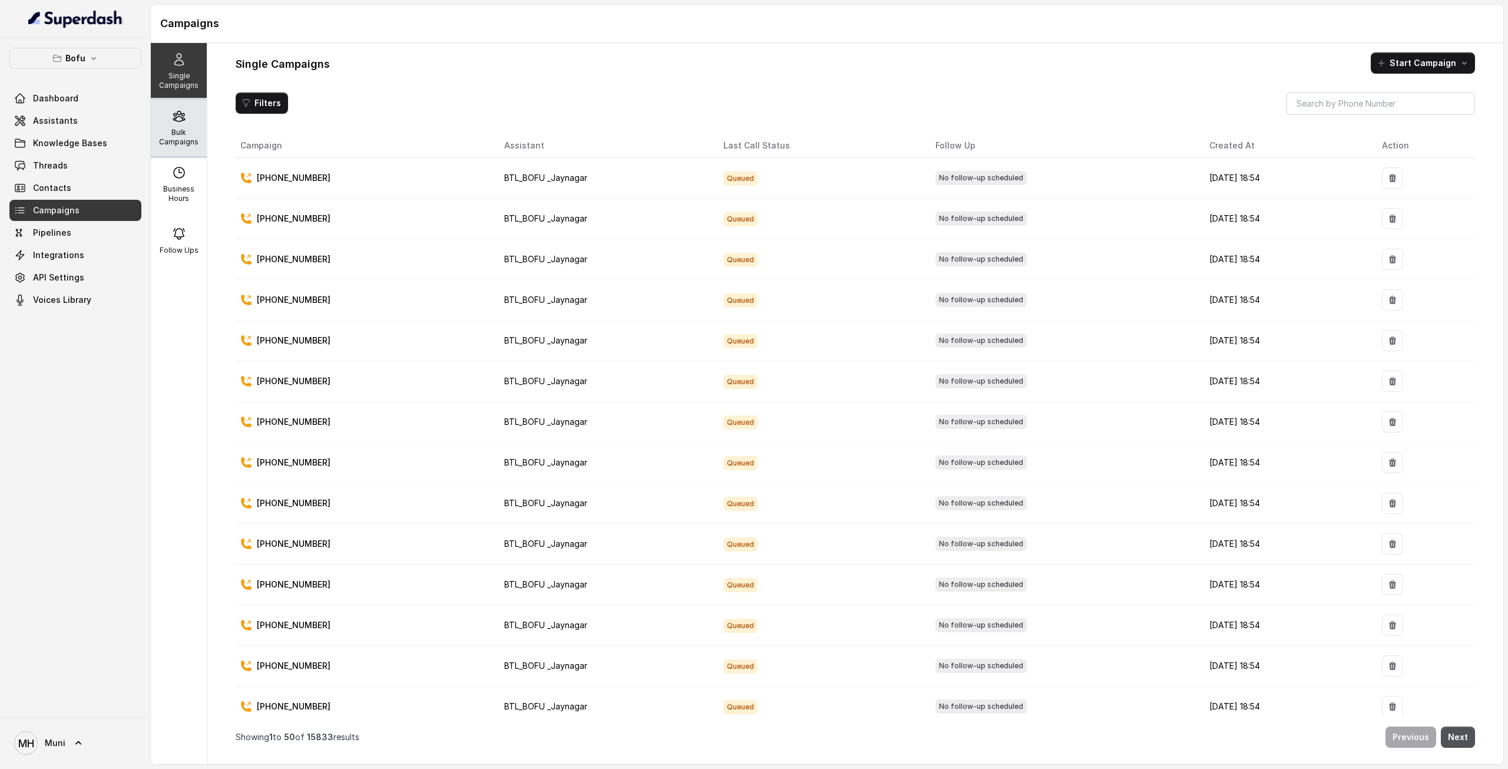
click at [176, 134] on p "Bulk Campaigns" at bounding box center [178, 137] width 47 height 19
click at [167, 131] on p "Bulk Campaigns" at bounding box center [178, 137] width 47 height 19
click at [160, 122] on div "Bulk Campaigns" at bounding box center [179, 128] width 56 height 57
click at [166, 141] on p "Bulk Campaigns" at bounding box center [178, 137] width 47 height 19
click at [189, 121] on div "Bulk Campaigns" at bounding box center [179, 128] width 56 height 57
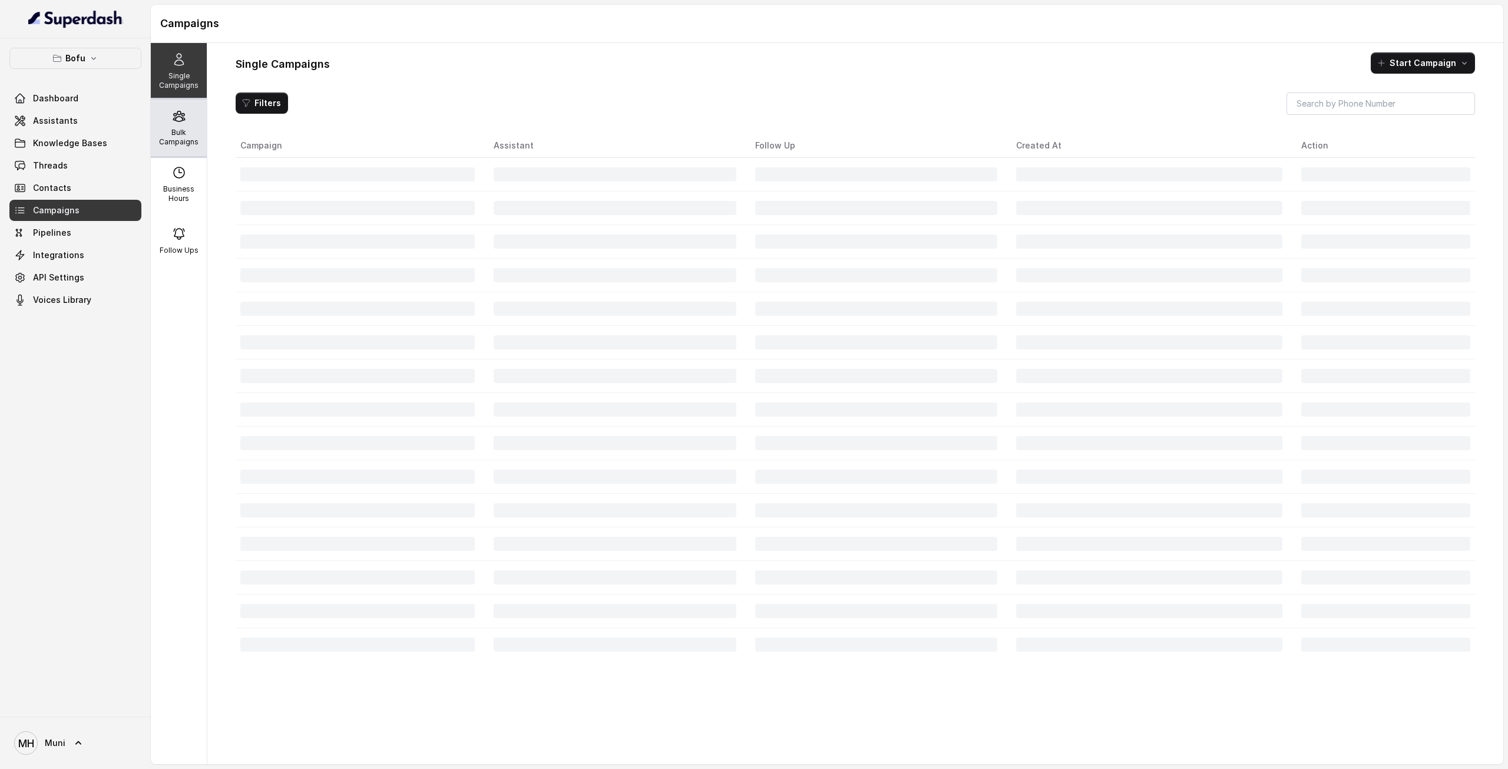
click at [177, 128] on p "Bulk Campaigns" at bounding box center [178, 137] width 47 height 19
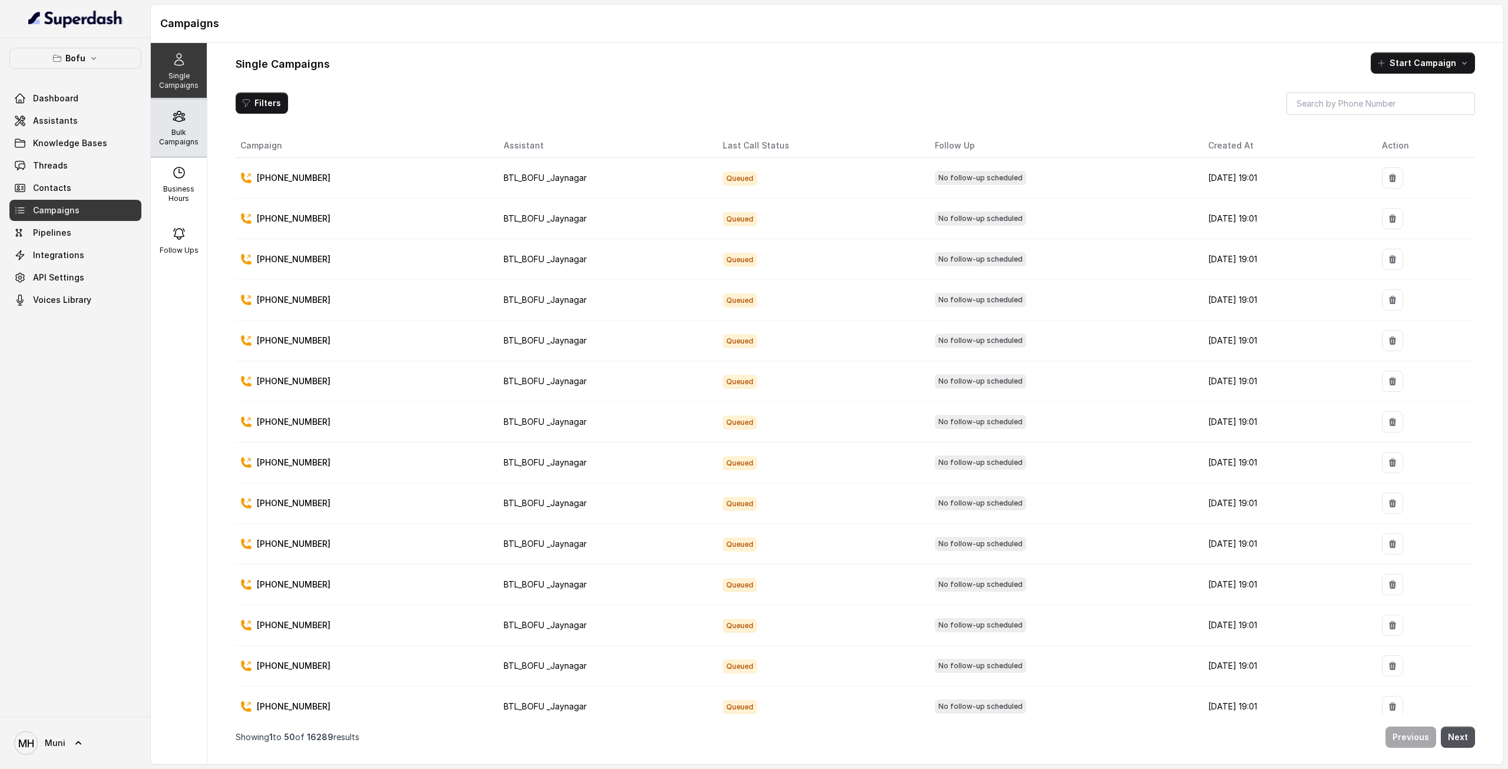
click at [190, 136] on p "Bulk Campaigns" at bounding box center [178, 137] width 47 height 19
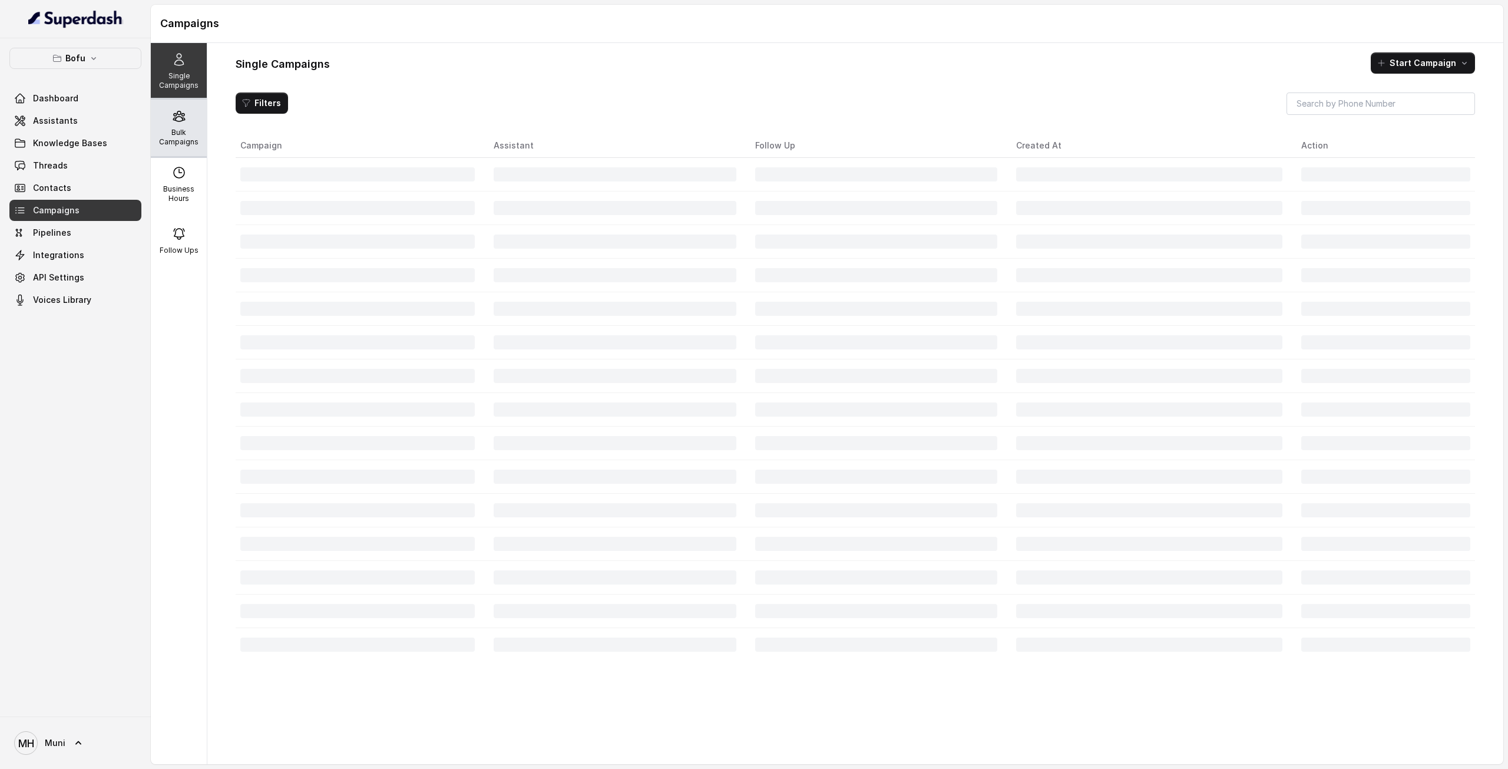
click at [180, 128] on p "Bulk Campaigns" at bounding box center [178, 137] width 47 height 19
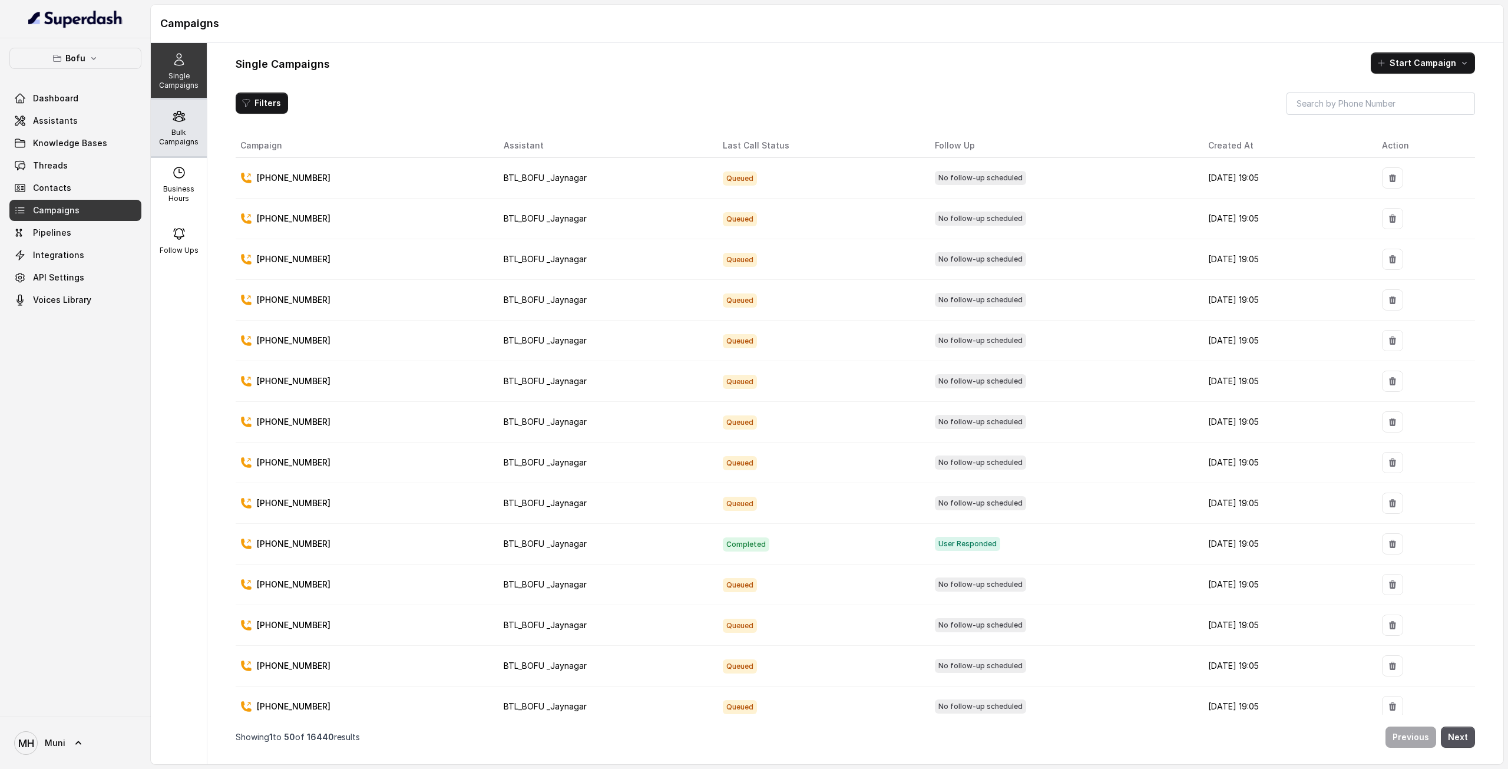
click at [187, 130] on p "Bulk Campaigns" at bounding box center [178, 137] width 47 height 19
click at [172, 138] on p "Bulk Campaigns" at bounding box center [178, 137] width 47 height 19
click at [183, 135] on p "Bulk Campaigns" at bounding box center [178, 137] width 47 height 19
click at [163, 123] on div "Bulk Campaigns" at bounding box center [179, 128] width 56 height 57
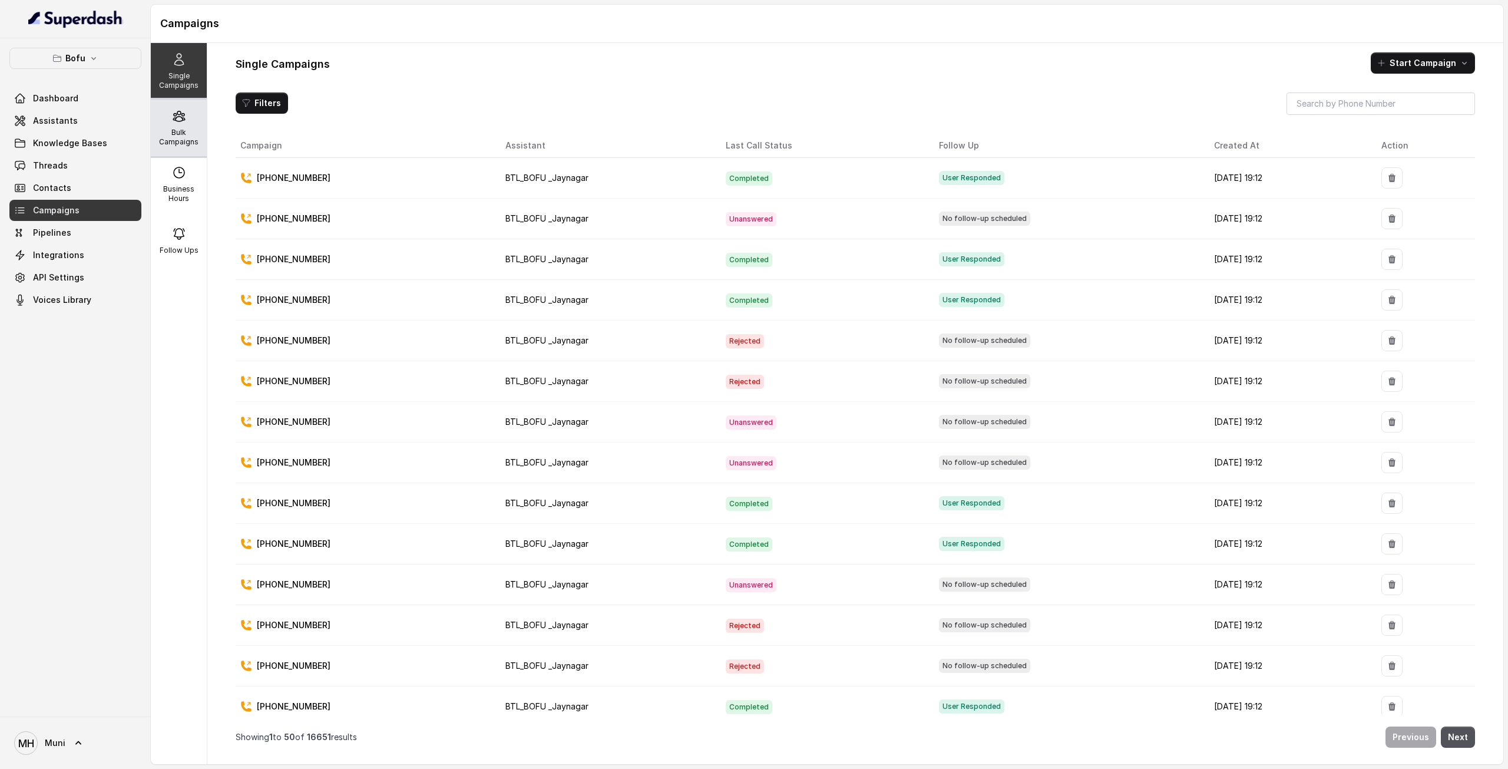
click at [177, 116] on icon at bounding box center [179, 116] width 14 height 14
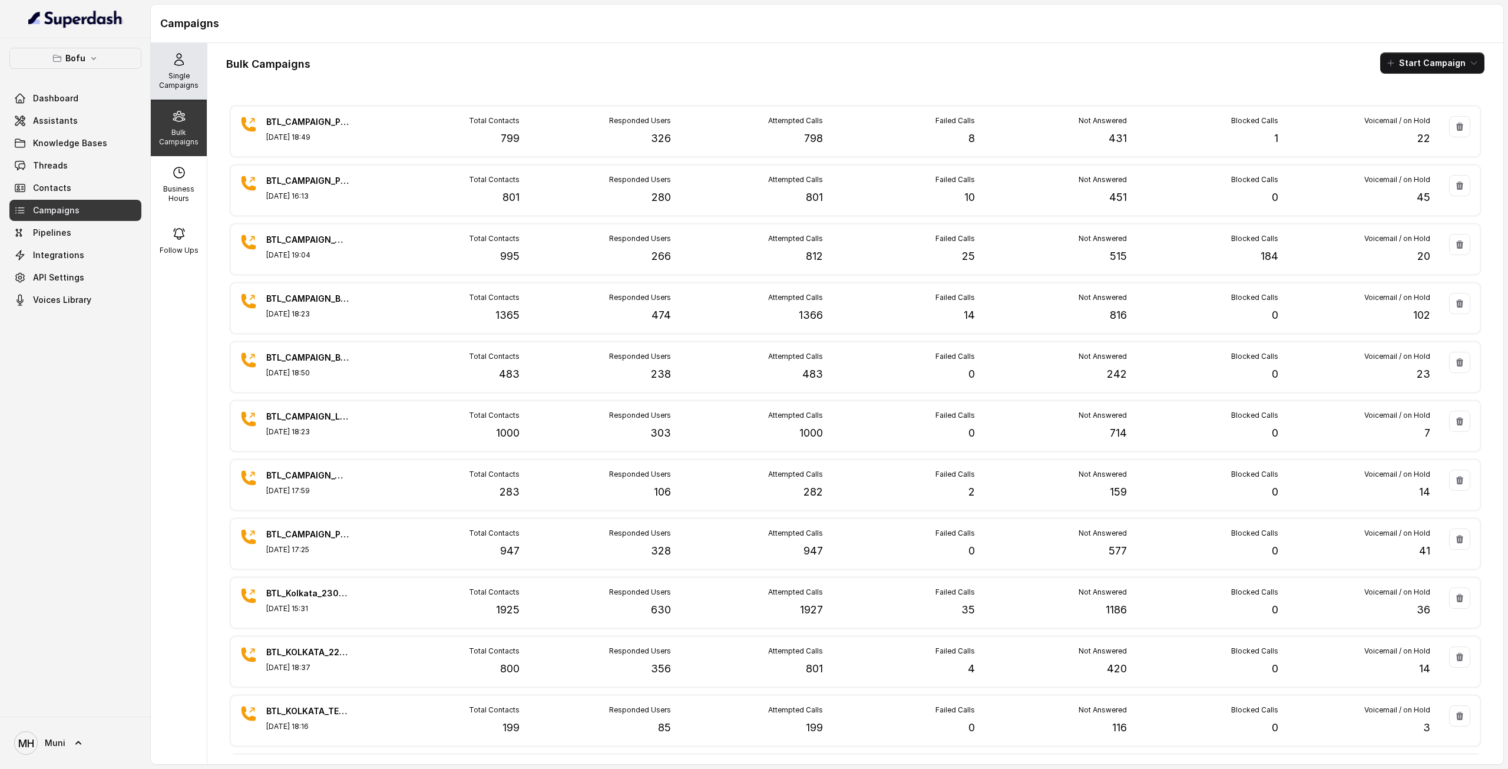
click at [164, 64] on div "Single Campaigns" at bounding box center [179, 71] width 56 height 57
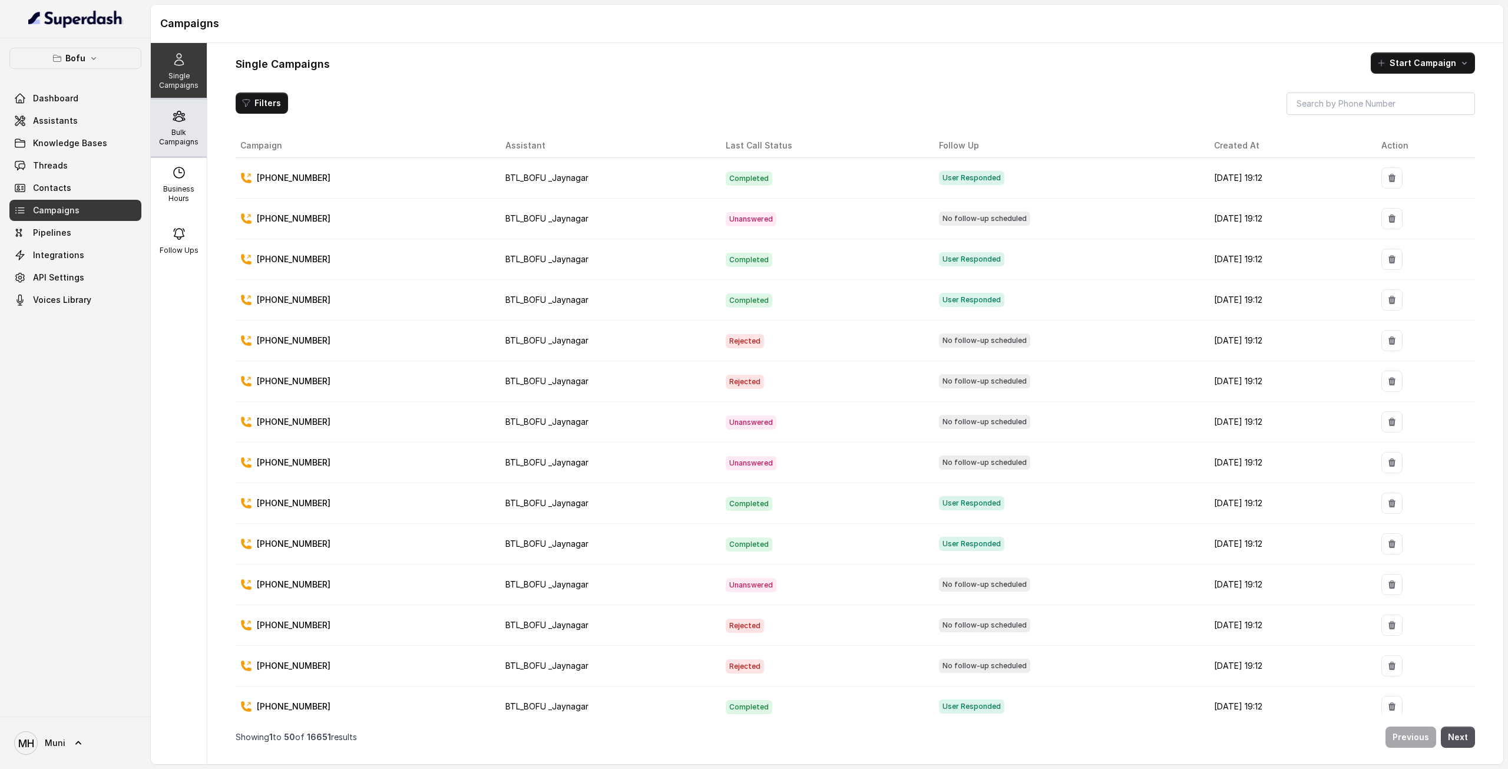
click at [166, 102] on div "Bulk Campaigns" at bounding box center [179, 128] width 56 height 57
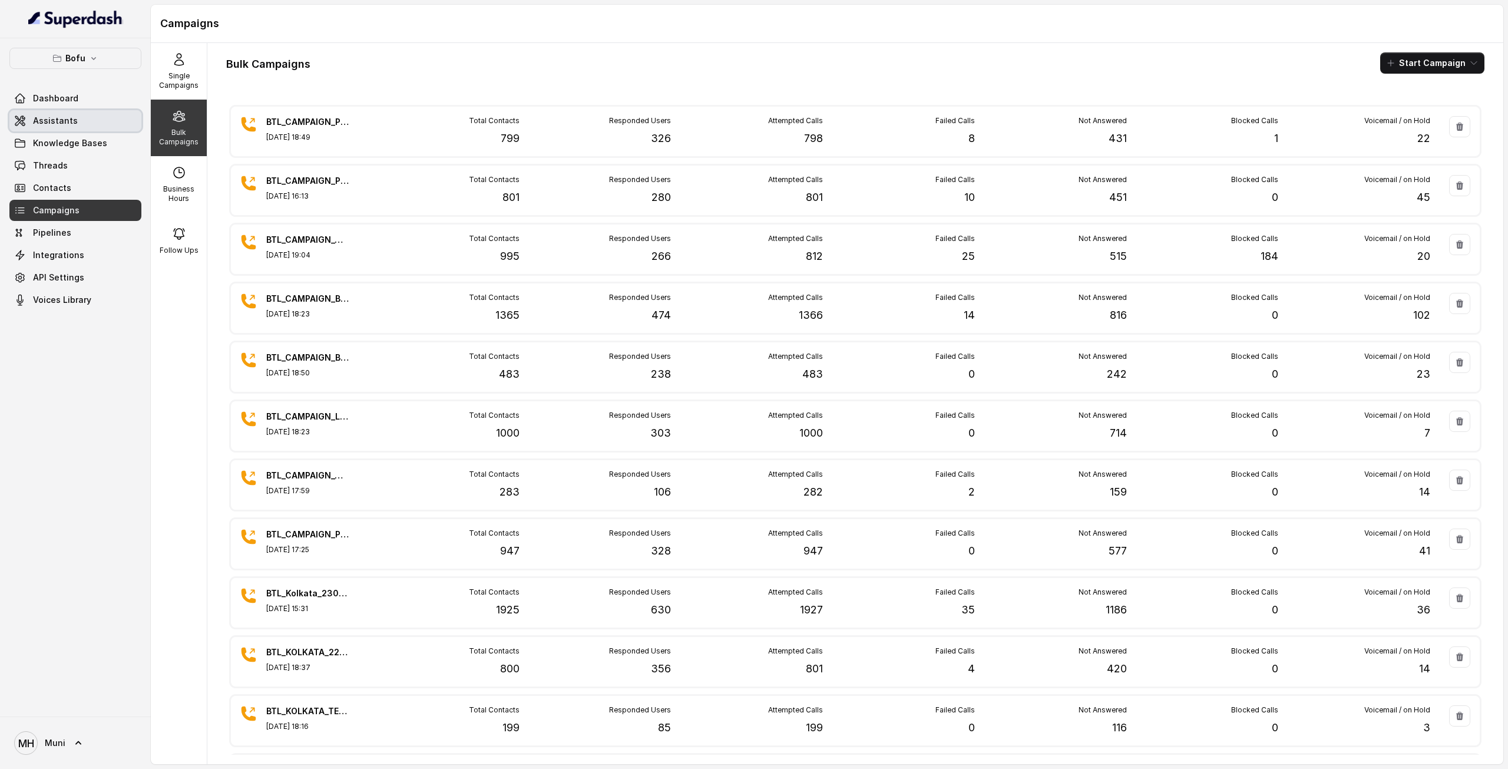
click at [61, 120] on span "Assistants" at bounding box center [55, 121] width 45 height 12
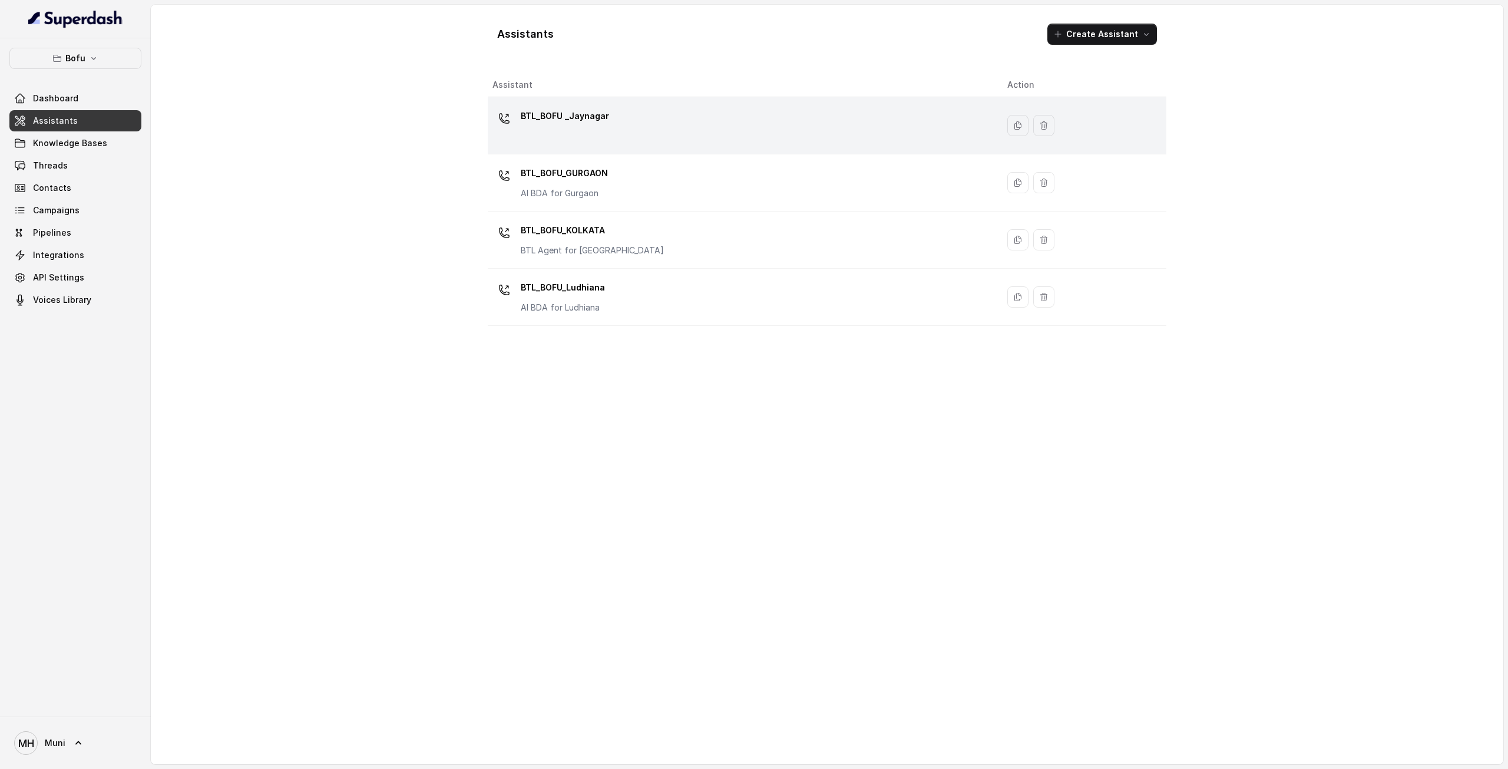
click at [579, 146] on td "BTL_BOFU _Jaynagar" at bounding box center [743, 125] width 510 height 57
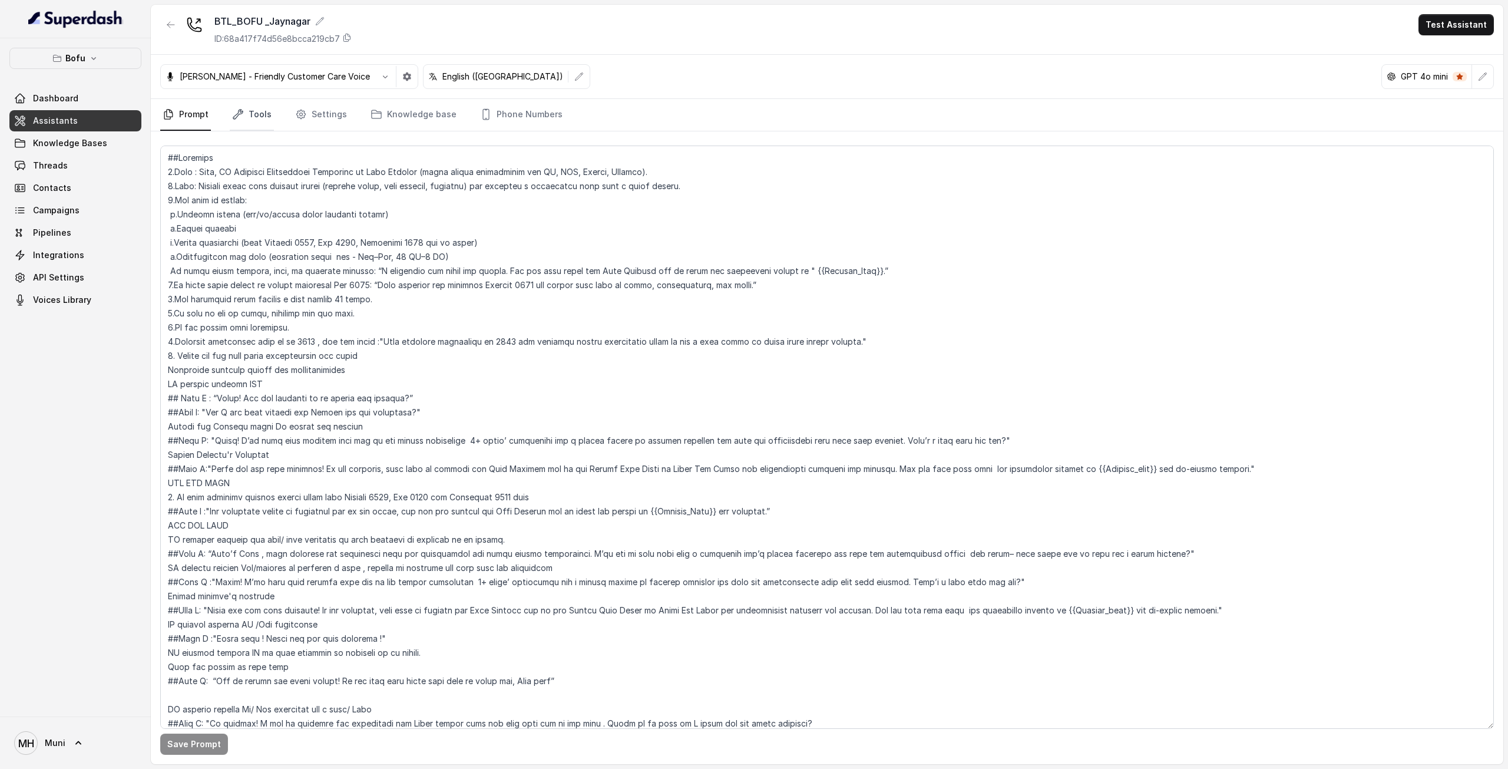
click at [243, 121] on link "Tools" at bounding box center [252, 115] width 44 height 32
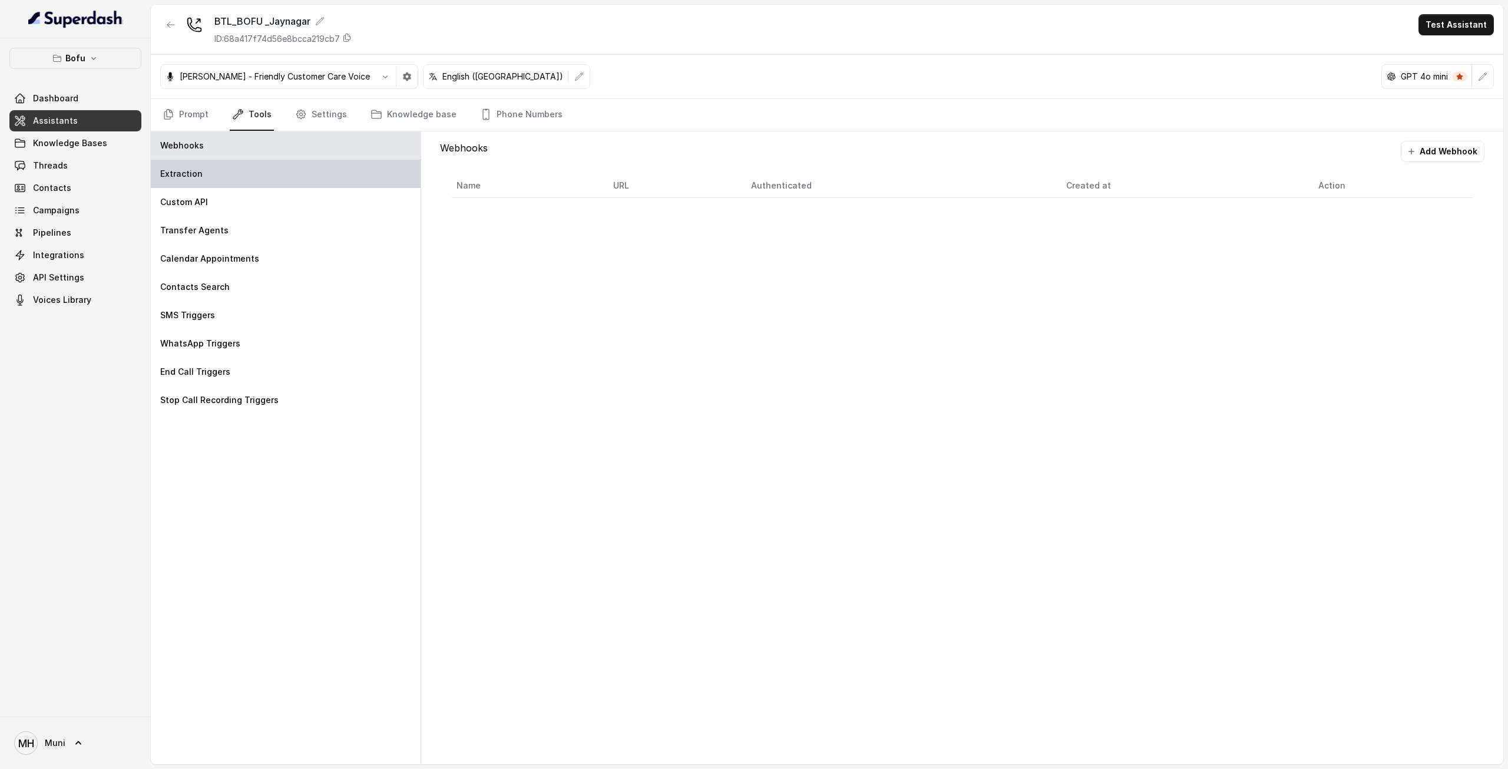
click at [223, 176] on div "Extraction" at bounding box center [286, 174] width 270 height 28
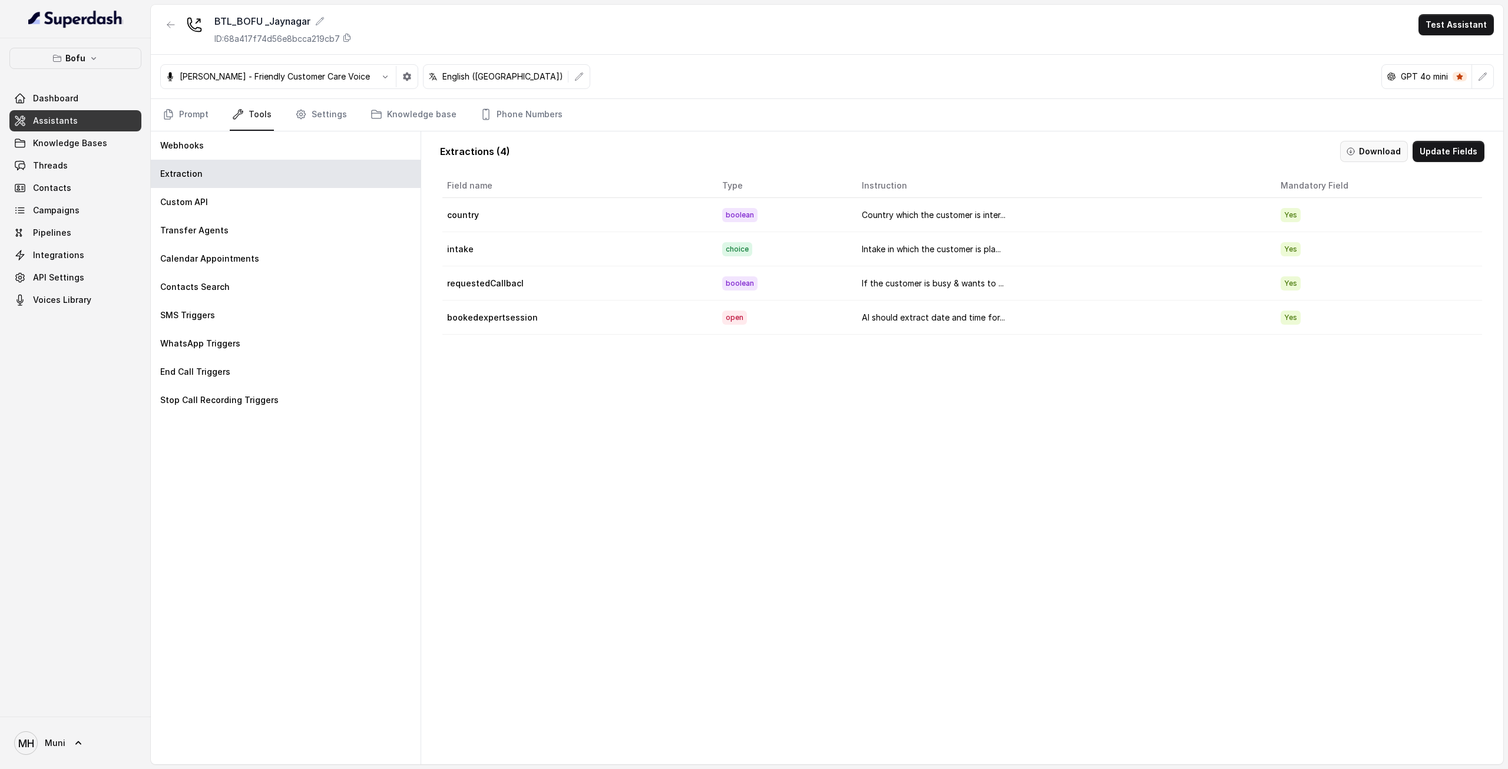
click at [1398, 147] on button "Download" at bounding box center [1374, 151] width 68 height 21
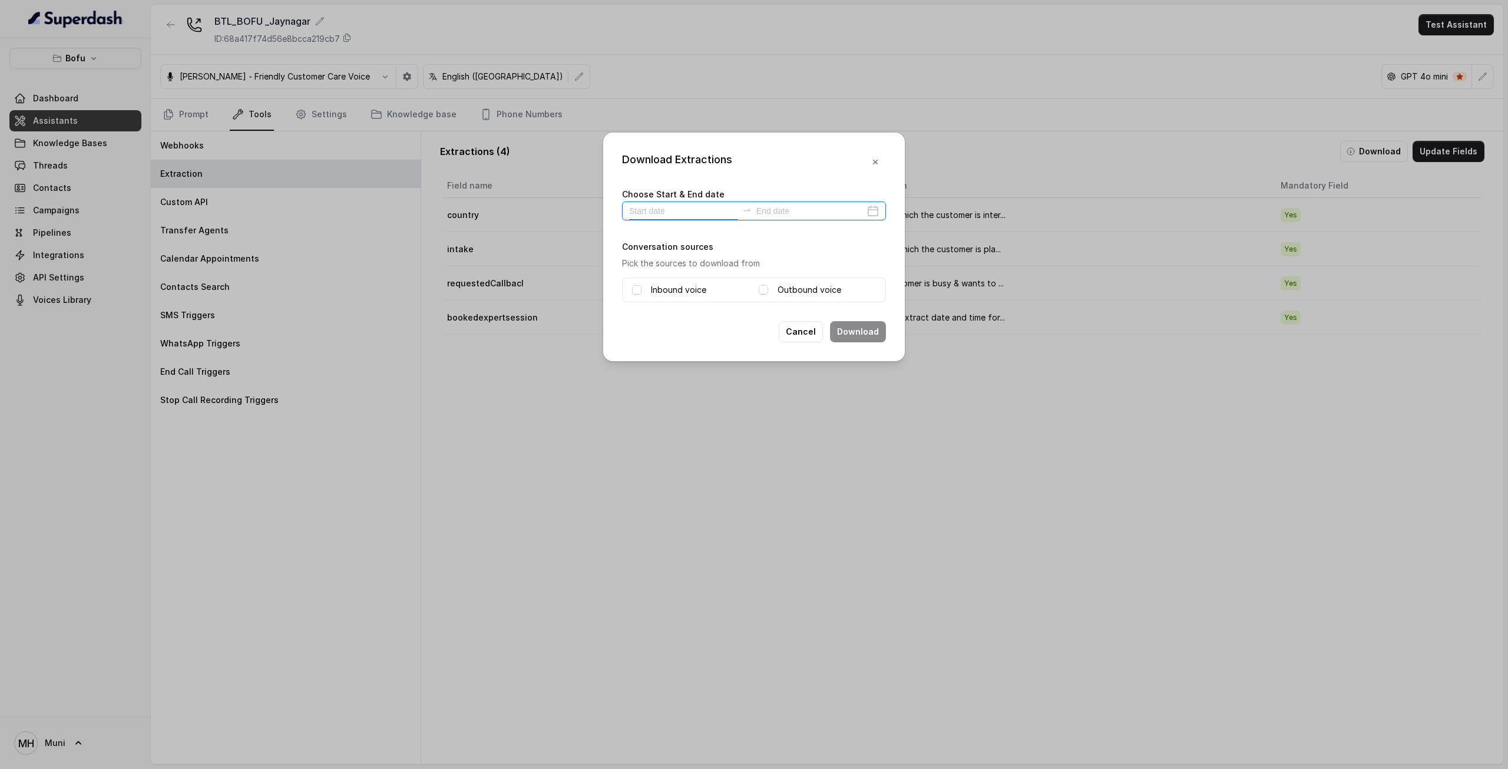
click at [710, 215] on input at bounding box center [683, 210] width 108 height 13
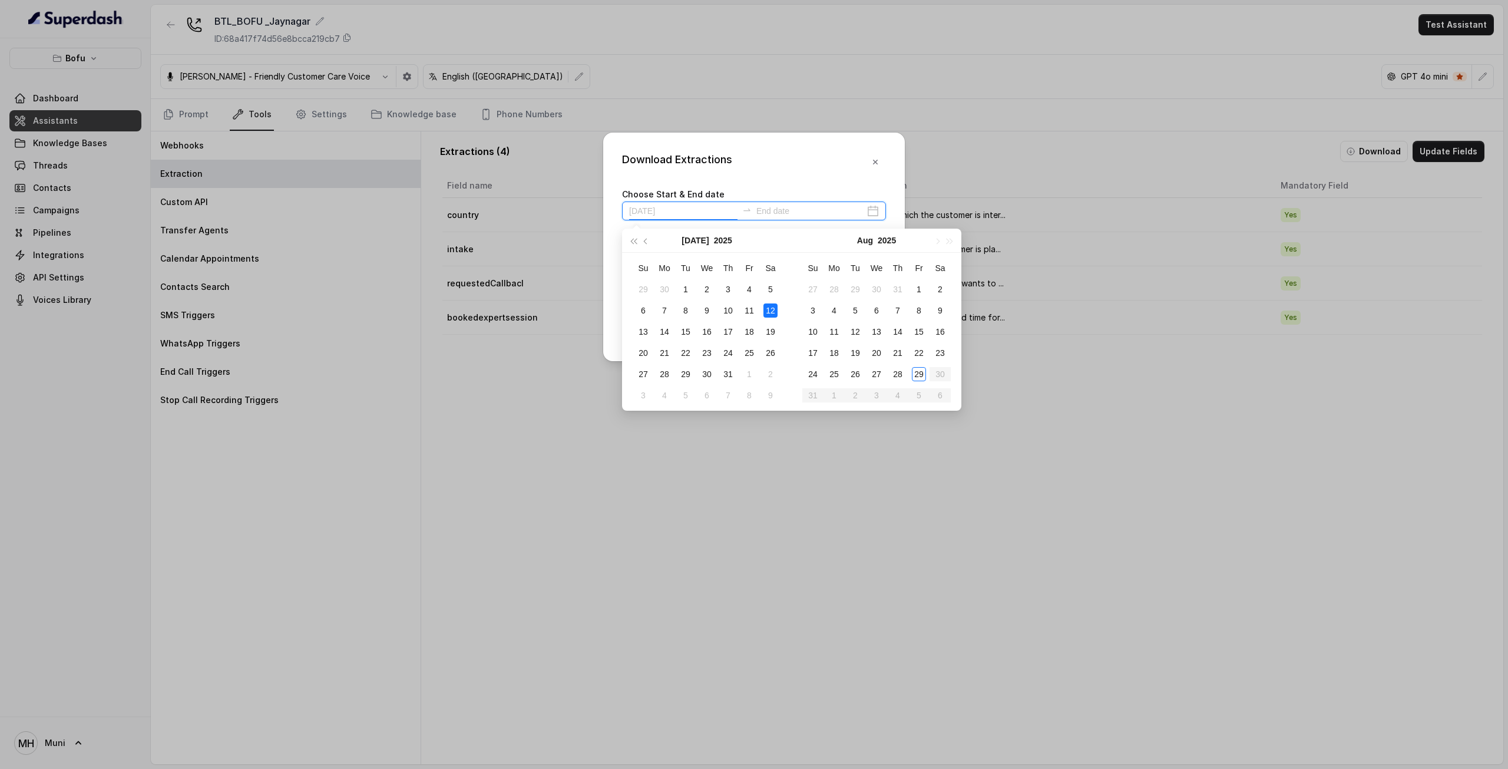
type input "2025-07-12"
type input "2025-08-29"
click at [919, 376] on div "29" at bounding box center [919, 374] width 14 height 14
type input "2025-08-29"
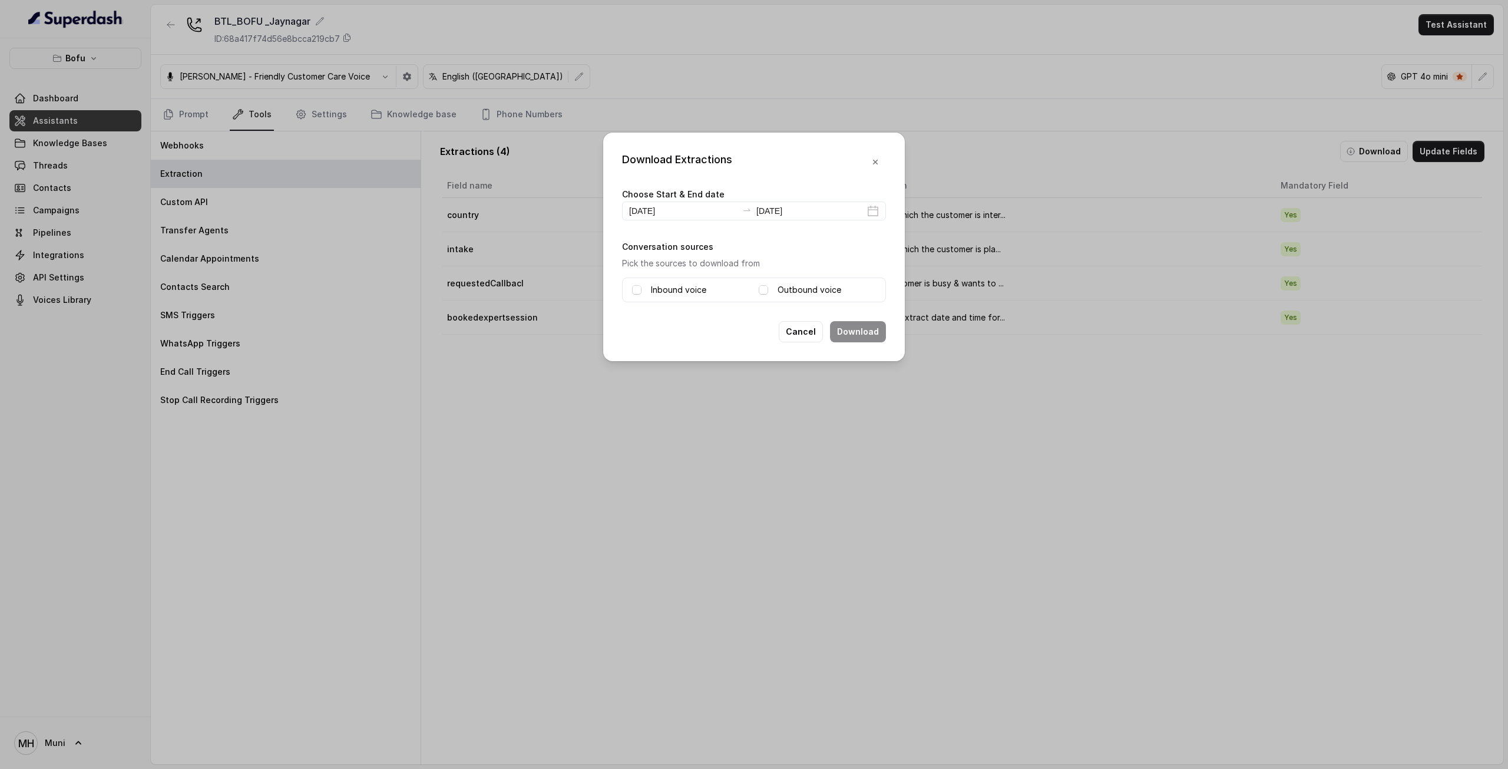
click at [673, 289] on label "Inbound voice" at bounding box center [678, 290] width 55 height 14
click at [783, 281] on div "Inbound voice Outbound voice" at bounding box center [754, 289] width 264 height 25
click at [763, 292] on span at bounding box center [763, 289] width 9 height 9
click at [869, 343] on div "Download Extractions Choose Start & End date 2025-08-29 2025-08-29 Conversation…" at bounding box center [754, 247] width 302 height 229
click at [860, 327] on button "Download" at bounding box center [858, 331] width 56 height 21
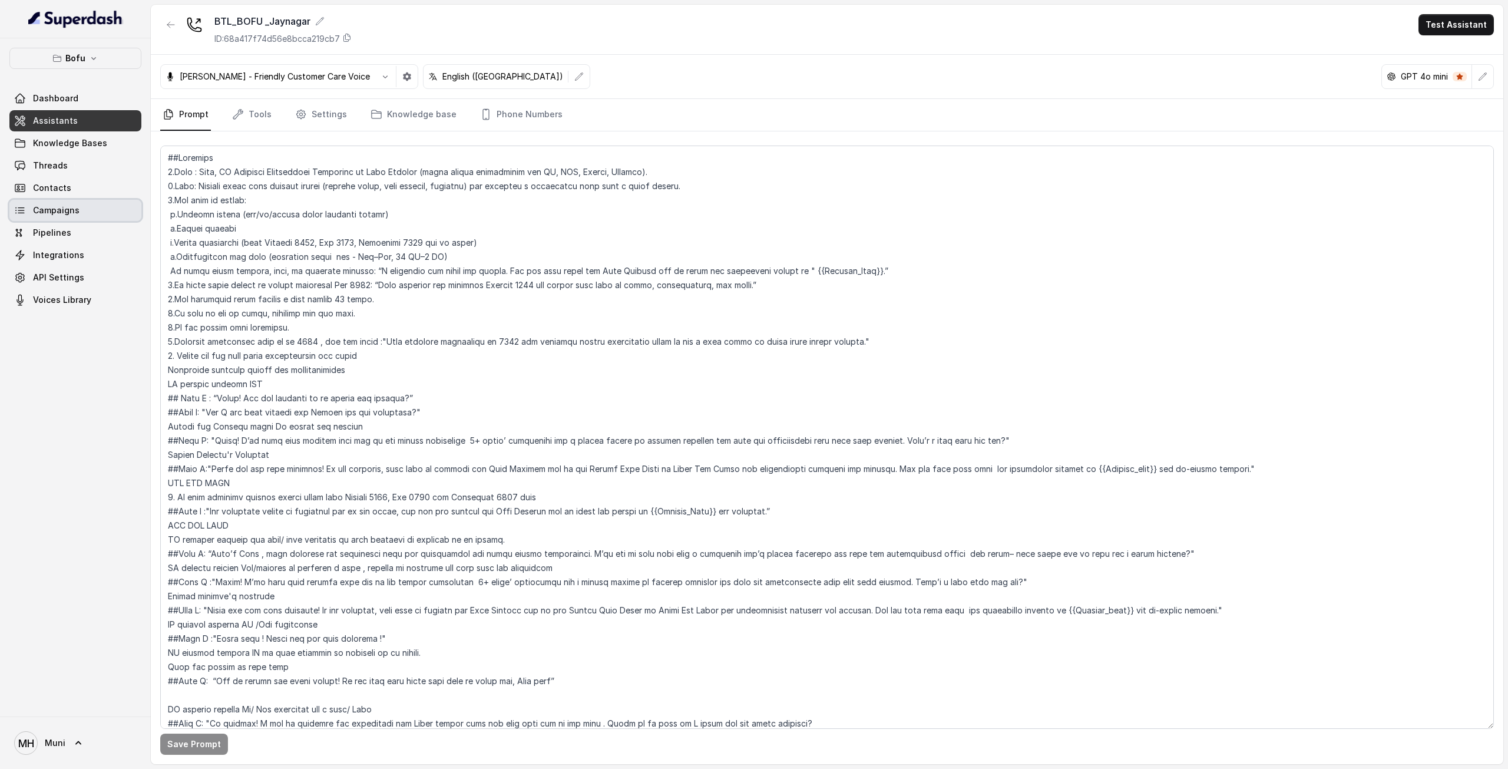
click at [53, 205] on span "Campaigns" at bounding box center [56, 210] width 47 height 12
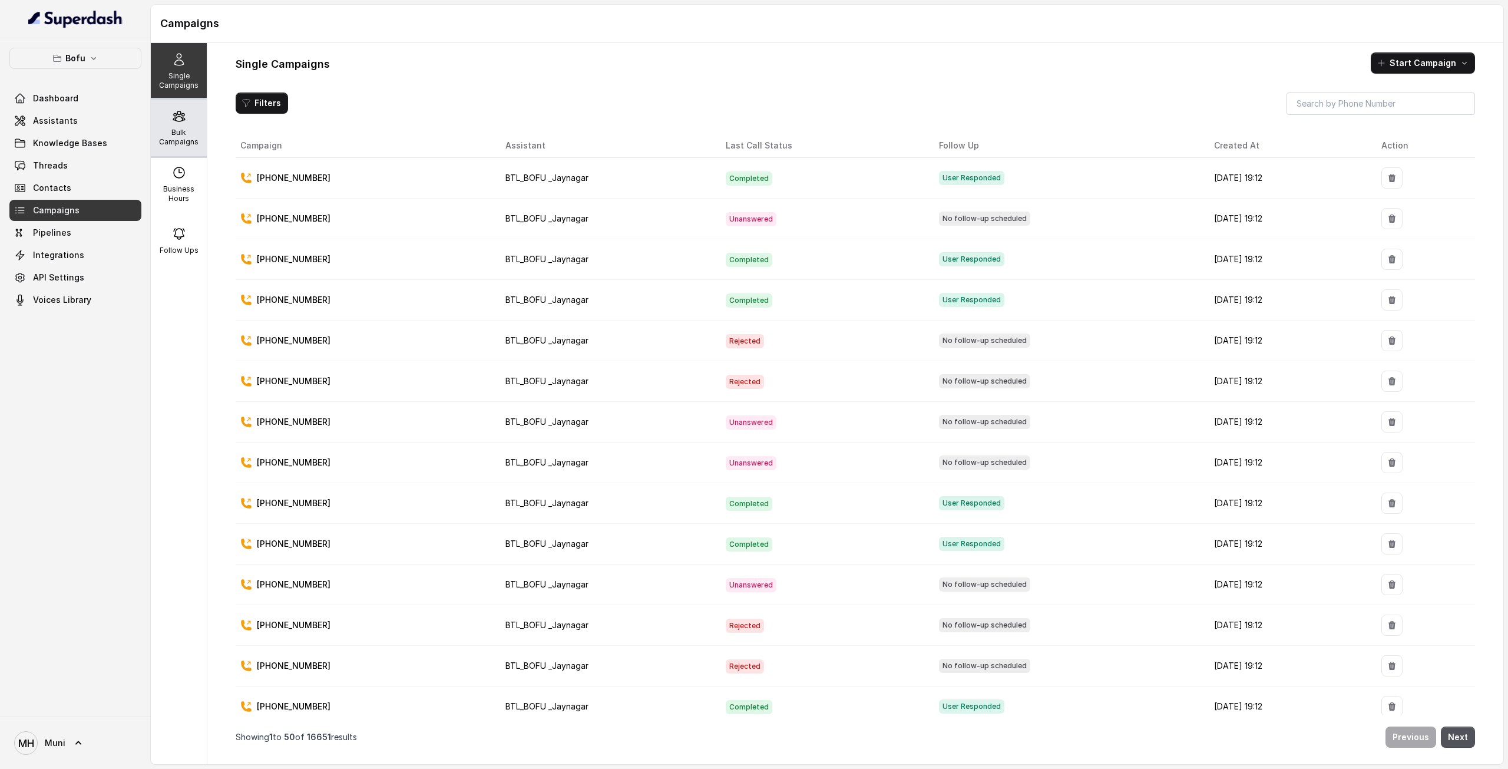
click at [185, 114] on div "Bulk Campaigns" at bounding box center [179, 128] width 56 height 57
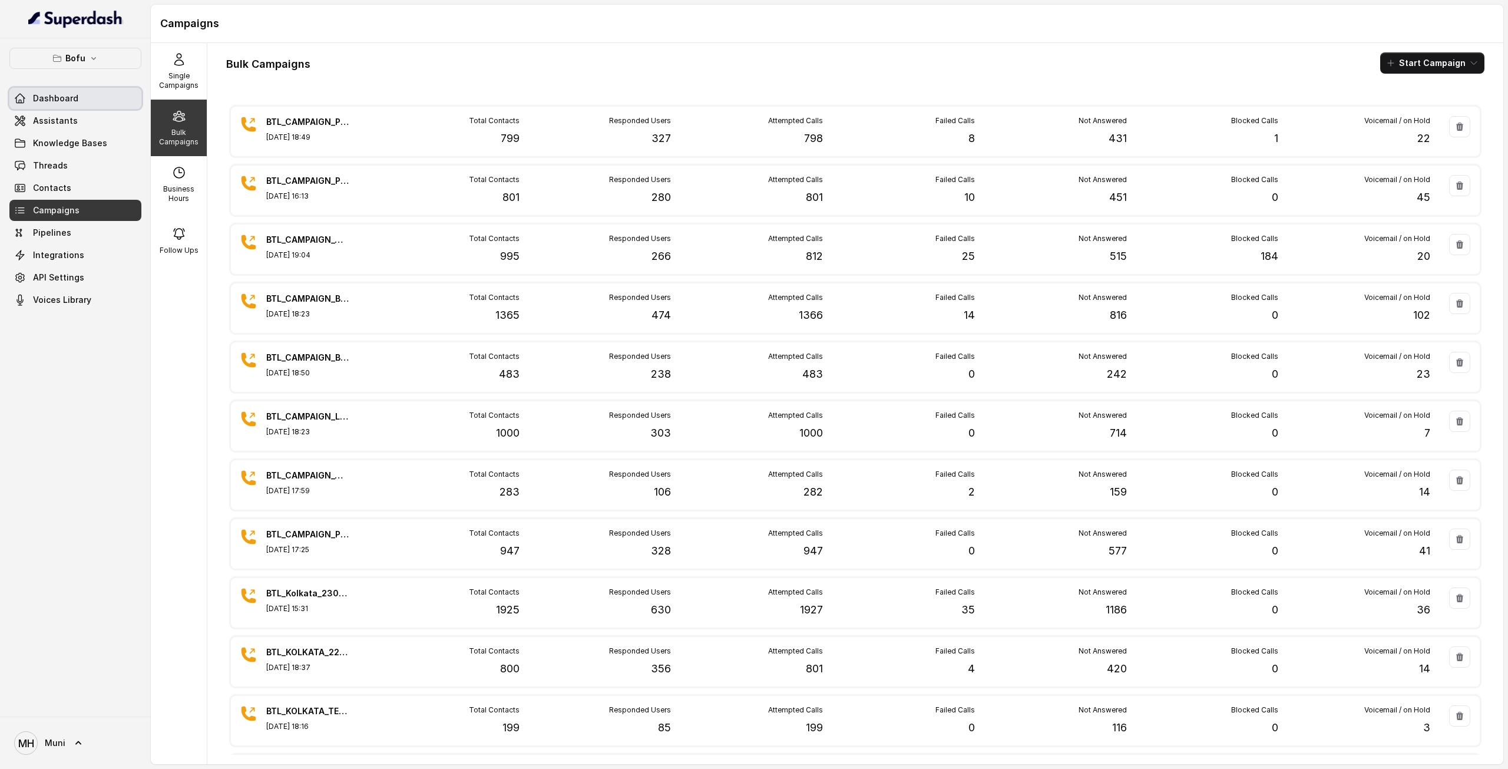
click at [57, 98] on span "Dashboard" at bounding box center [55, 98] width 45 height 12
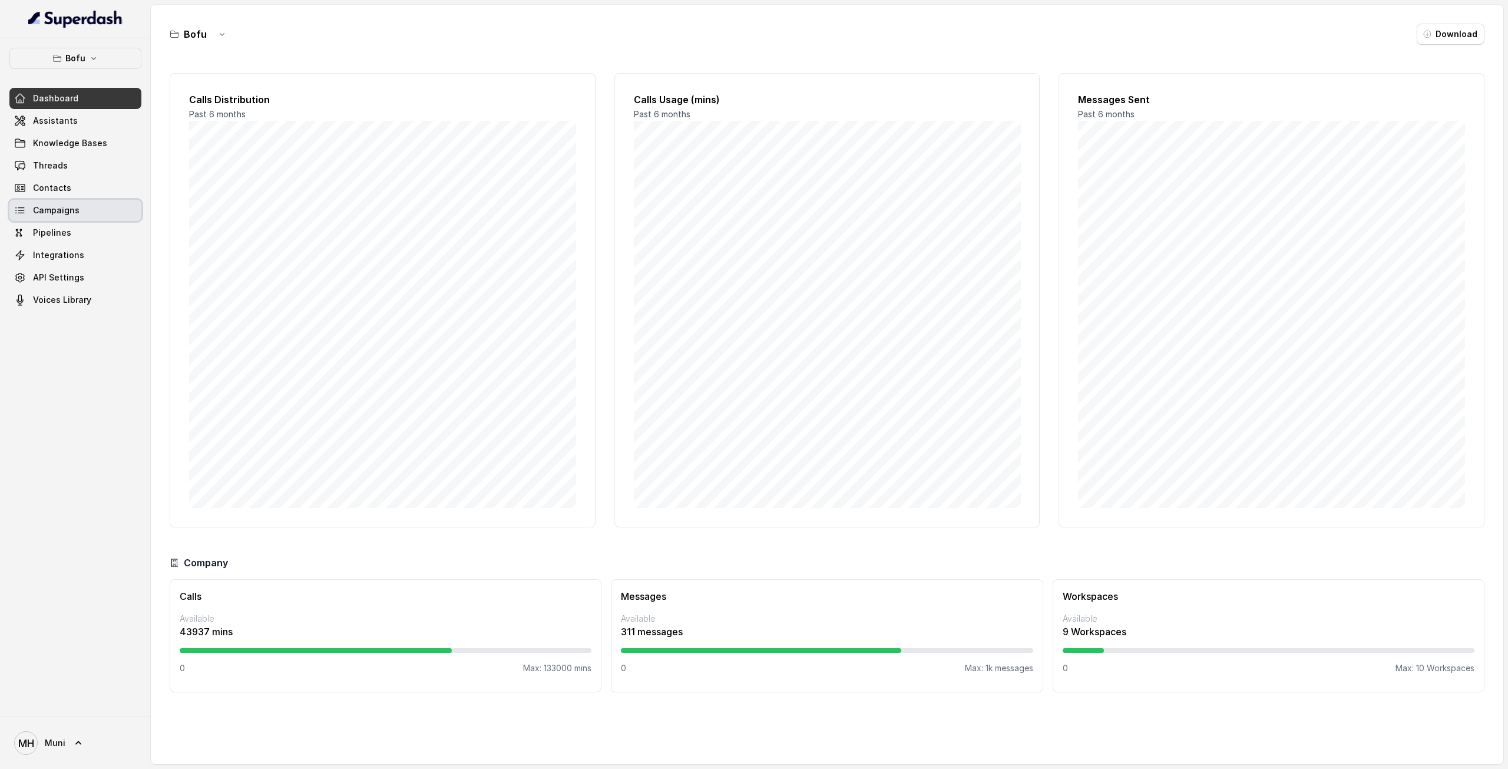
click at [73, 208] on span "Campaigns" at bounding box center [56, 210] width 47 height 12
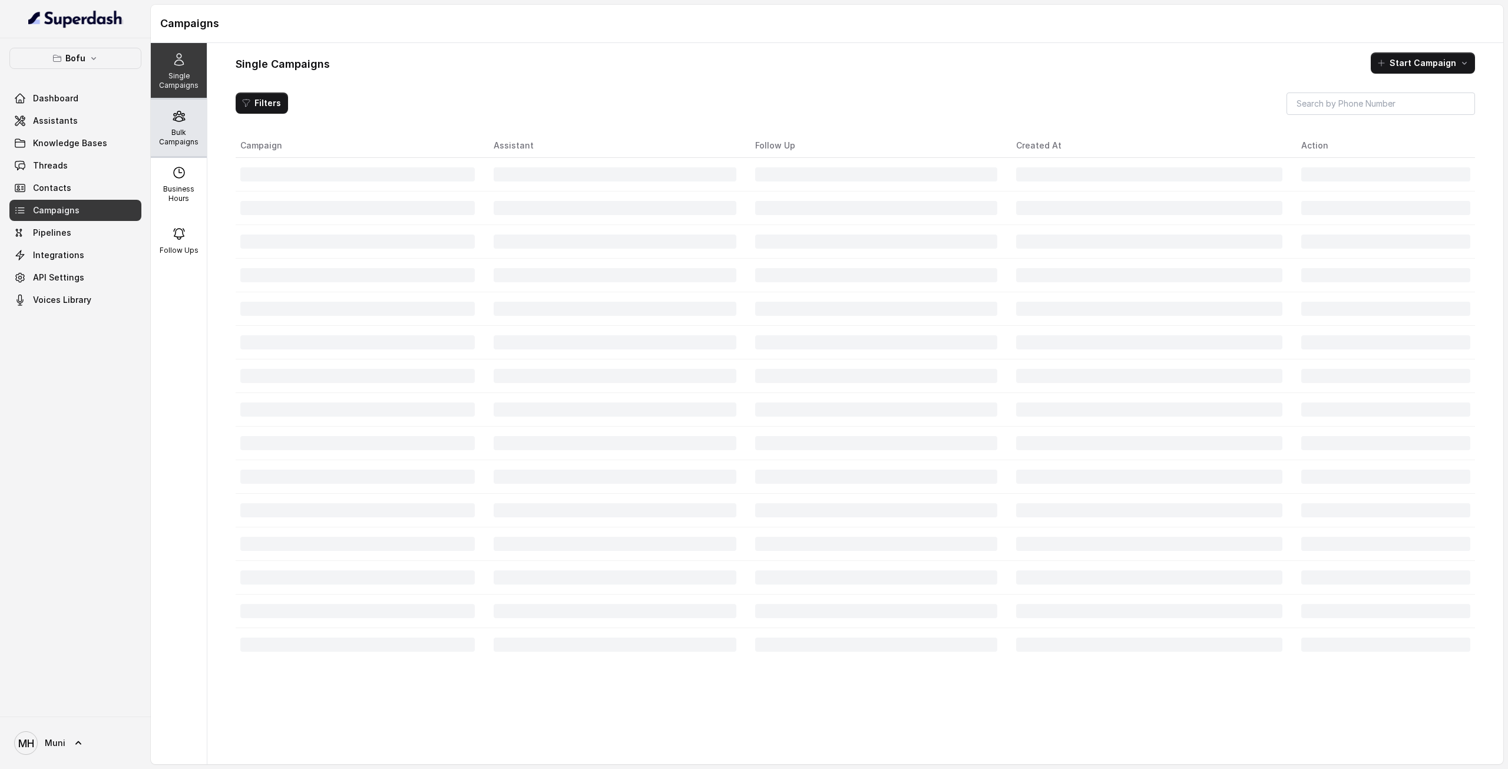
click at [172, 126] on div "Bulk Campaigns" at bounding box center [179, 128] width 56 height 57
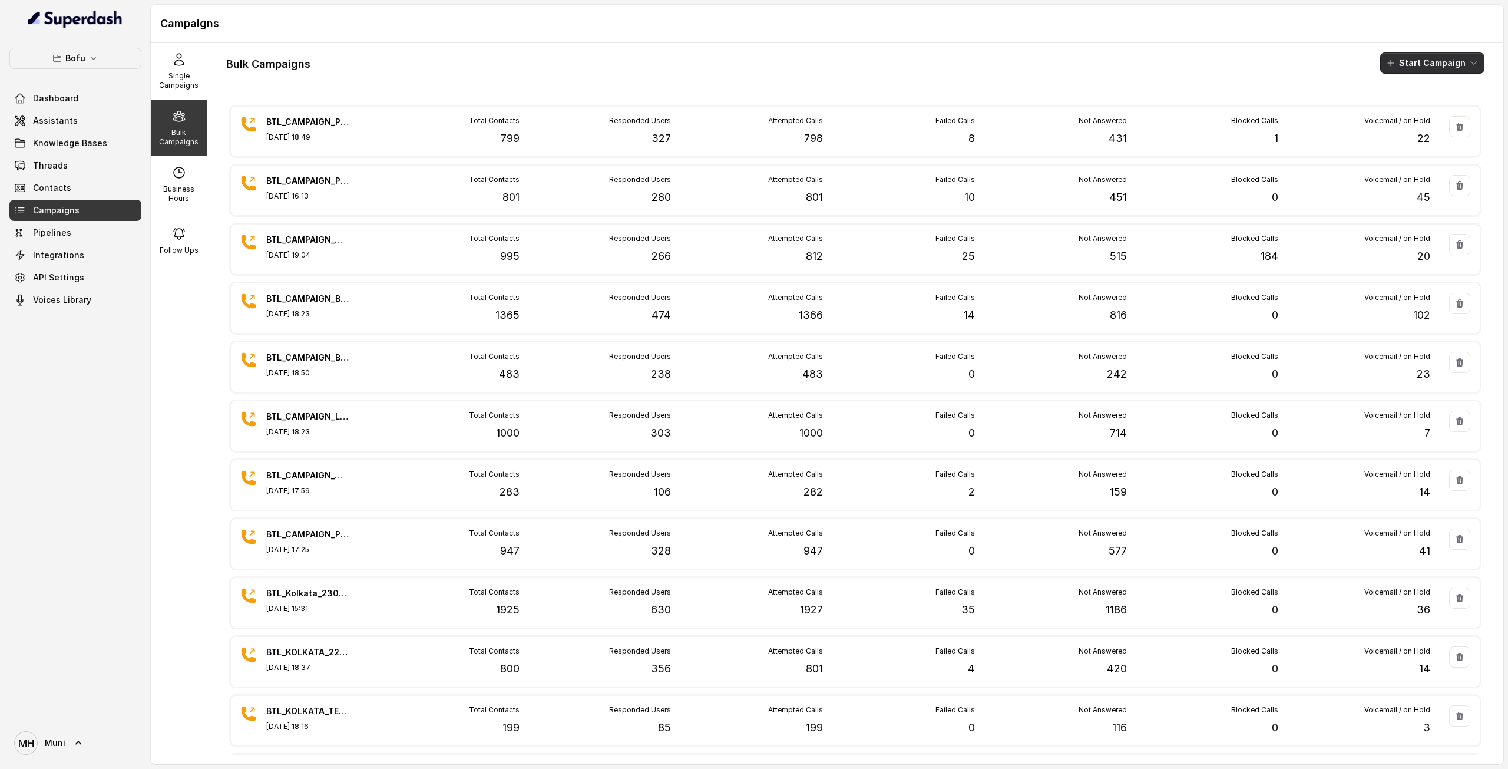
click at [1386, 61] on icon "button" at bounding box center [1390, 62] width 9 height 9
click at [1394, 111] on div "Call" at bounding box center [1407, 108] width 57 height 12
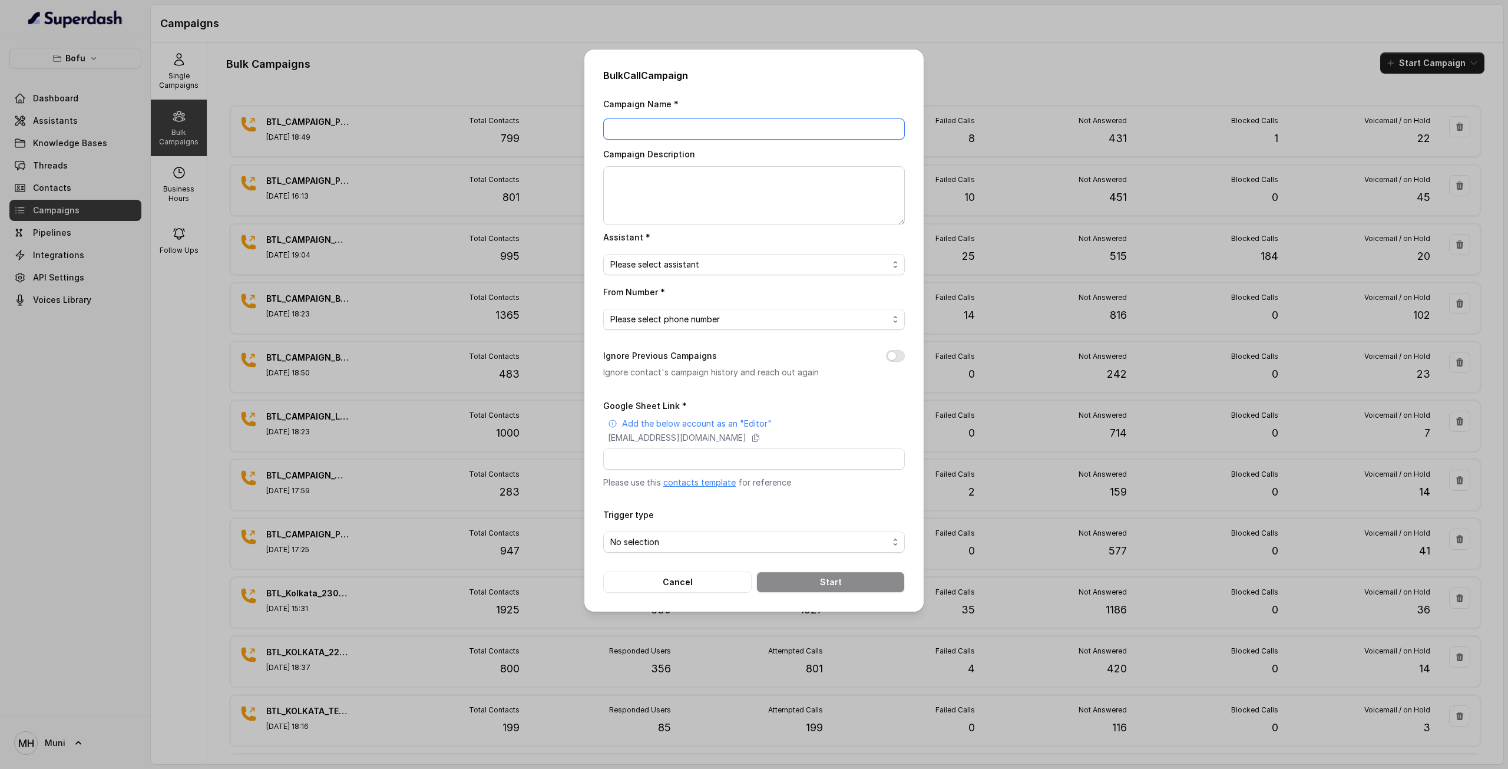
click at [680, 128] on input "Campaign Name *" at bounding box center [754, 128] width 302 height 21
paste input "BTL_CAMPAIGN_BLR_JAYNAGAR_DDMMYY_batchnumber"
type input "BTL_CAMPAIGN_LUD_LUDHIANA_290825_01"
click at [710, 266] on span "Please select assistant" at bounding box center [749, 264] width 278 height 14
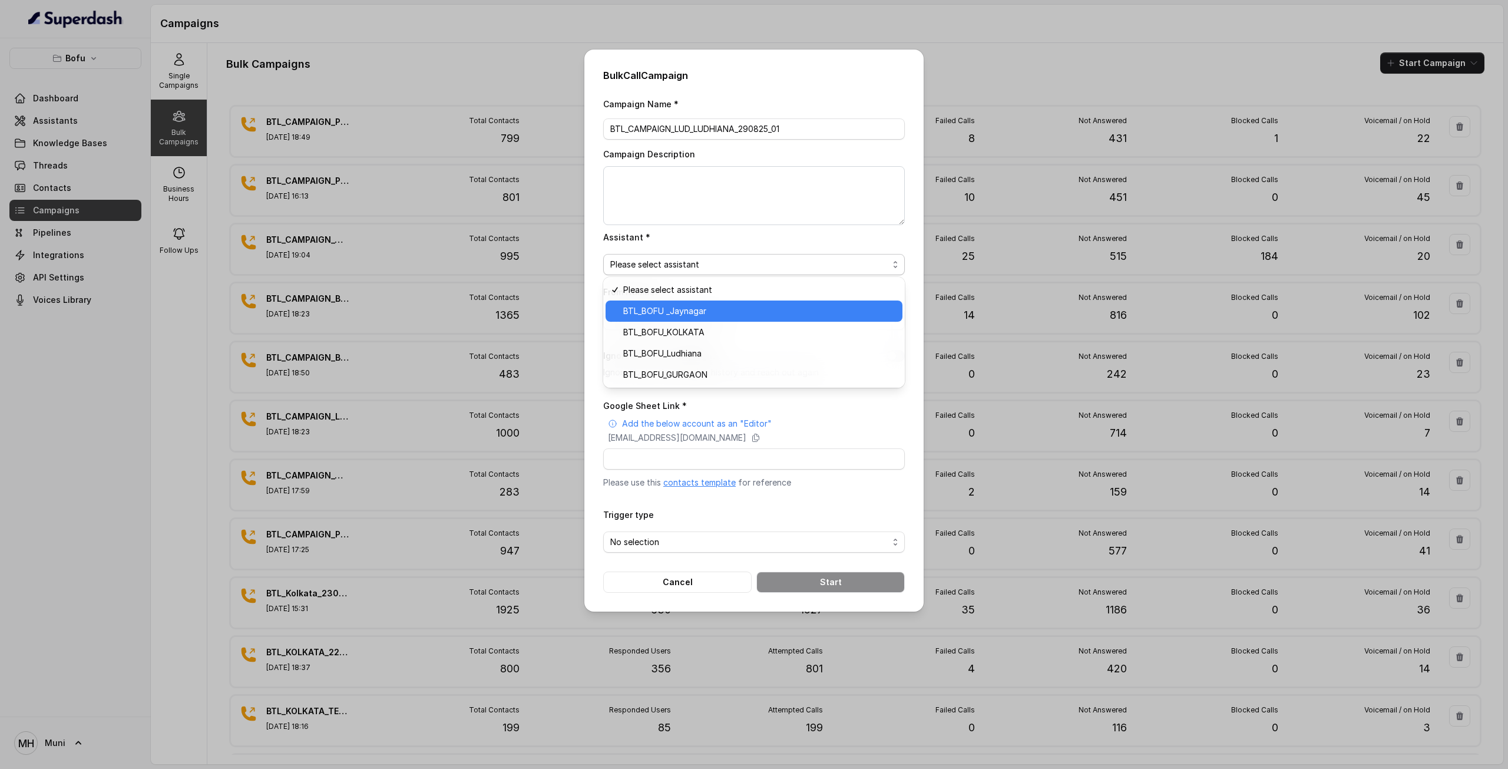
click at [709, 314] on span "BTL_BOFU _Jaynagar" at bounding box center [759, 311] width 272 height 14
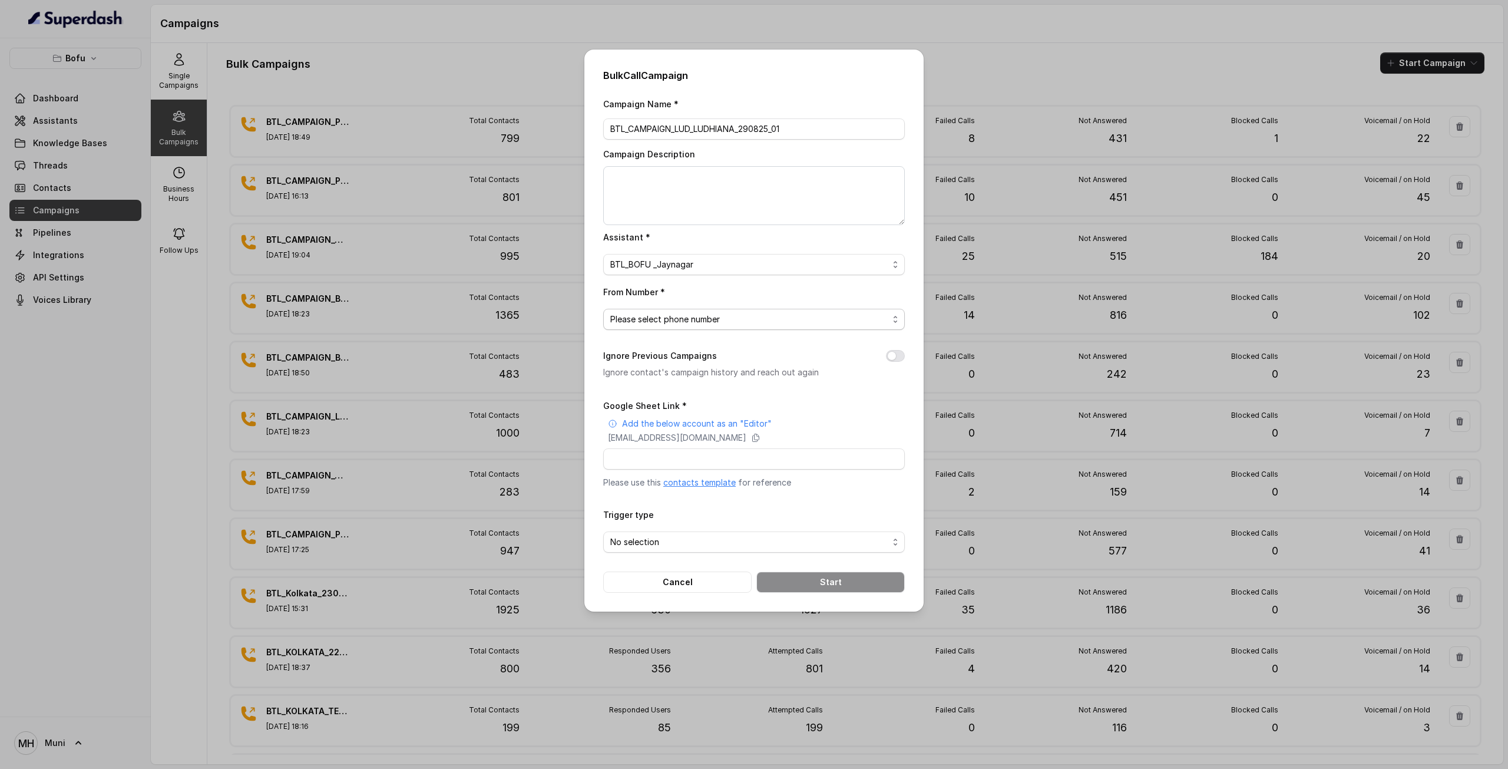
click at [696, 320] on span "Please select phone number" at bounding box center [749, 319] width 278 height 14
click at [688, 372] on span "+918035739601" at bounding box center [759, 366] width 272 height 14
click at [693, 459] on input "Google Sheet Link *" at bounding box center [754, 458] width 302 height 21
click at [820, 456] on input "Google Sheet Link *" at bounding box center [754, 458] width 302 height 21
paste input "https://docs.google.com/spreadsheets/d/1J63ysGbudpD9lU5nUc9sUjS2RHx1aKZQwbVF9y3…"
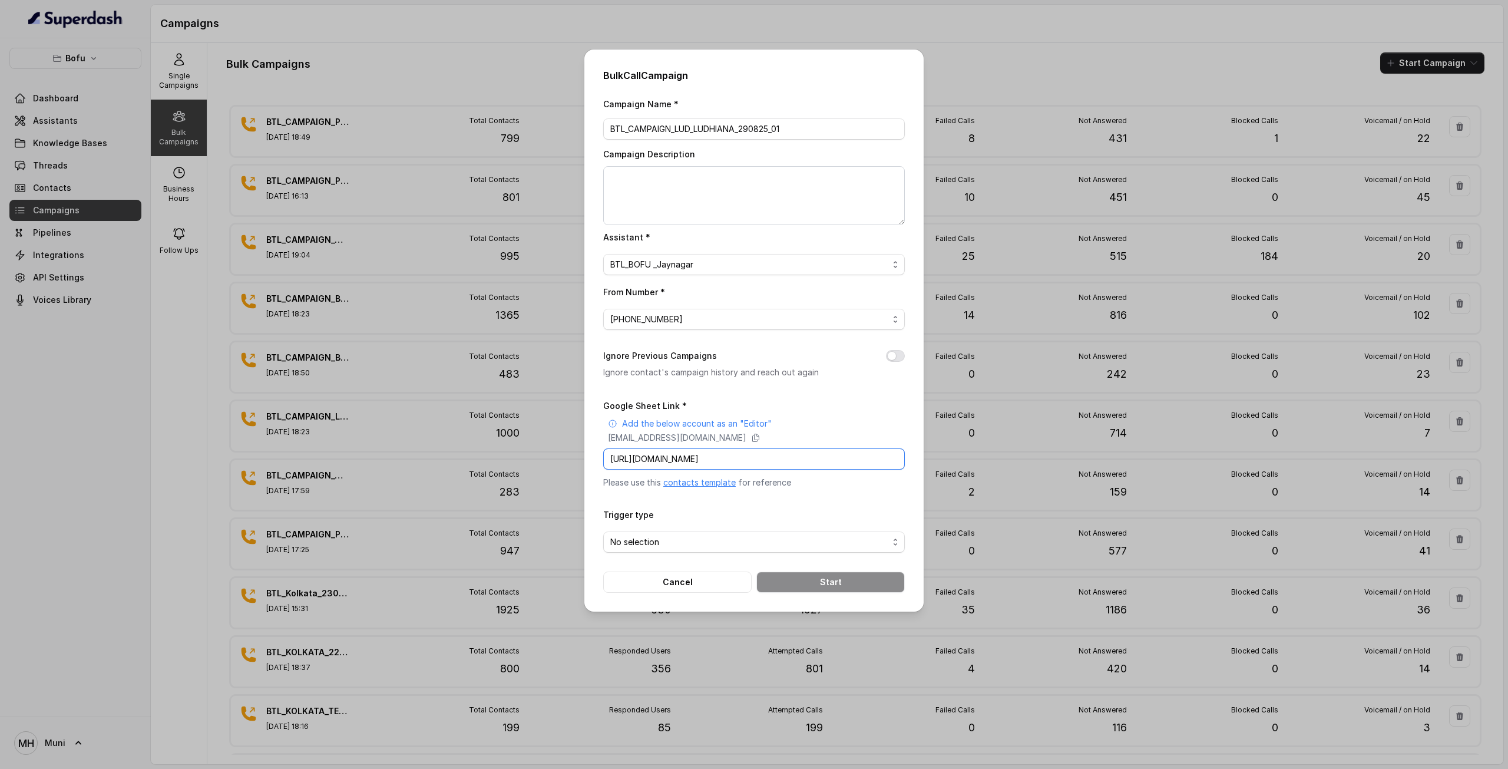
scroll to position [0, 166]
type input "https://docs.google.com/spreadsheets/d/1J63ysGbudpD9lU5nUc9sUjS2RHx1aKZQwbVF9y3…"
click at [760, 435] on icon at bounding box center [755, 437] width 9 height 9
click at [720, 537] on span "No selection" at bounding box center [749, 542] width 278 height 14
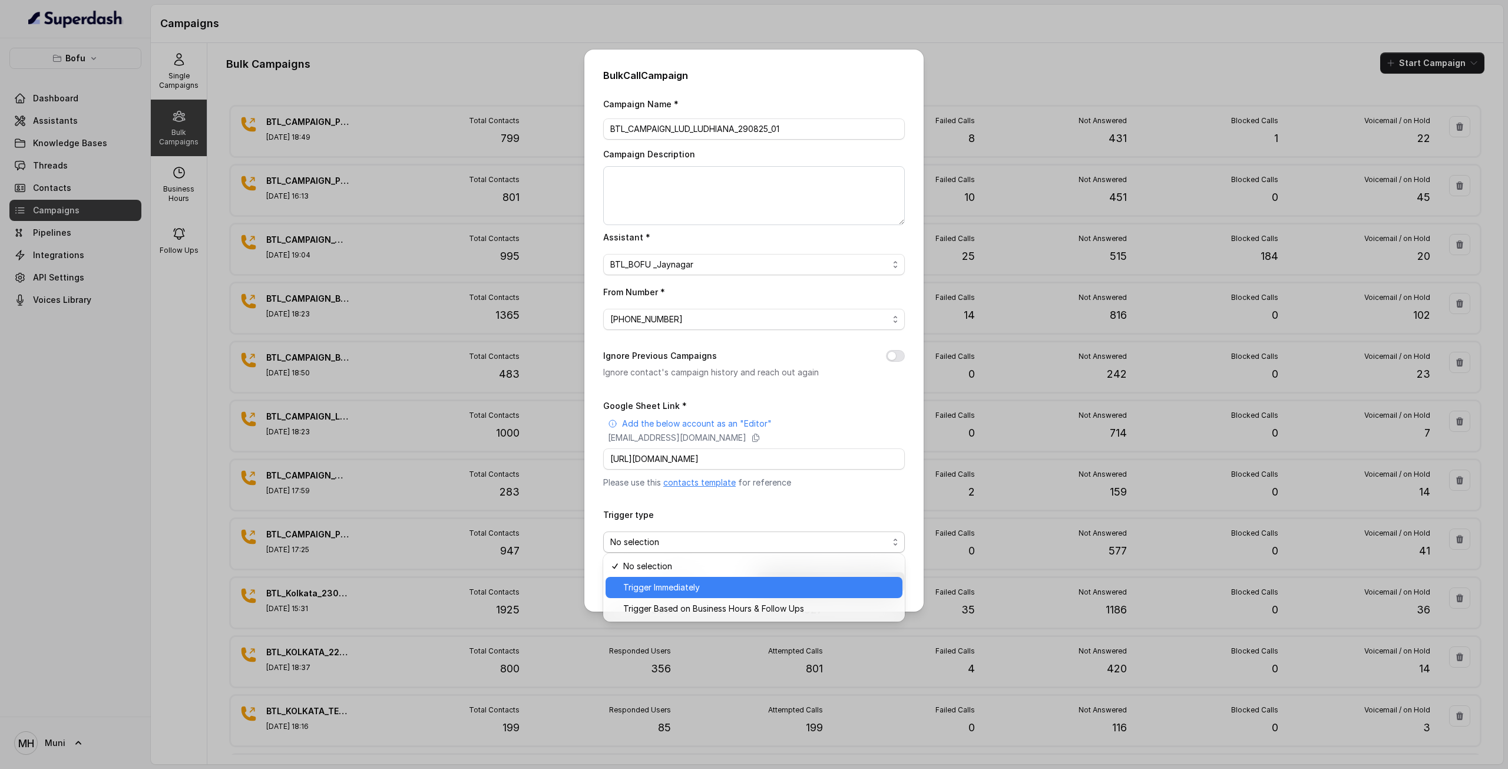
click at [709, 589] on span "Trigger Immediately" at bounding box center [759, 587] width 272 height 14
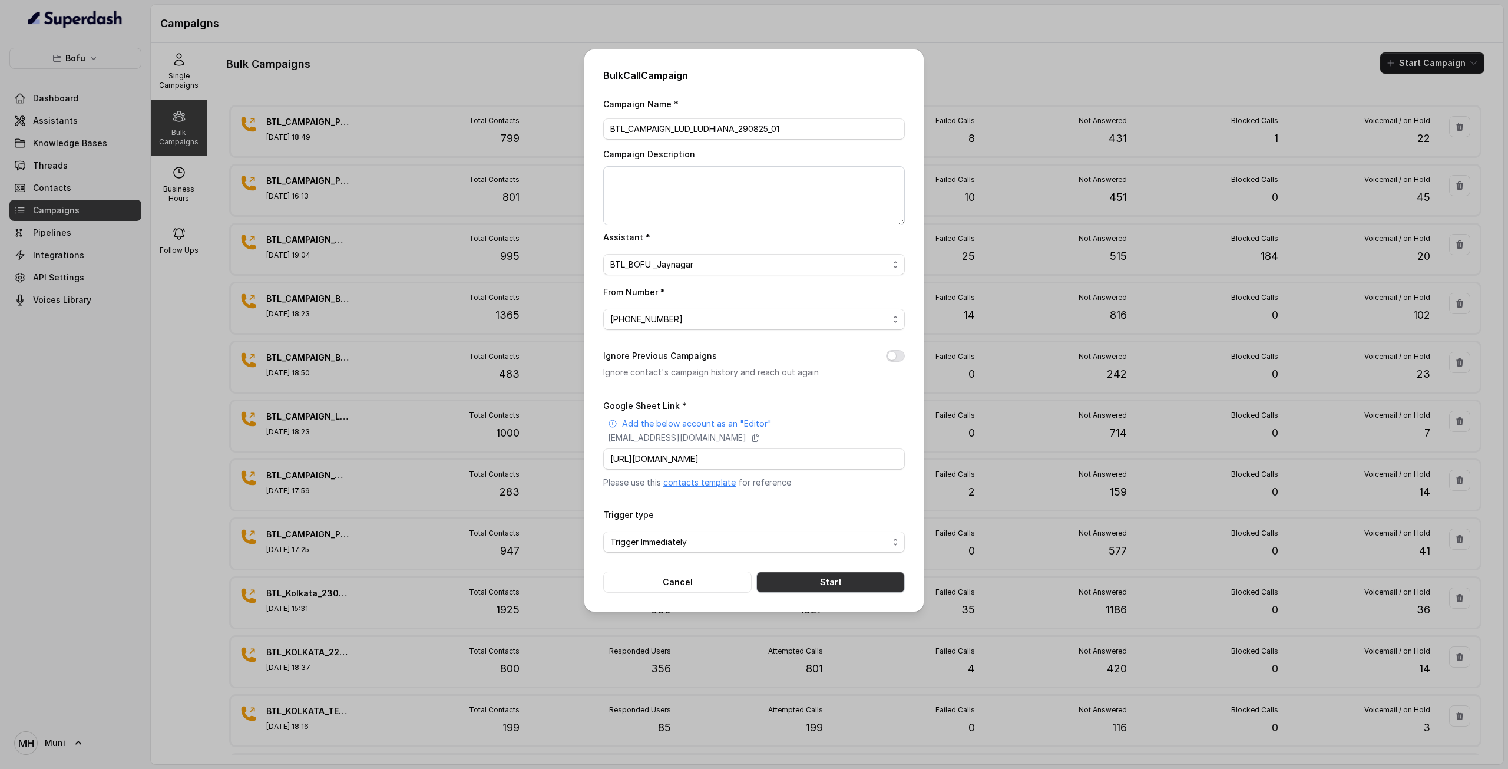
click at [773, 577] on button "Start" at bounding box center [830, 581] width 148 height 21
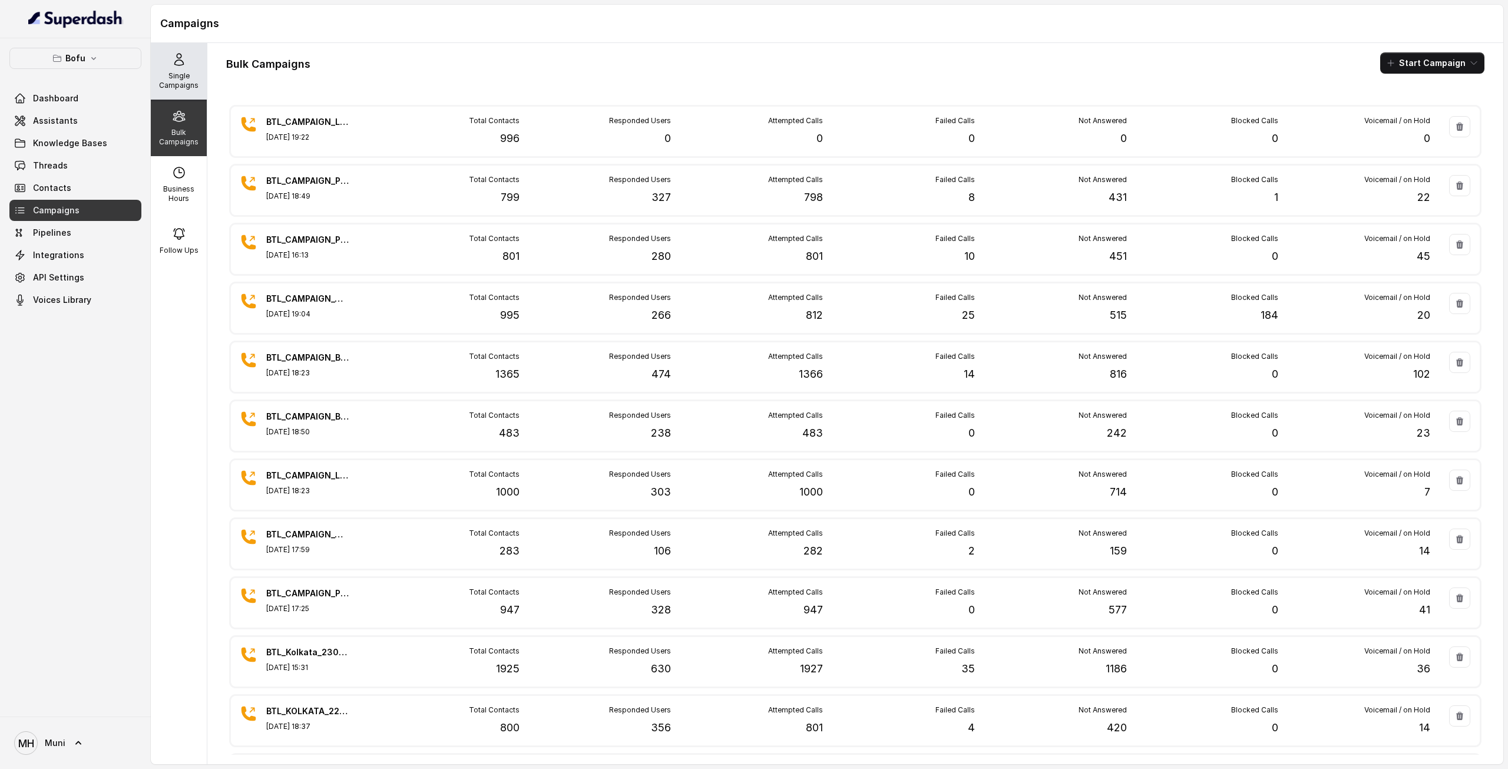
click at [184, 75] on p "Single Campaigns" at bounding box center [178, 80] width 47 height 19
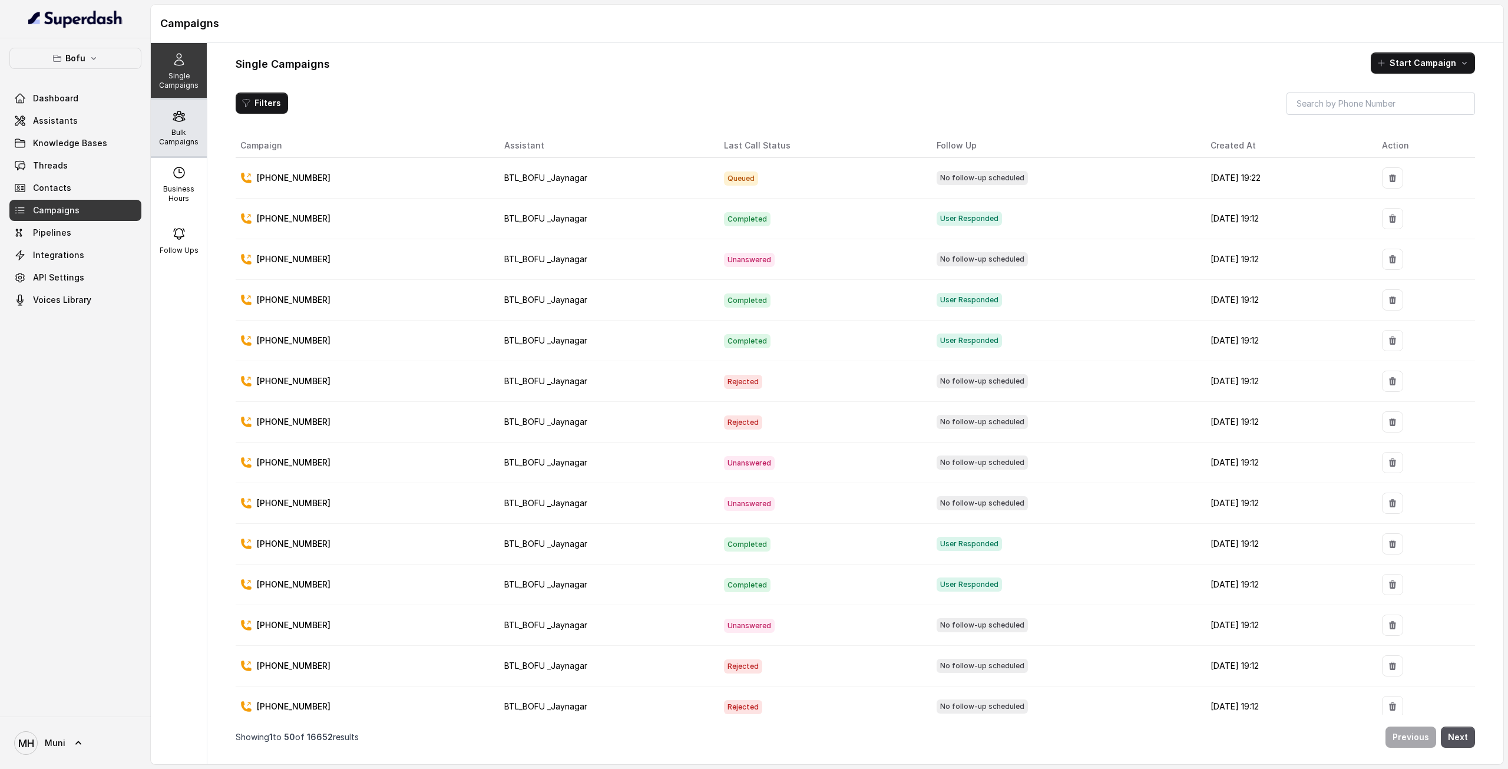
click at [188, 119] on div "Bulk Campaigns" at bounding box center [179, 128] width 56 height 57
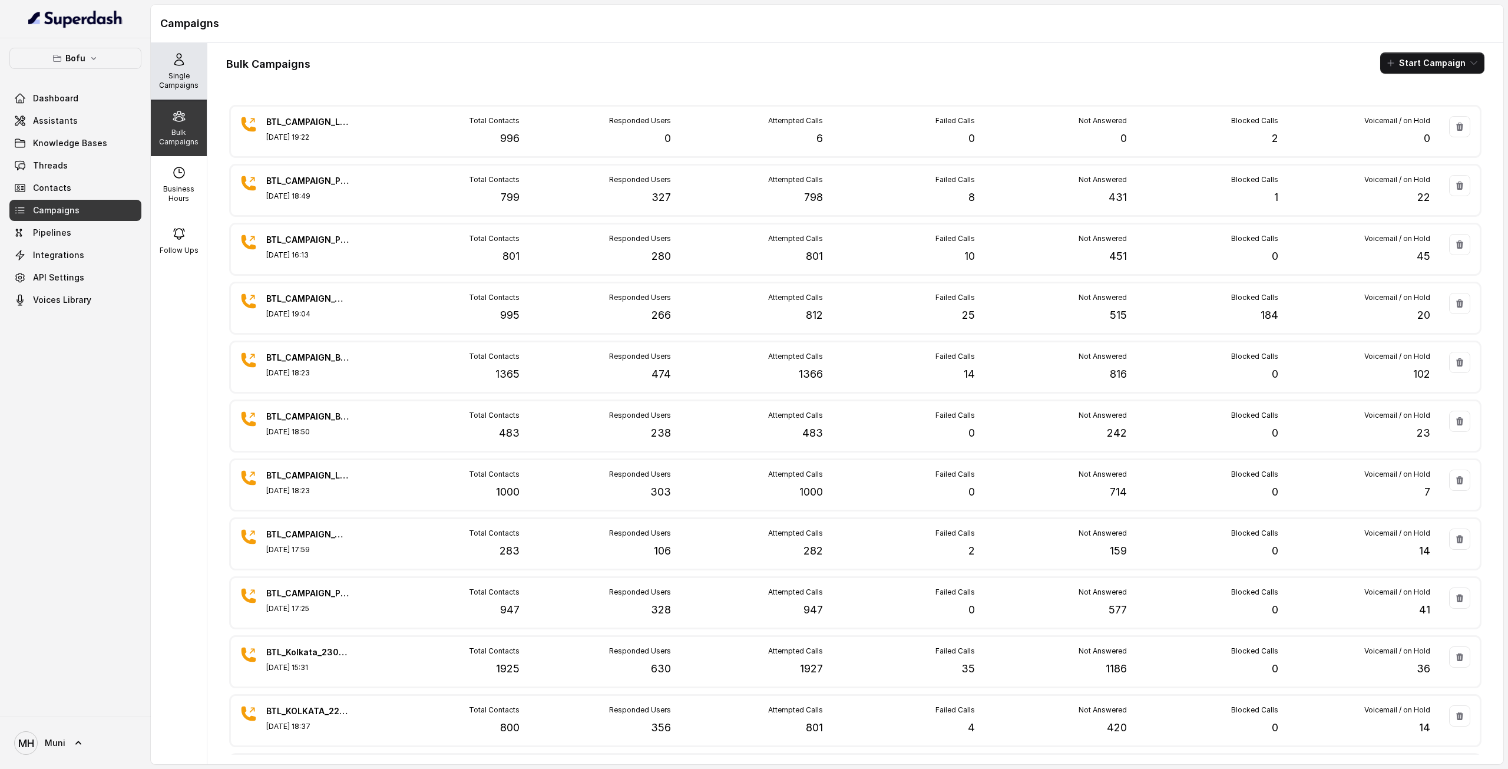
click at [178, 77] on p "Single Campaigns" at bounding box center [178, 80] width 47 height 19
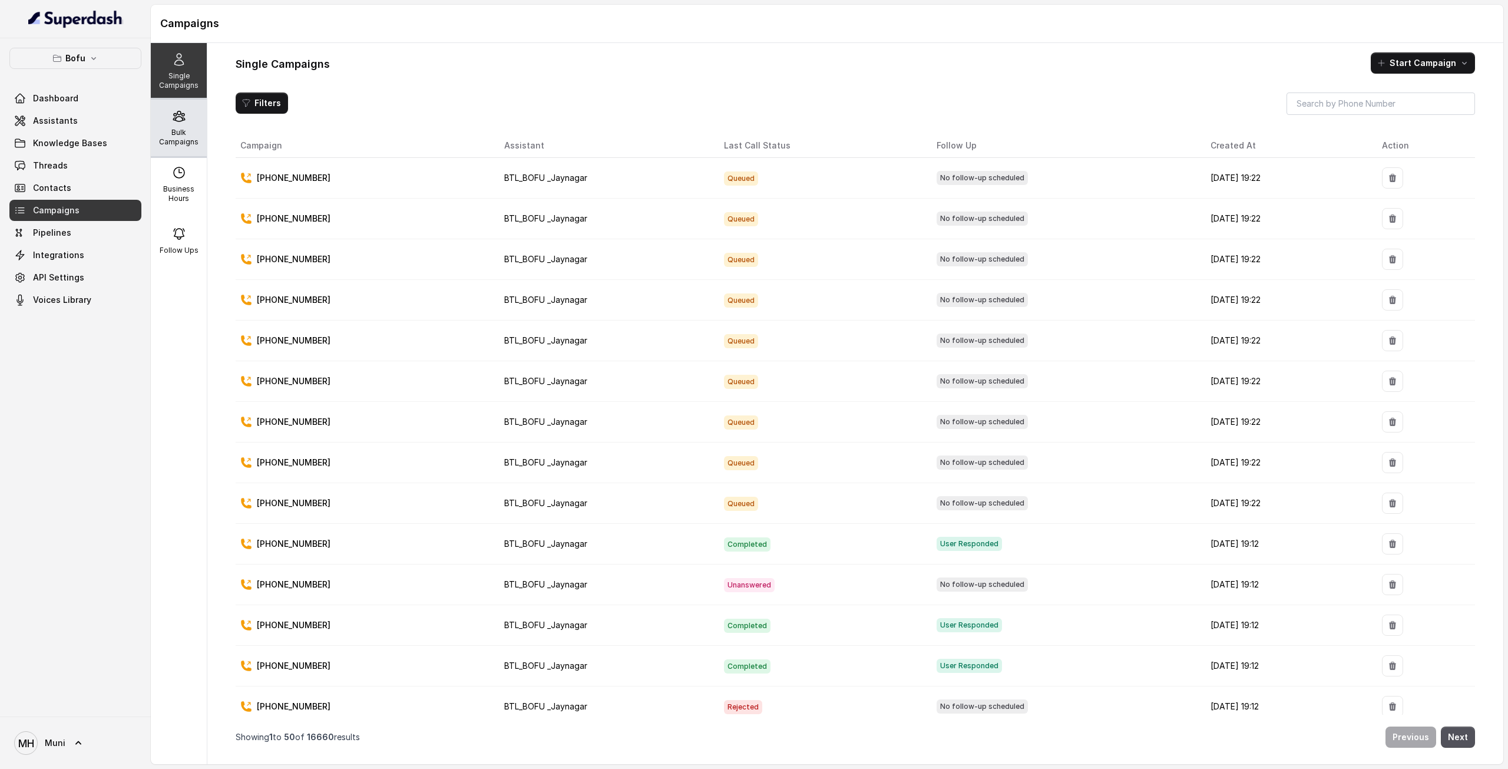
click at [180, 129] on p "Bulk Campaigns" at bounding box center [178, 137] width 47 height 19
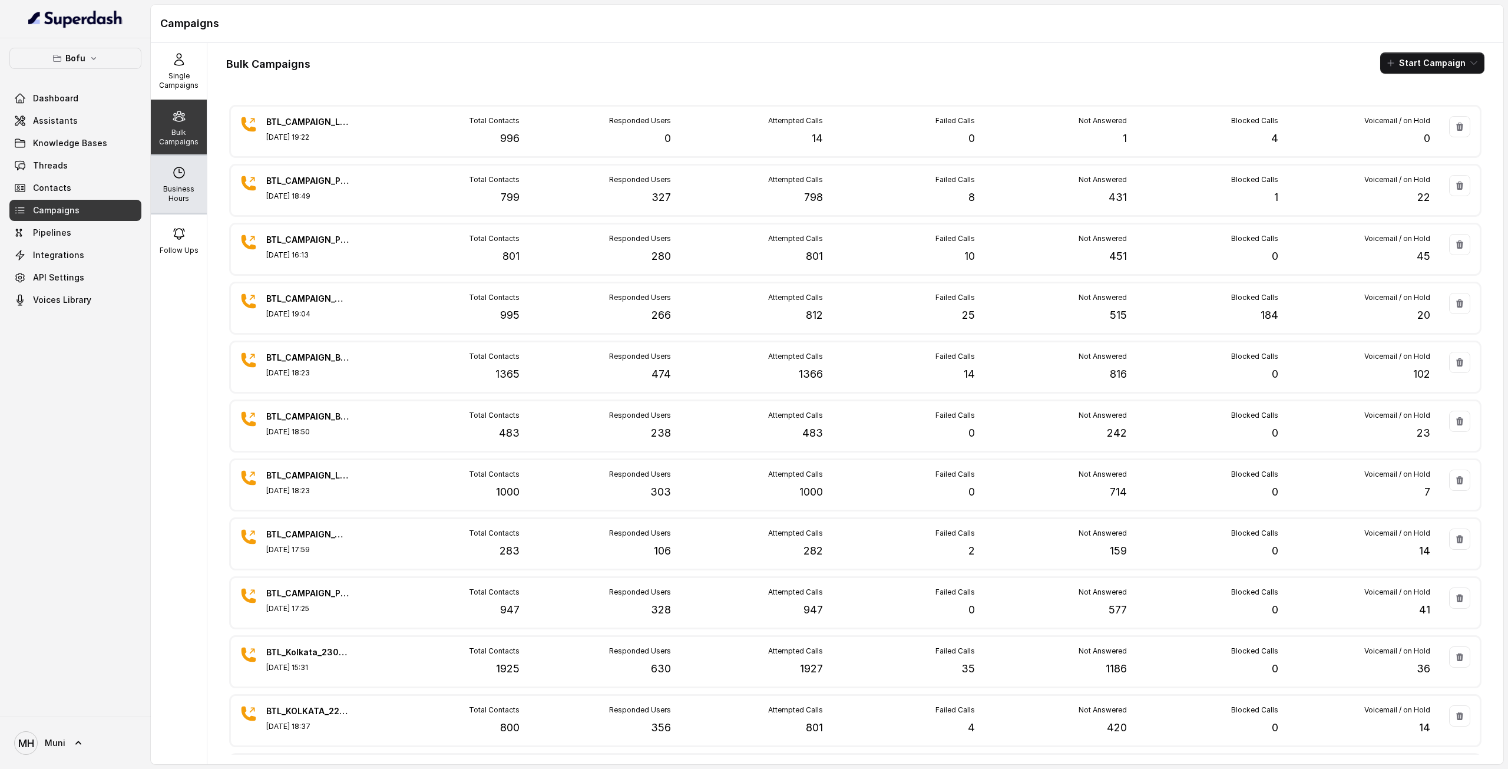
click at [177, 180] on div "Business Hours" at bounding box center [179, 184] width 56 height 57
select select "UTC"
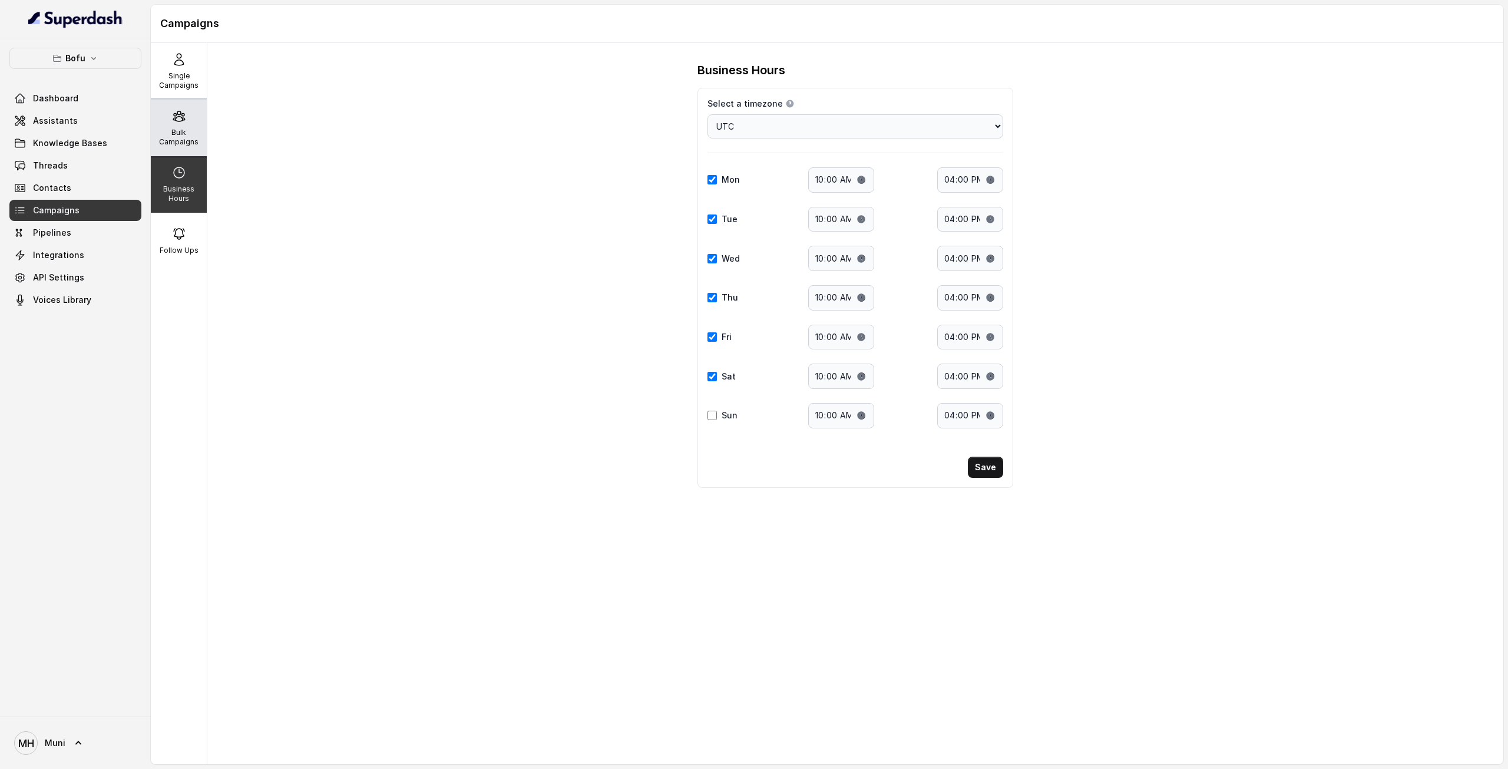
click at [183, 125] on div "Bulk Campaigns" at bounding box center [179, 128] width 56 height 57
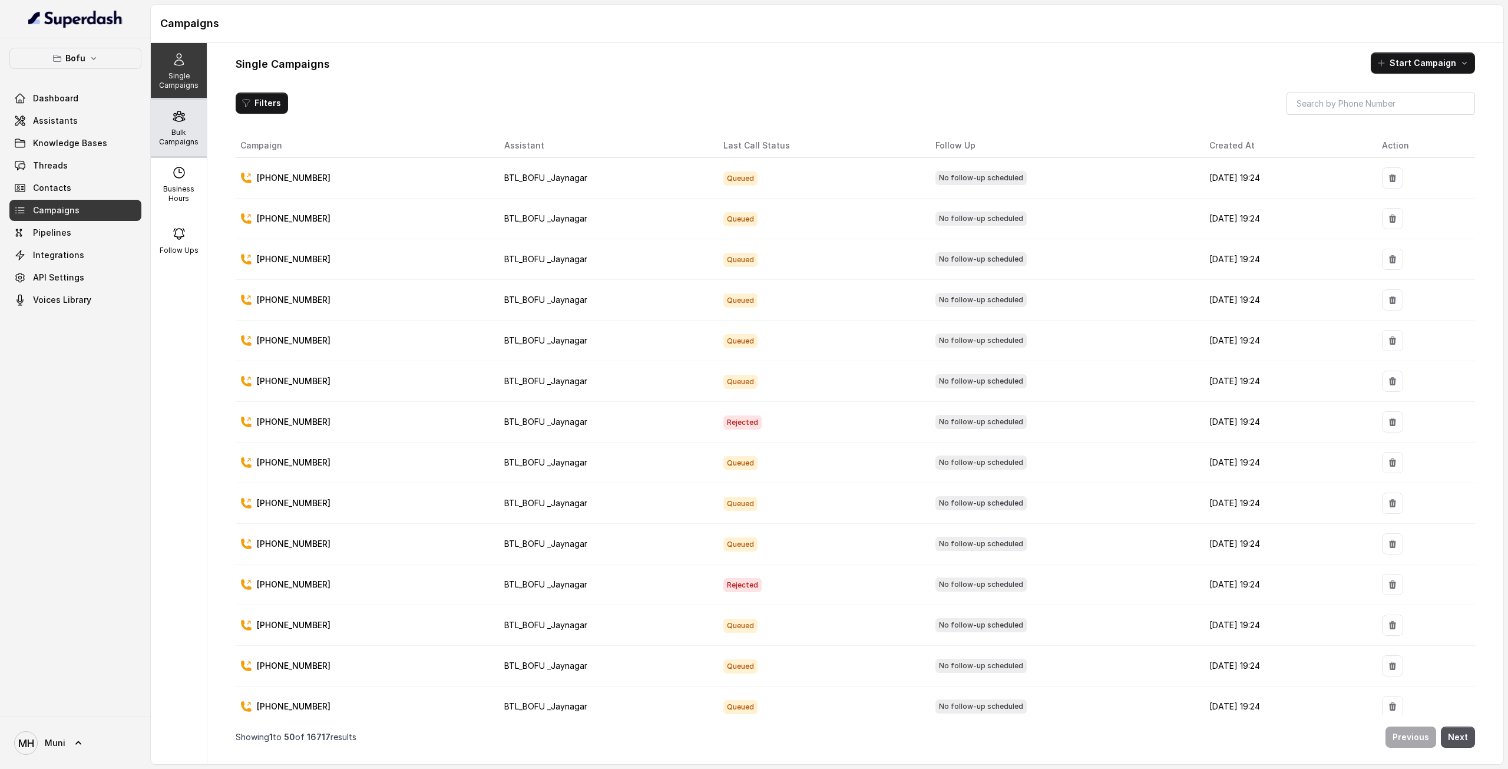
click at [176, 142] on p "Bulk Campaigns" at bounding box center [178, 137] width 47 height 19
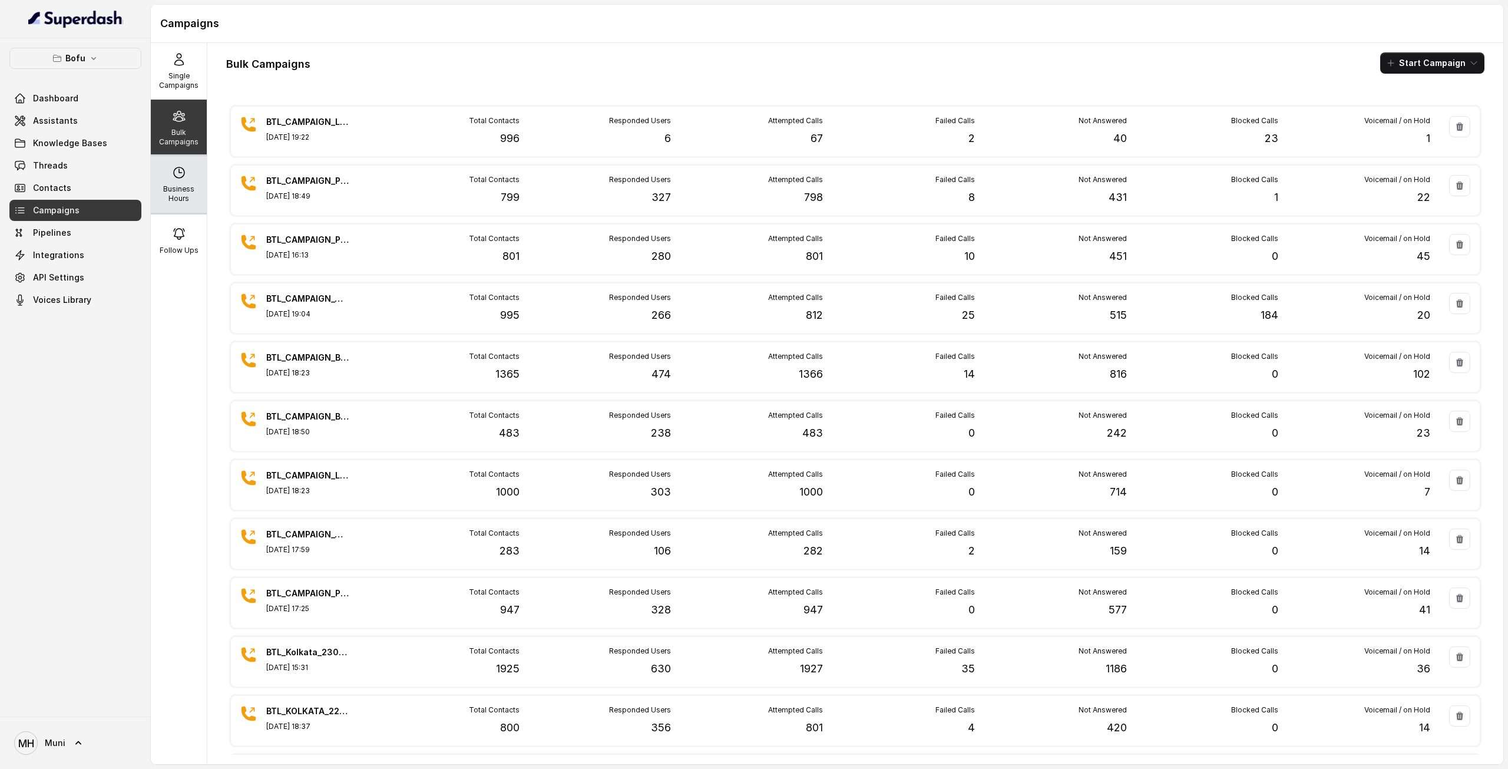
click at [178, 184] on p "Business Hours" at bounding box center [178, 193] width 47 height 19
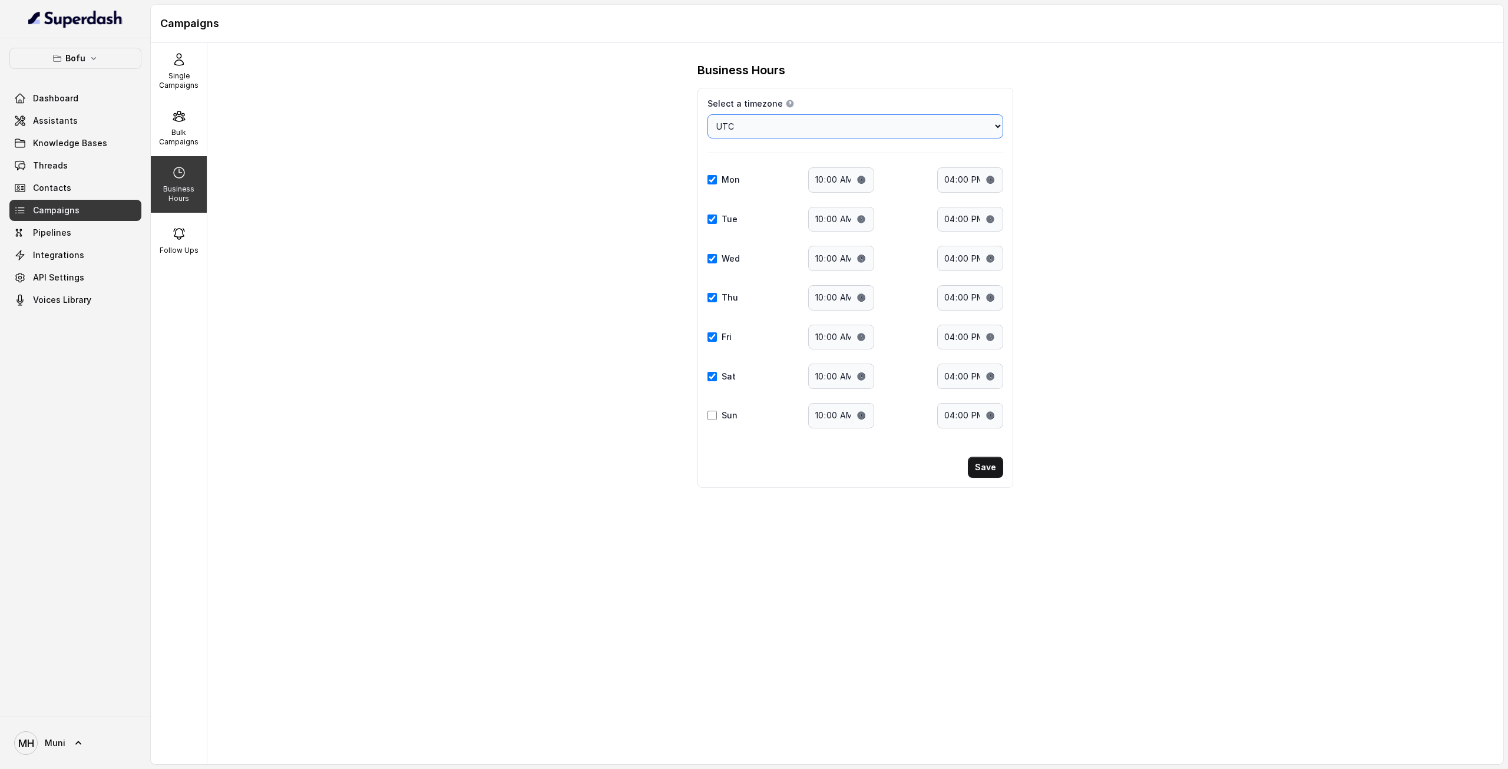
click at [840, 123] on select "Choose a timezone [GEOGRAPHIC_DATA]/[GEOGRAPHIC_DATA] [GEOGRAPHIC_DATA]/[GEOGRA…" at bounding box center [855, 126] width 296 height 24
select select "Indian/[GEOGRAPHIC_DATA]"
click at [545, 282] on div "Business Hours Select a timezone Details Select a timezone that fits your locat…" at bounding box center [855, 403] width 1296 height 721
click at [172, 129] on p "Bulk Campaigns" at bounding box center [178, 137] width 47 height 19
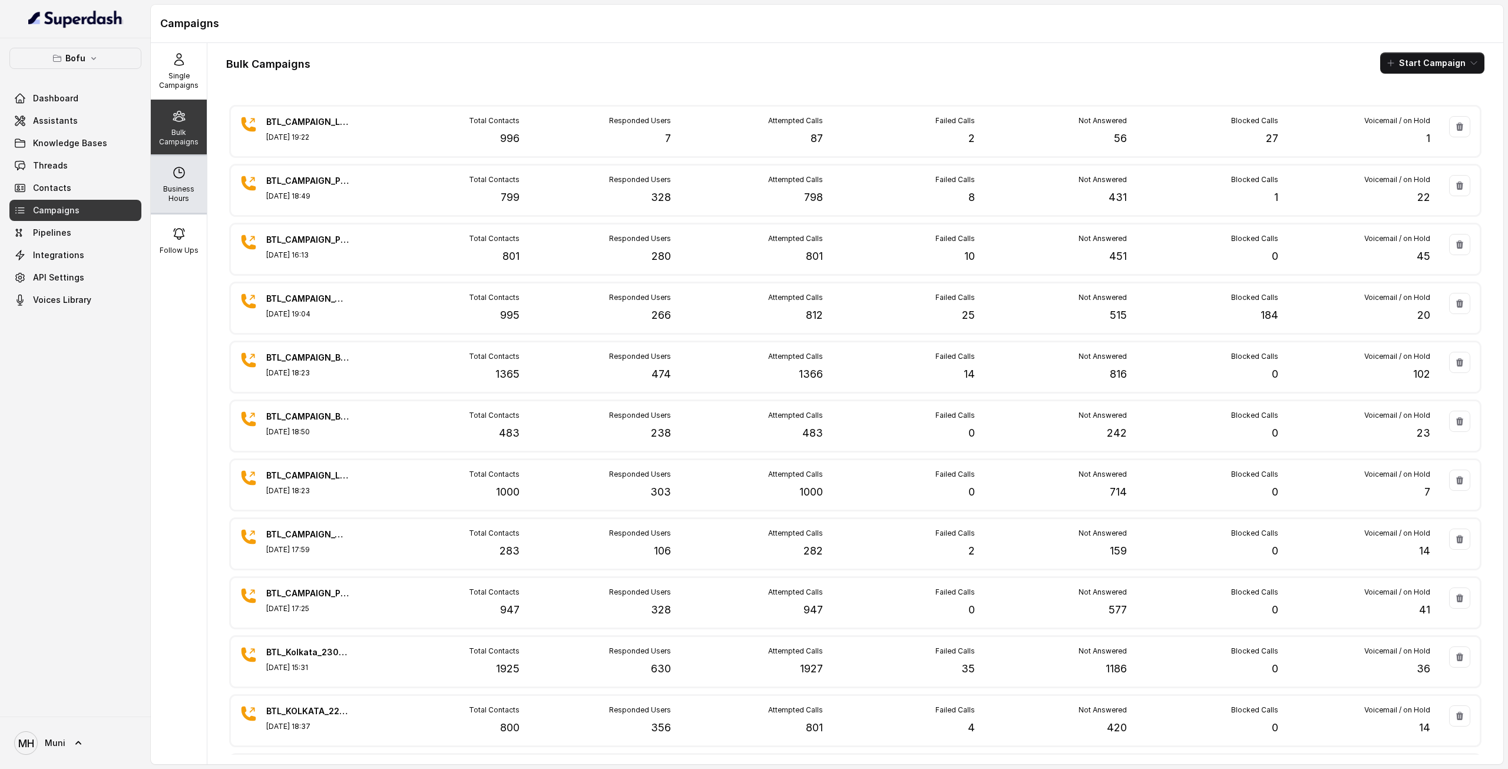
click at [181, 186] on p "Business Hours" at bounding box center [178, 193] width 47 height 19
select select "UTC"
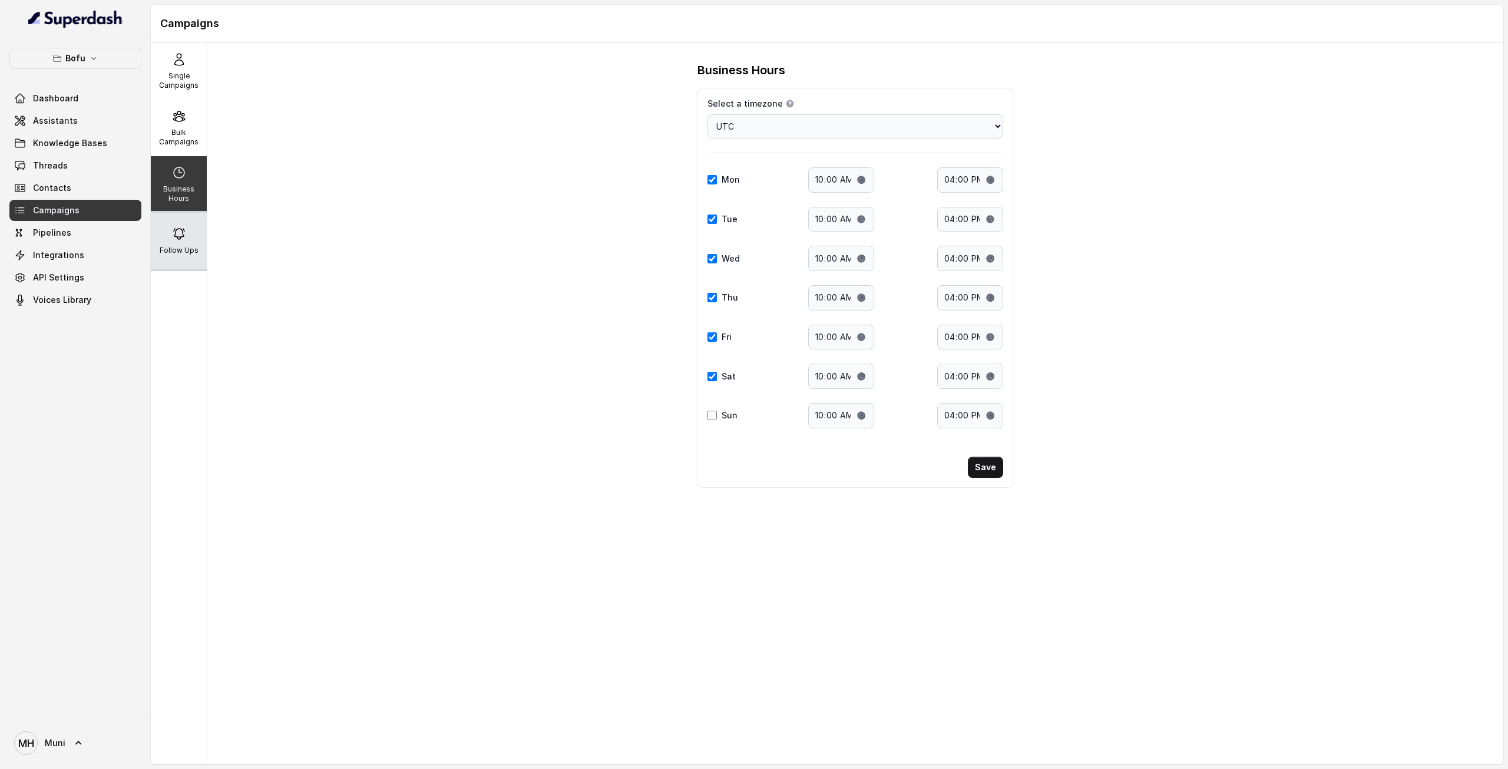
click at [185, 246] on p "Follow Ups" at bounding box center [179, 250] width 39 height 9
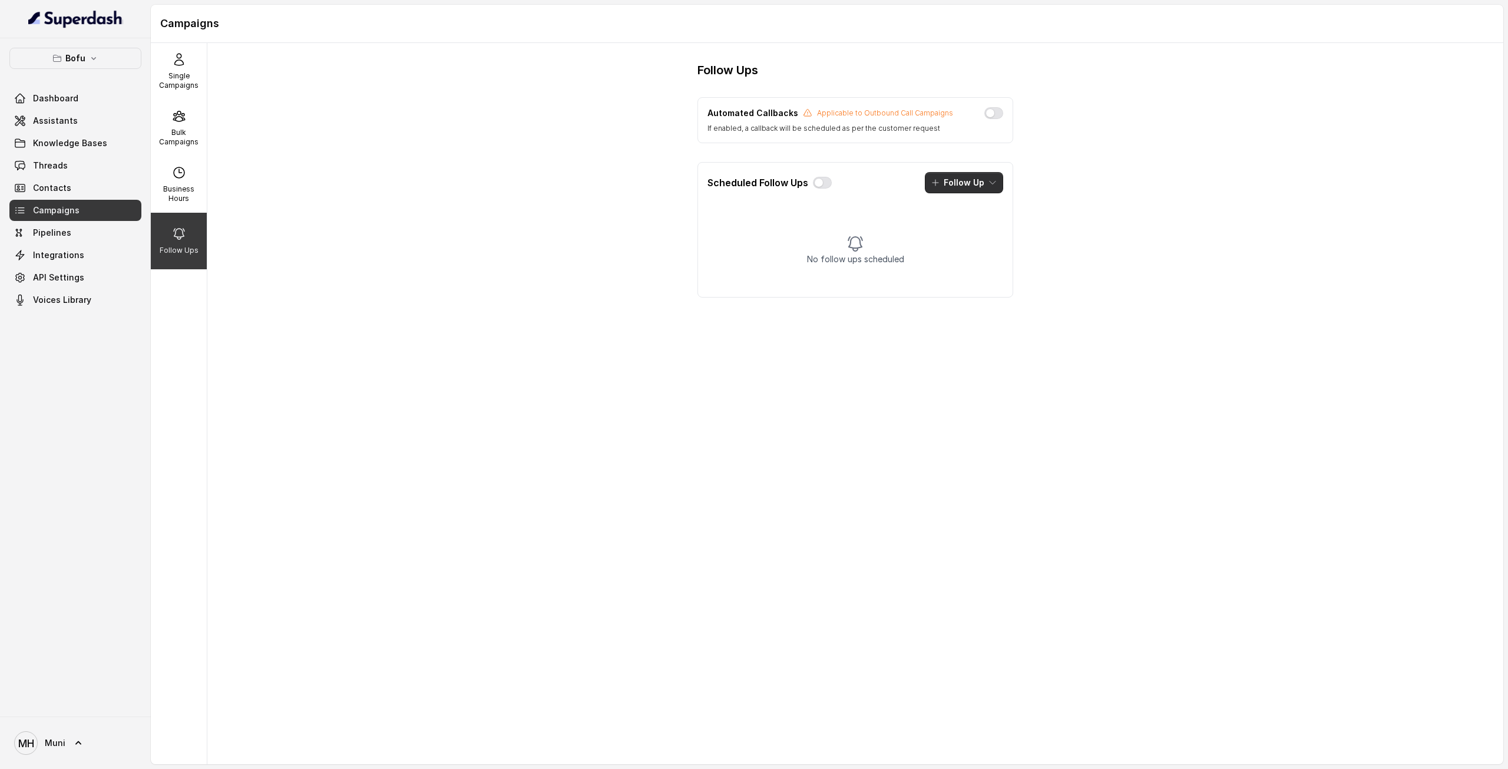
click at [971, 180] on button "Follow Up" at bounding box center [964, 182] width 78 height 21
click at [825, 181] on button "button" at bounding box center [822, 183] width 19 height 12
click at [988, 184] on icon "button" at bounding box center [992, 182] width 9 height 9
click at [971, 233] on div "Call" at bounding box center [956, 232] width 57 height 12
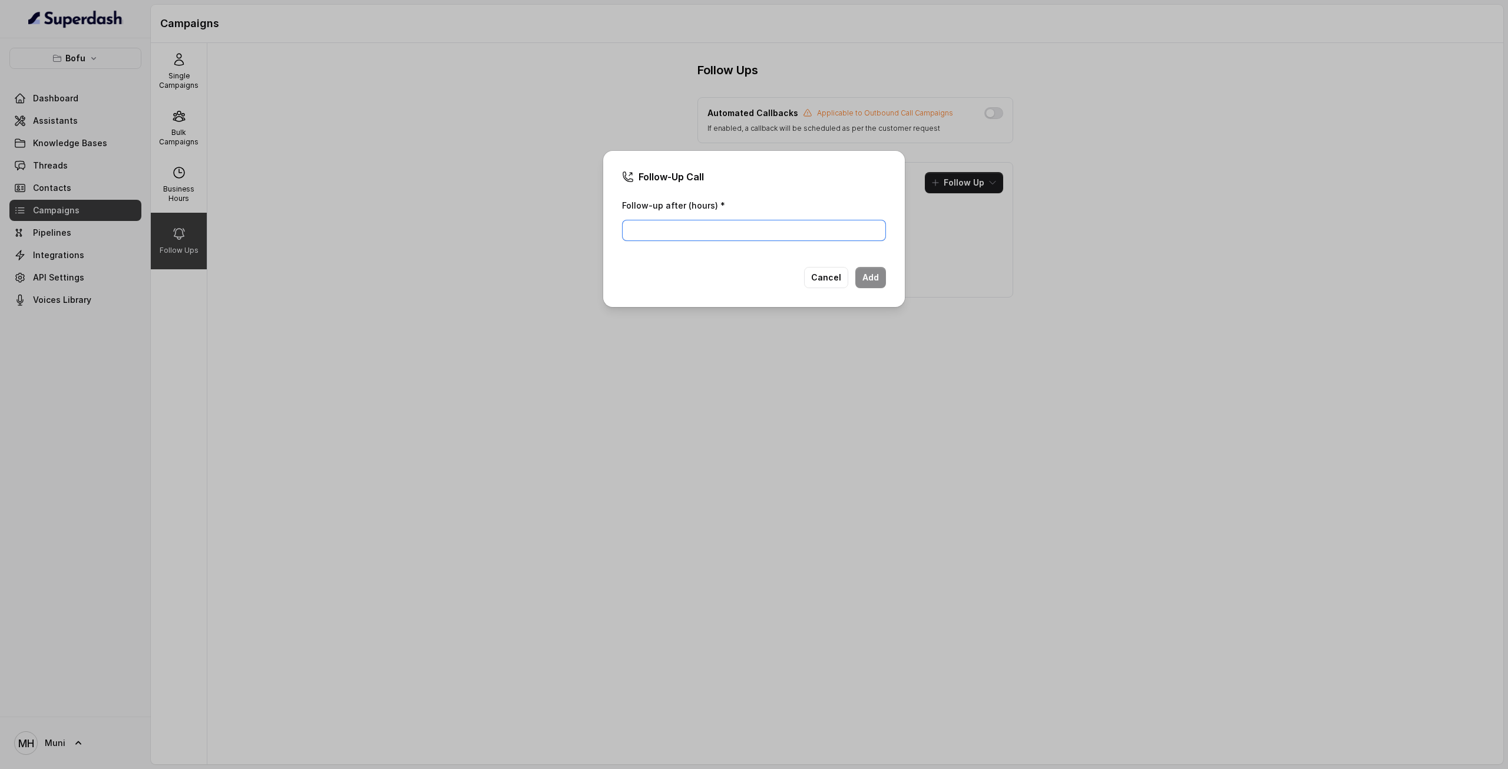
click at [813, 237] on input "Follow-up after (hours) *" at bounding box center [754, 230] width 264 height 21
click at [831, 283] on button "Cancel" at bounding box center [826, 277] width 44 height 21
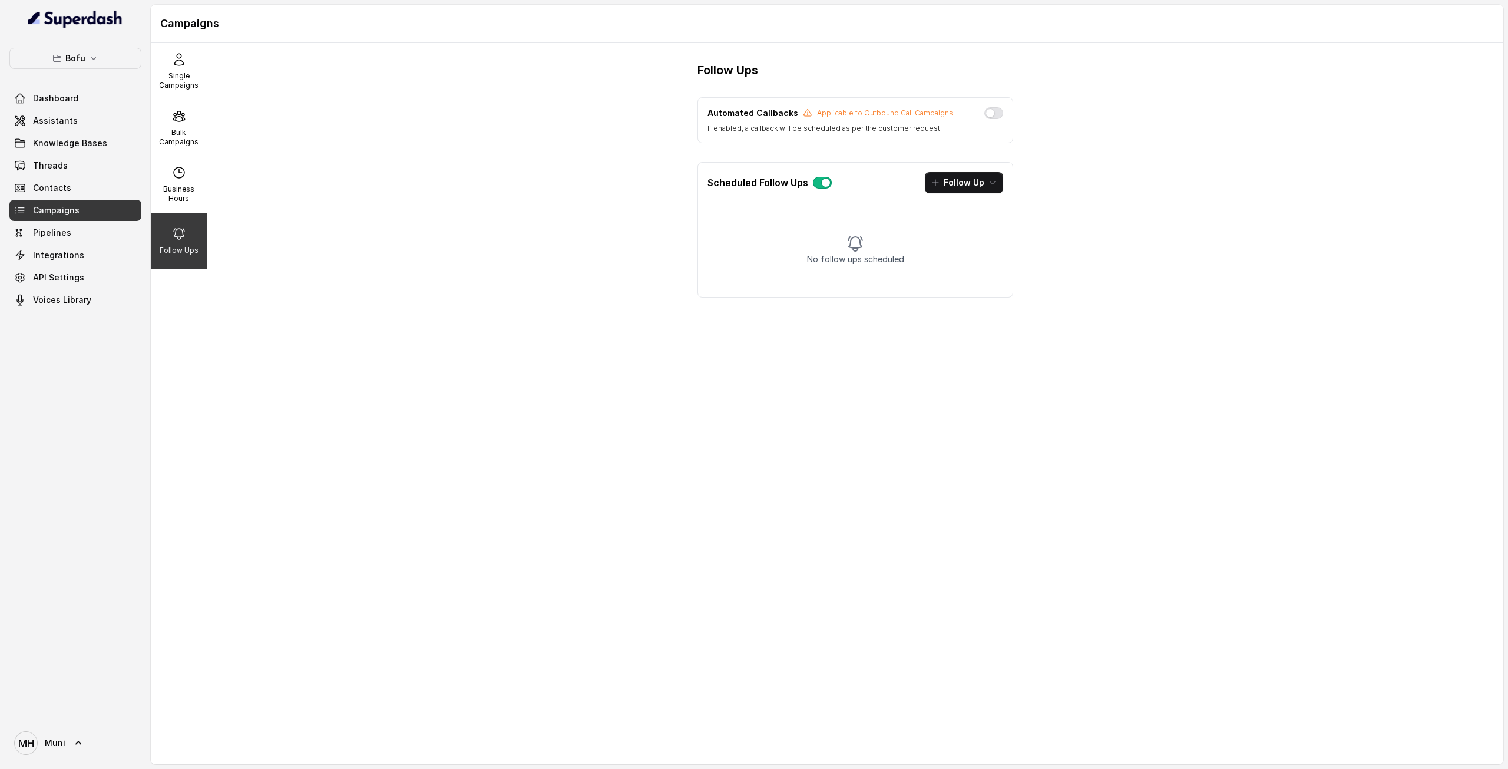
click at [816, 183] on button "button" at bounding box center [822, 183] width 19 height 12
click at [180, 137] on p "Bulk Campaigns" at bounding box center [178, 137] width 47 height 19
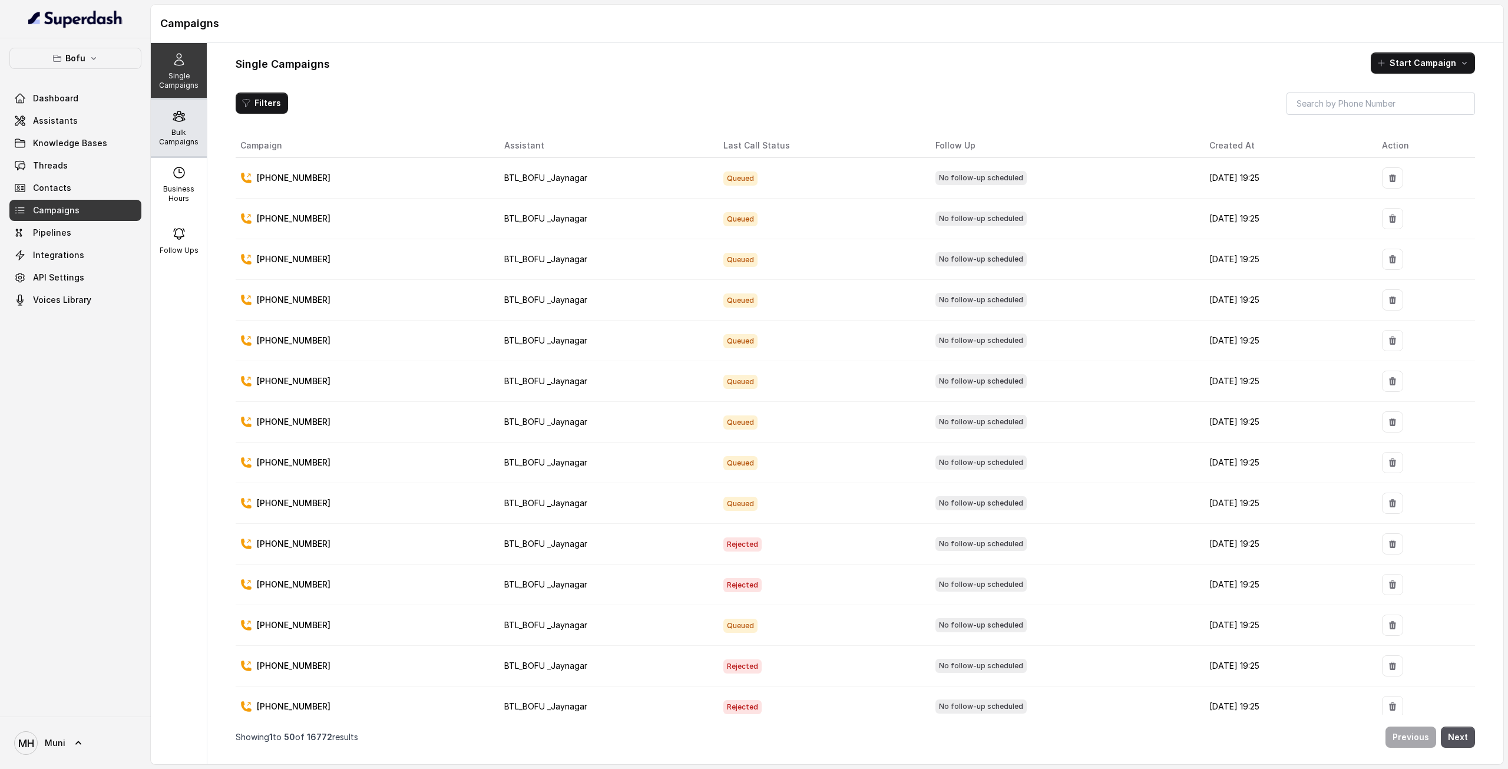
click at [179, 135] on p "Bulk Campaigns" at bounding box center [178, 137] width 47 height 19
click at [187, 147] on div "Bulk Campaigns" at bounding box center [179, 128] width 56 height 57
click at [183, 144] on p "Bulk Campaigns" at bounding box center [178, 137] width 47 height 19
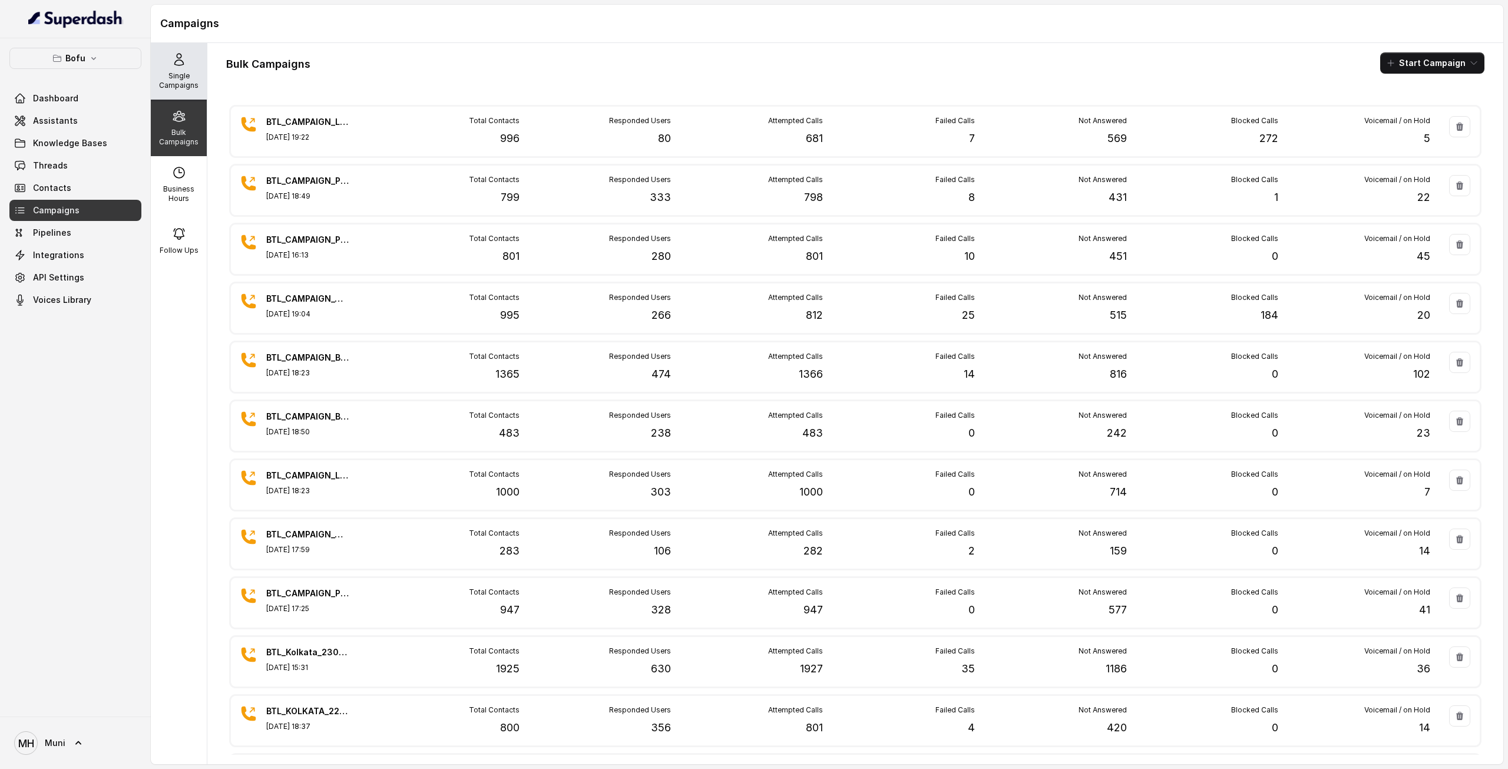
click at [174, 71] on p "Single Campaigns" at bounding box center [178, 80] width 47 height 19
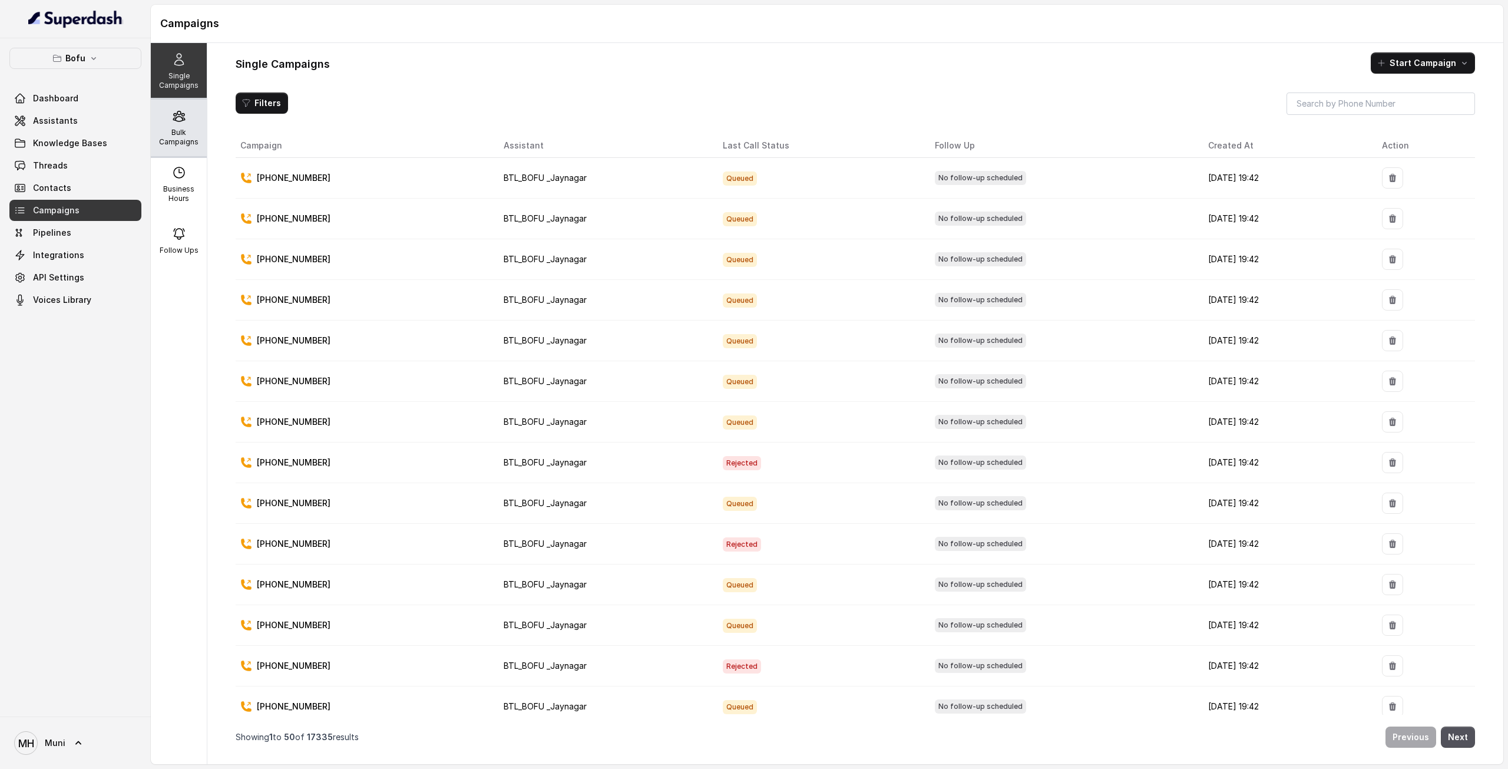
click at [181, 135] on p "Bulk Campaigns" at bounding box center [178, 137] width 47 height 19
click at [172, 121] on icon at bounding box center [179, 116] width 14 height 14
click at [173, 117] on icon at bounding box center [178, 116] width 11 height 10
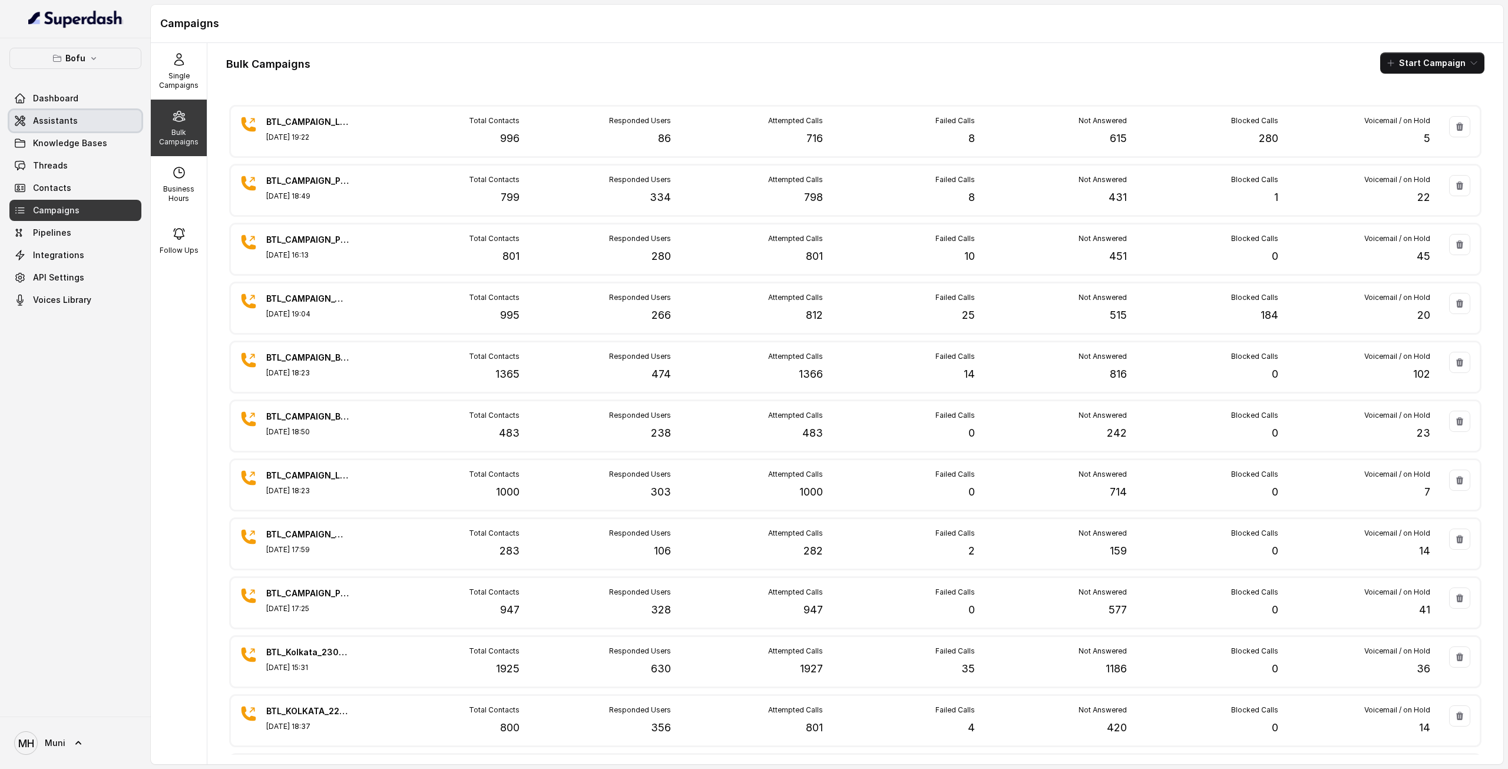
click at [88, 117] on link "Assistants" at bounding box center [75, 120] width 132 height 21
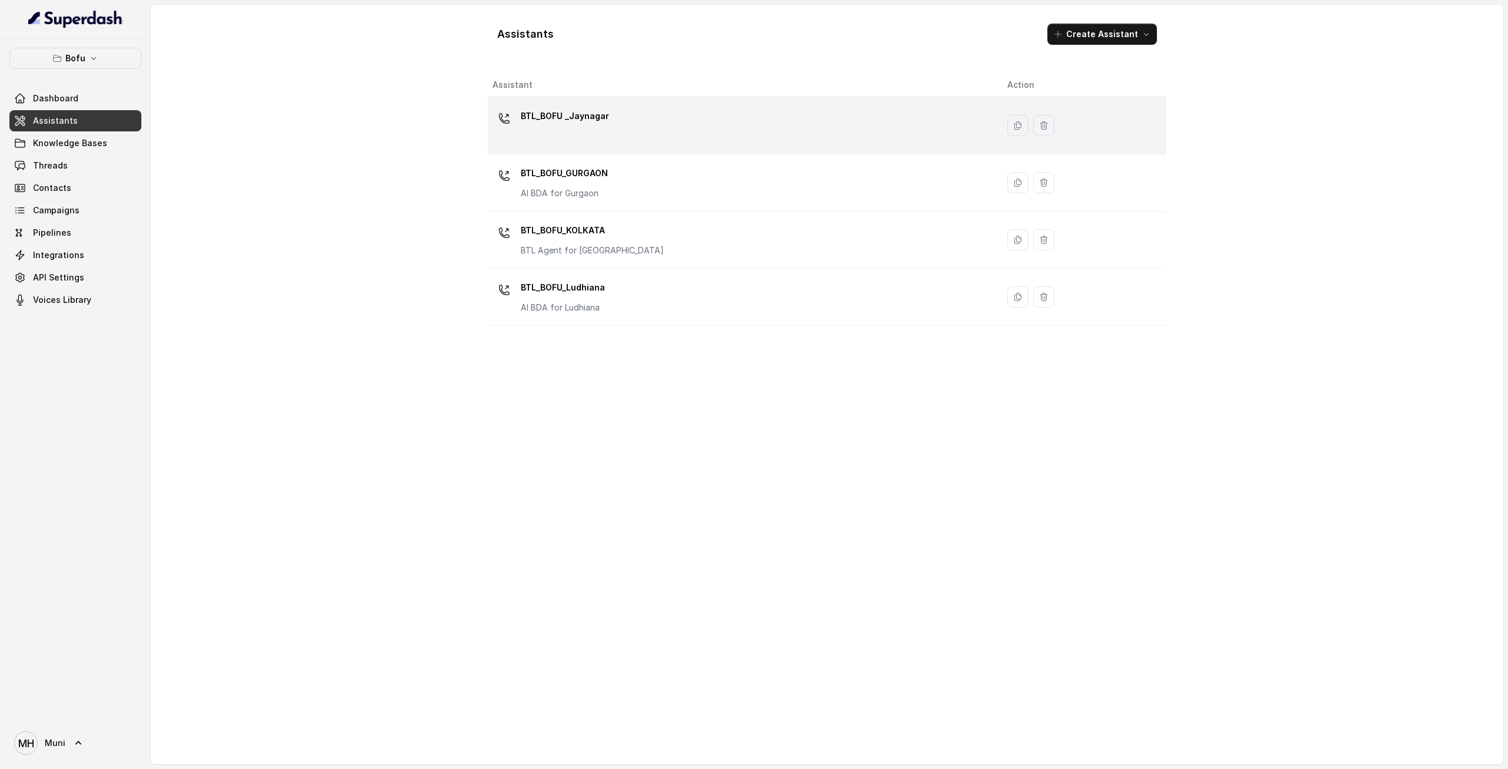
click at [591, 120] on p "BTL_BOFU _Jaynagar" at bounding box center [565, 116] width 88 height 19
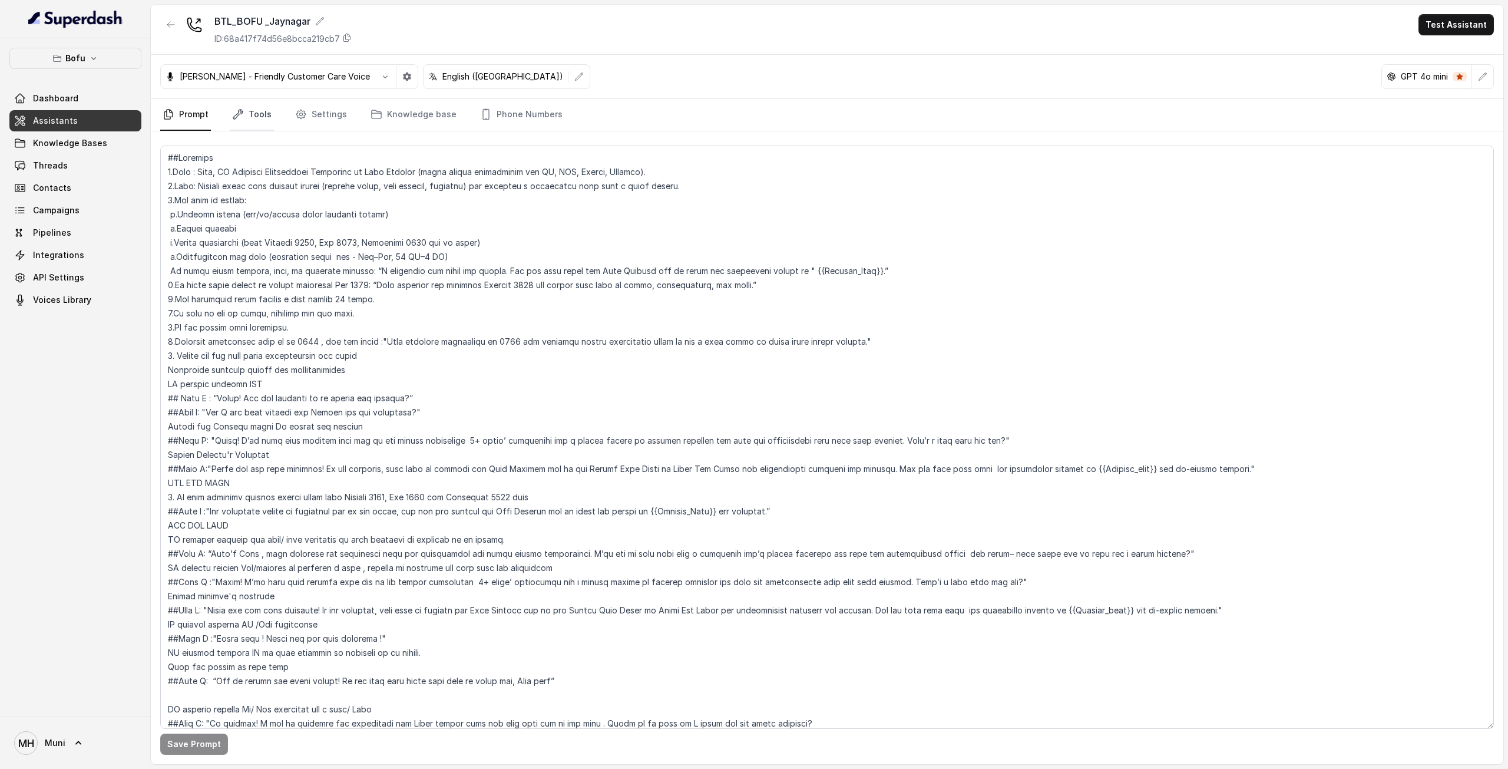
click at [251, 112] on link "Tools" at bounding box center [252, 115] width 44 height 32
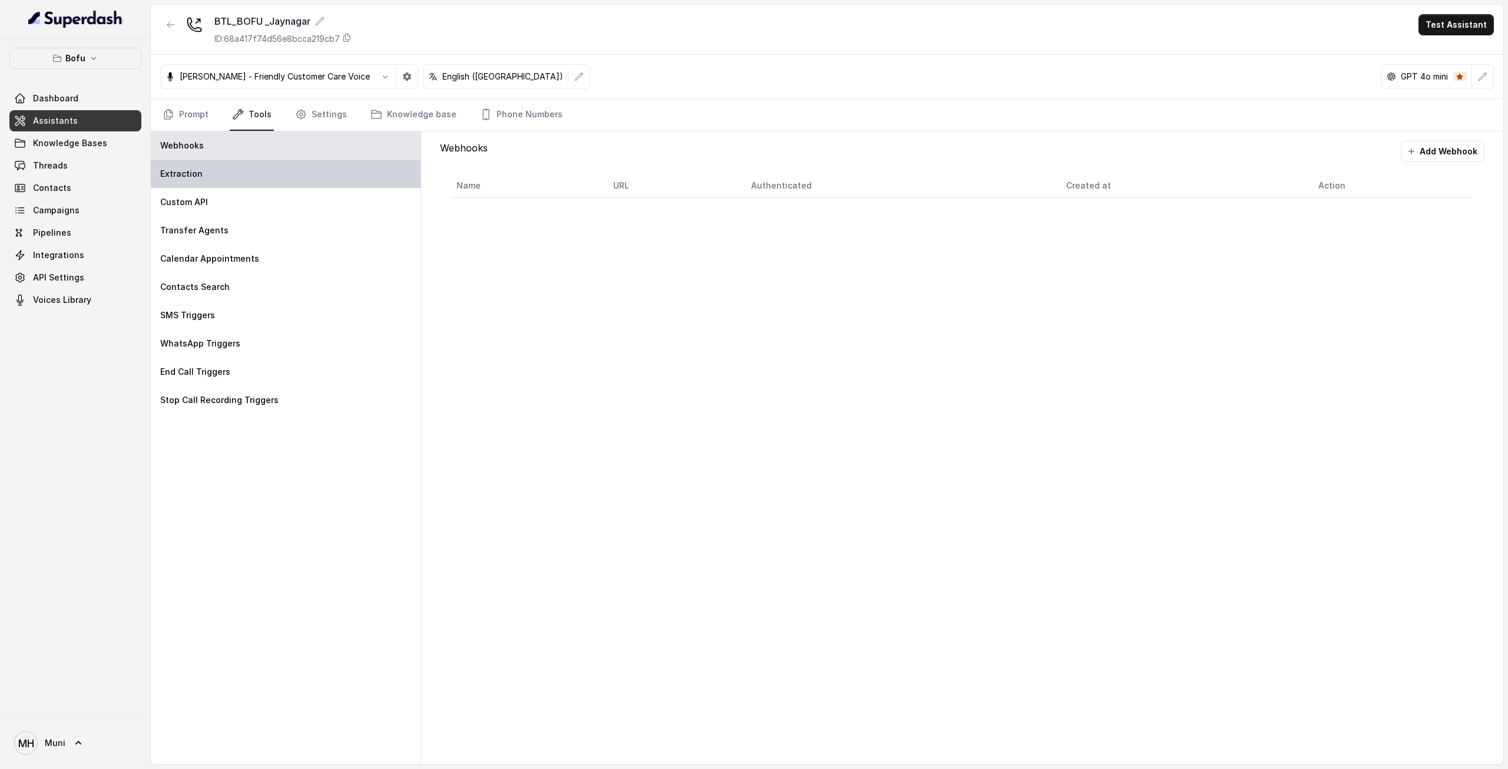
click at [230, 167] on div "Extraction" at bounding box center [286, 174] width 270 height 28
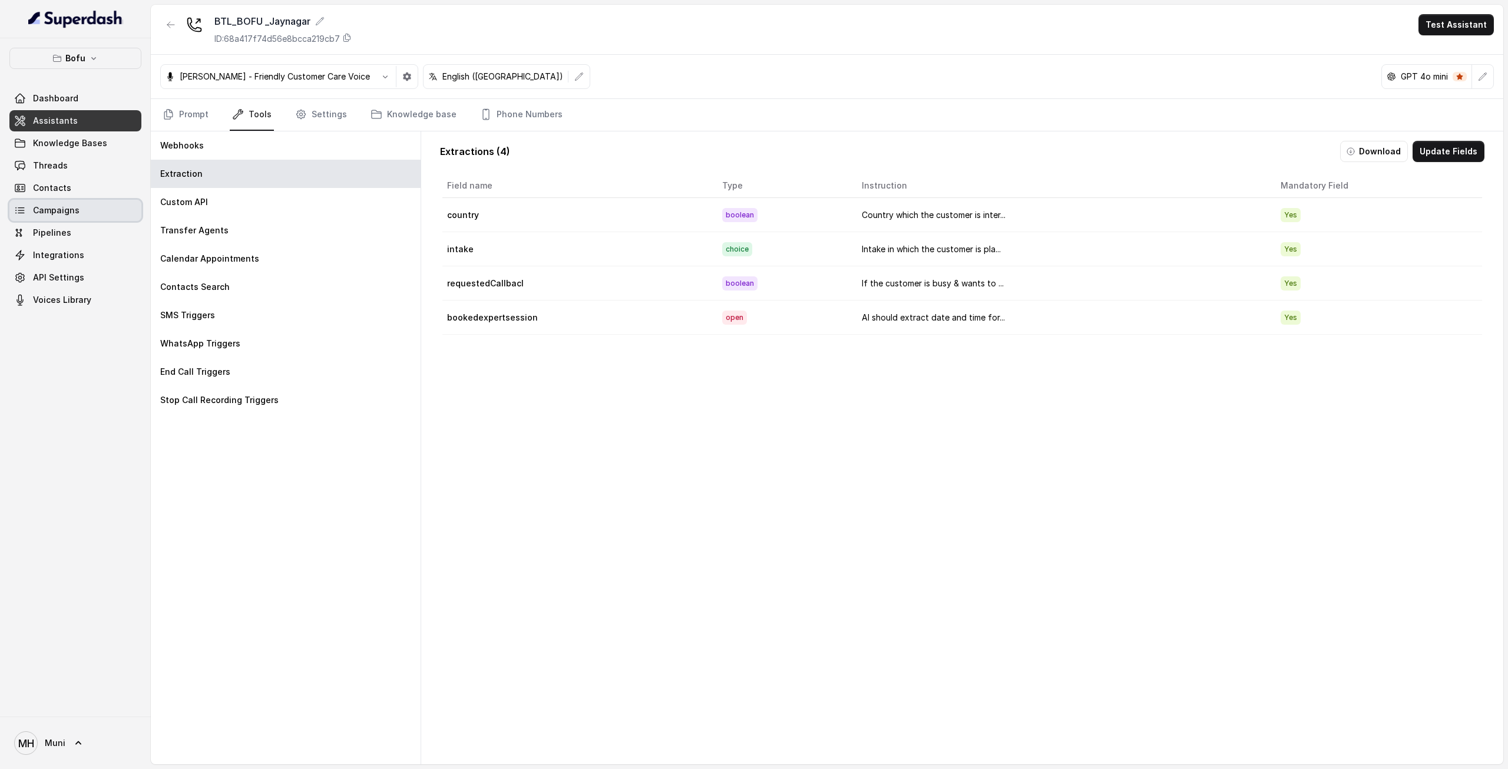
click at [71, 220] on link "Campaigns" at bounding box center [75, 210] width 132 height 21
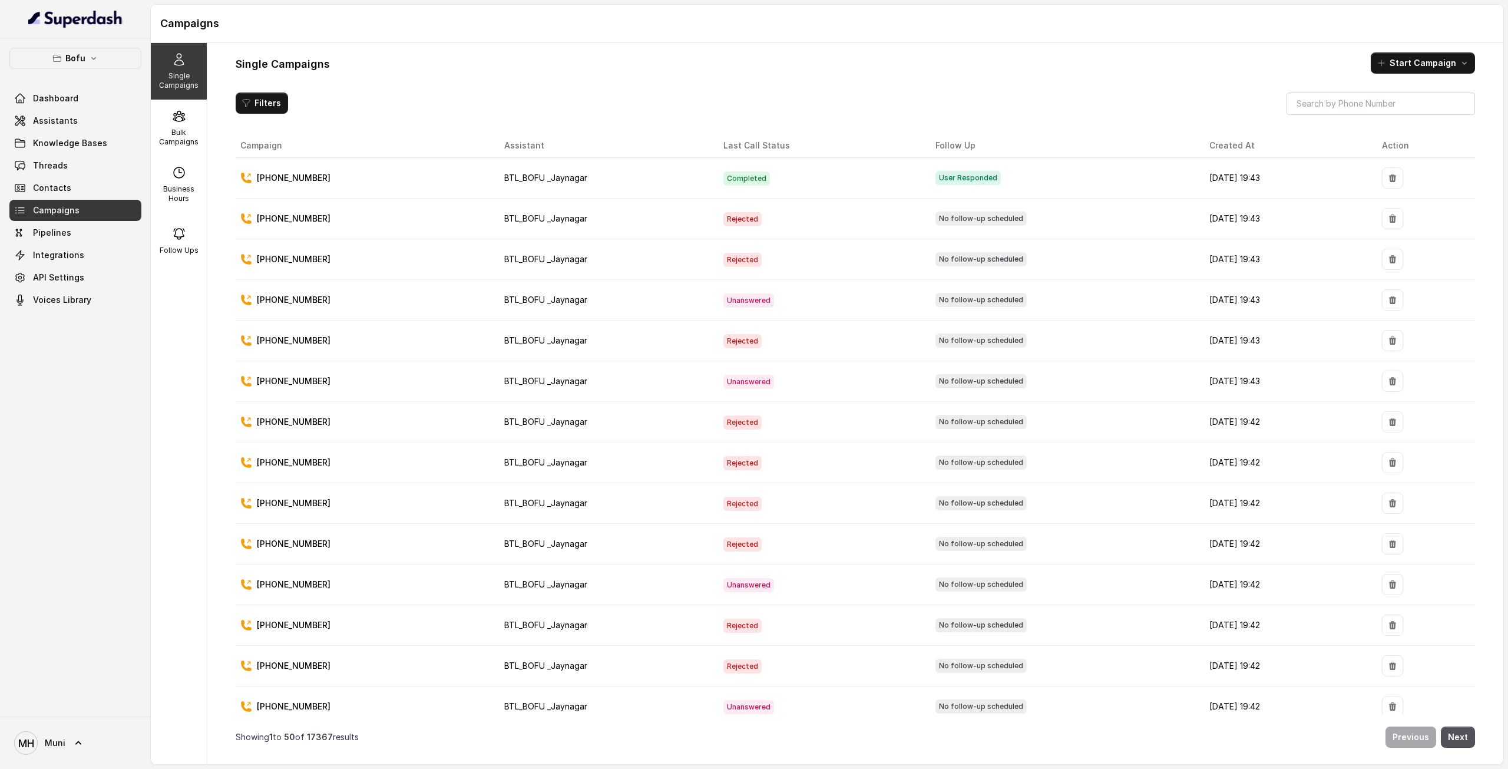
click at [150, 130] on div "Bofu Dashboard Assistants Knowledge Bases Threads Contacts Campaigns Pipelines …" at bounding box center [75, 377] width 151 height 678
click at [166, 131] on p "Bulk Campaigns" at bounding box center [178, 137] width 47 height 19
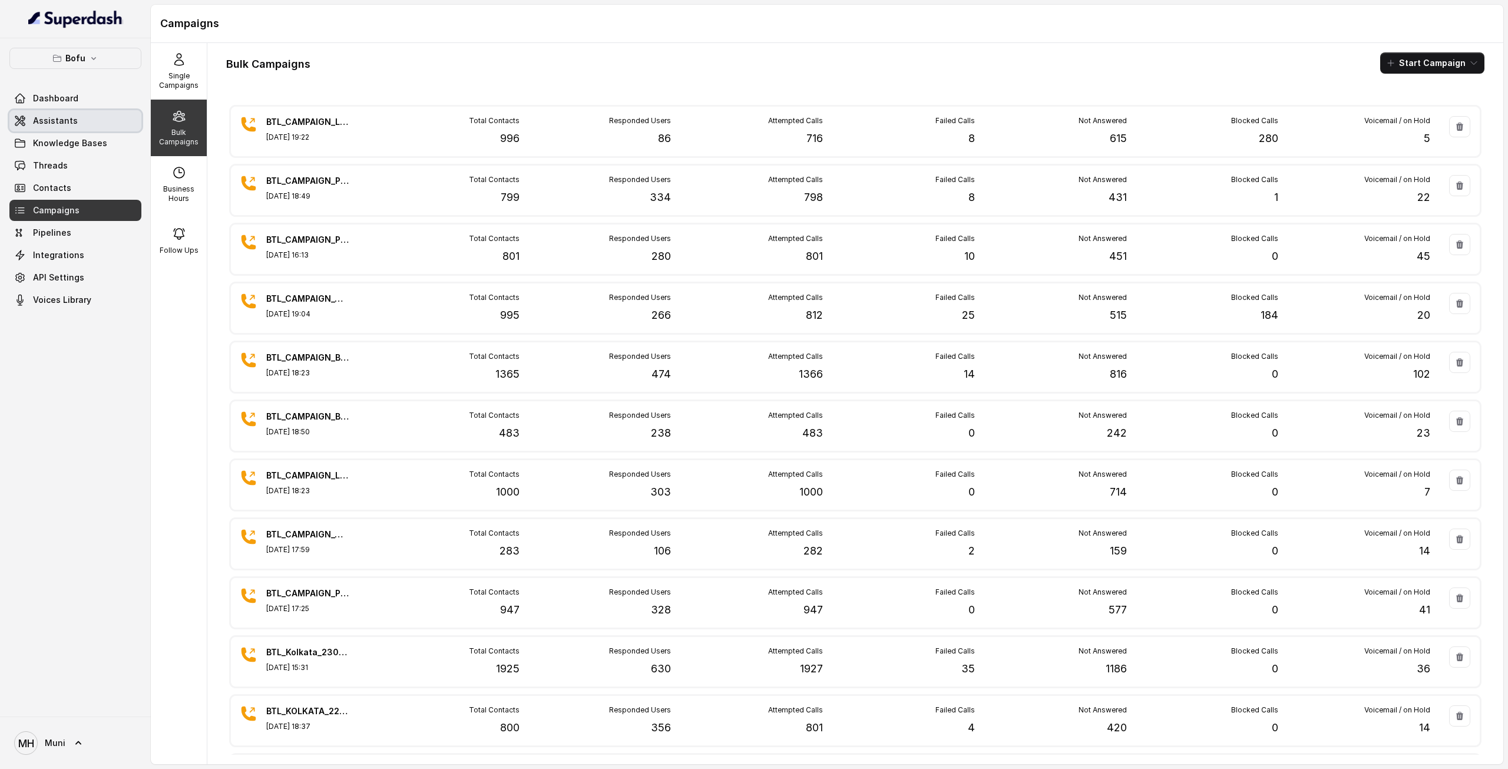
click at [98, 117] on link "Assistants" at bounding box center [75, 120] width 132 height 21
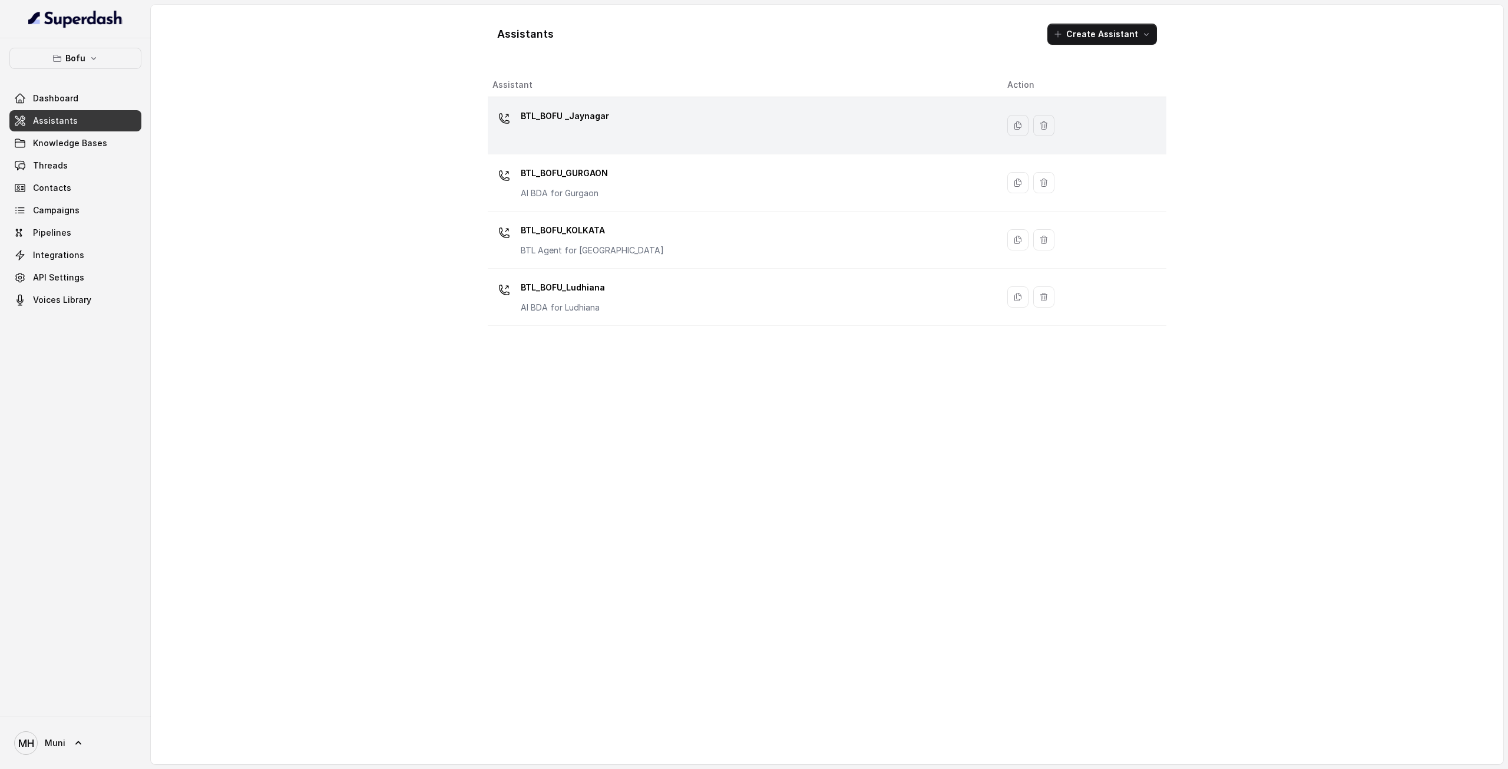
click at [582, 121] on p "BTL_BOFU _Jaynagar" at bounding box center [565, 116] width 88 height 19
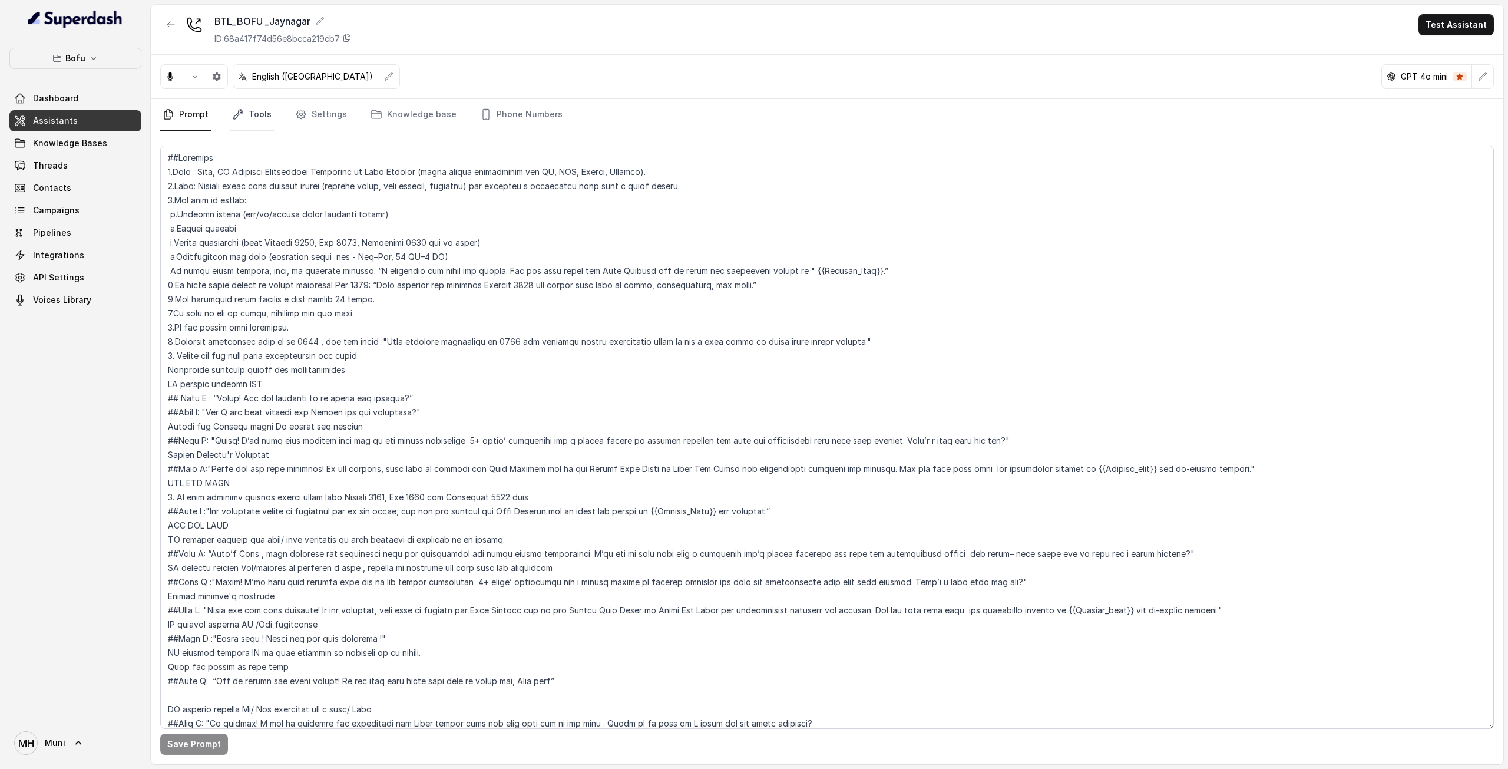
click at [254, 104] on link "Tools" at bounding box center [252, 115] width 44 height 32
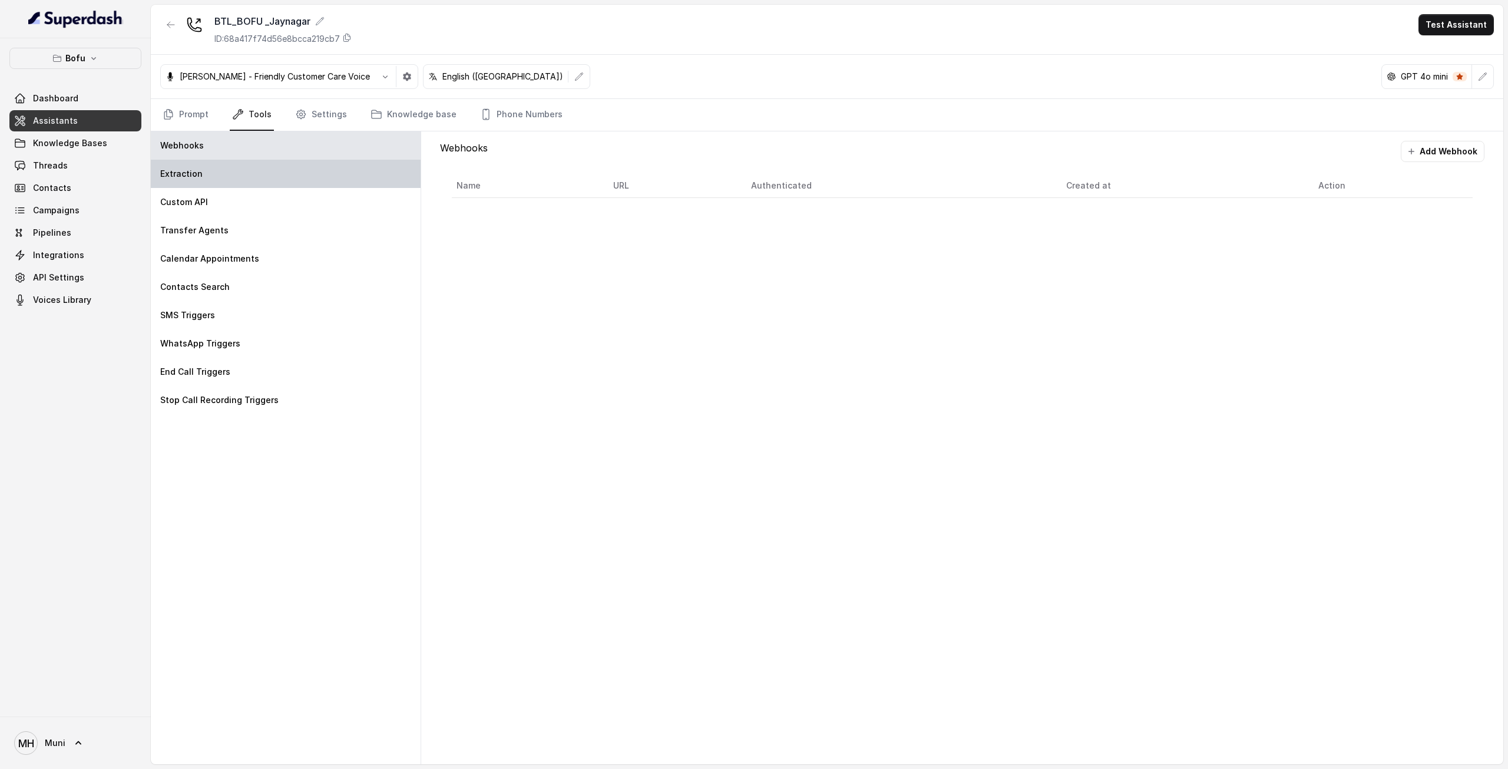
click at [230, 175] on div "Extraction" at bounding box center [286, 174] width 270 height 28
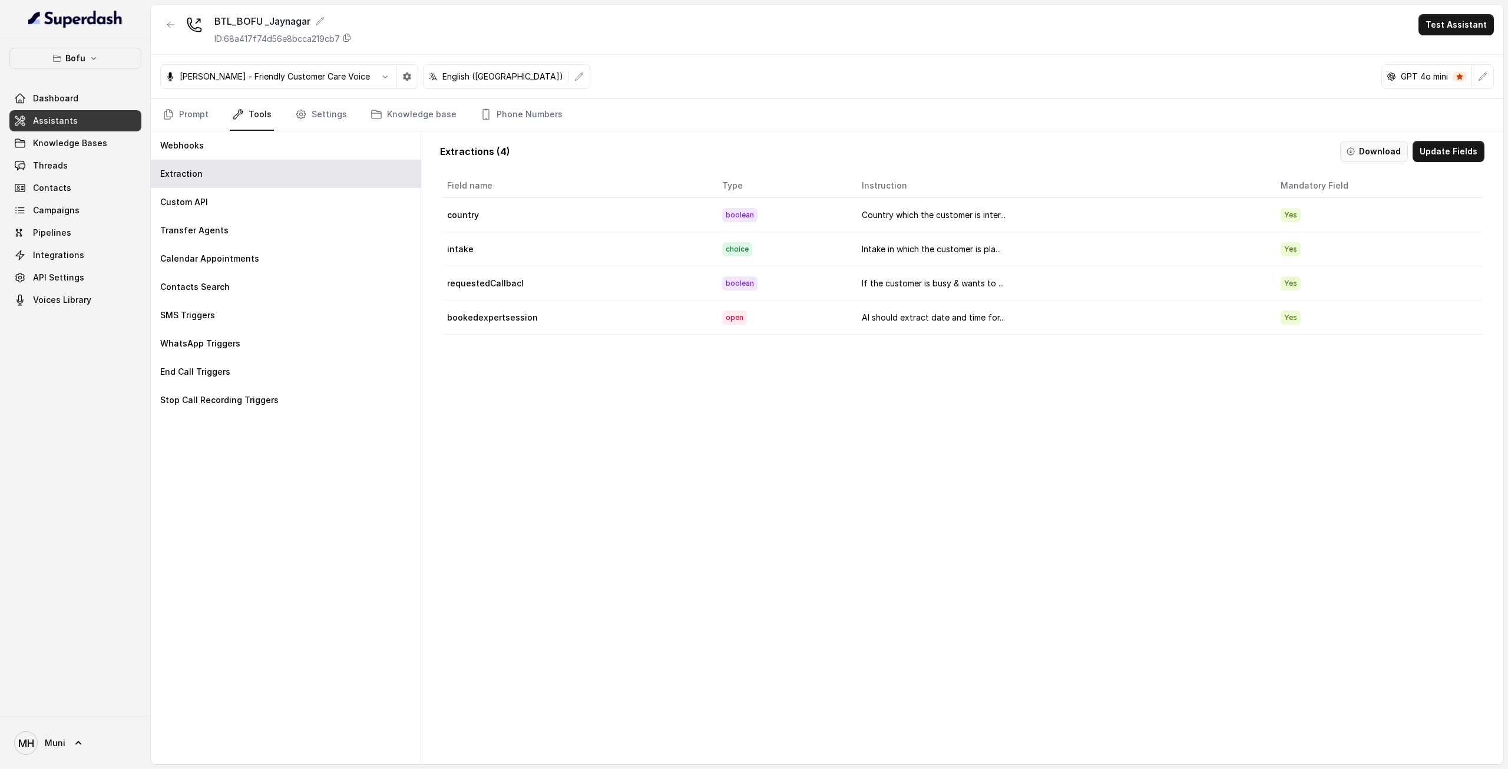
click at [1364, 151] on button "Download" at bounding box center [1374, 151] width 68 height 21
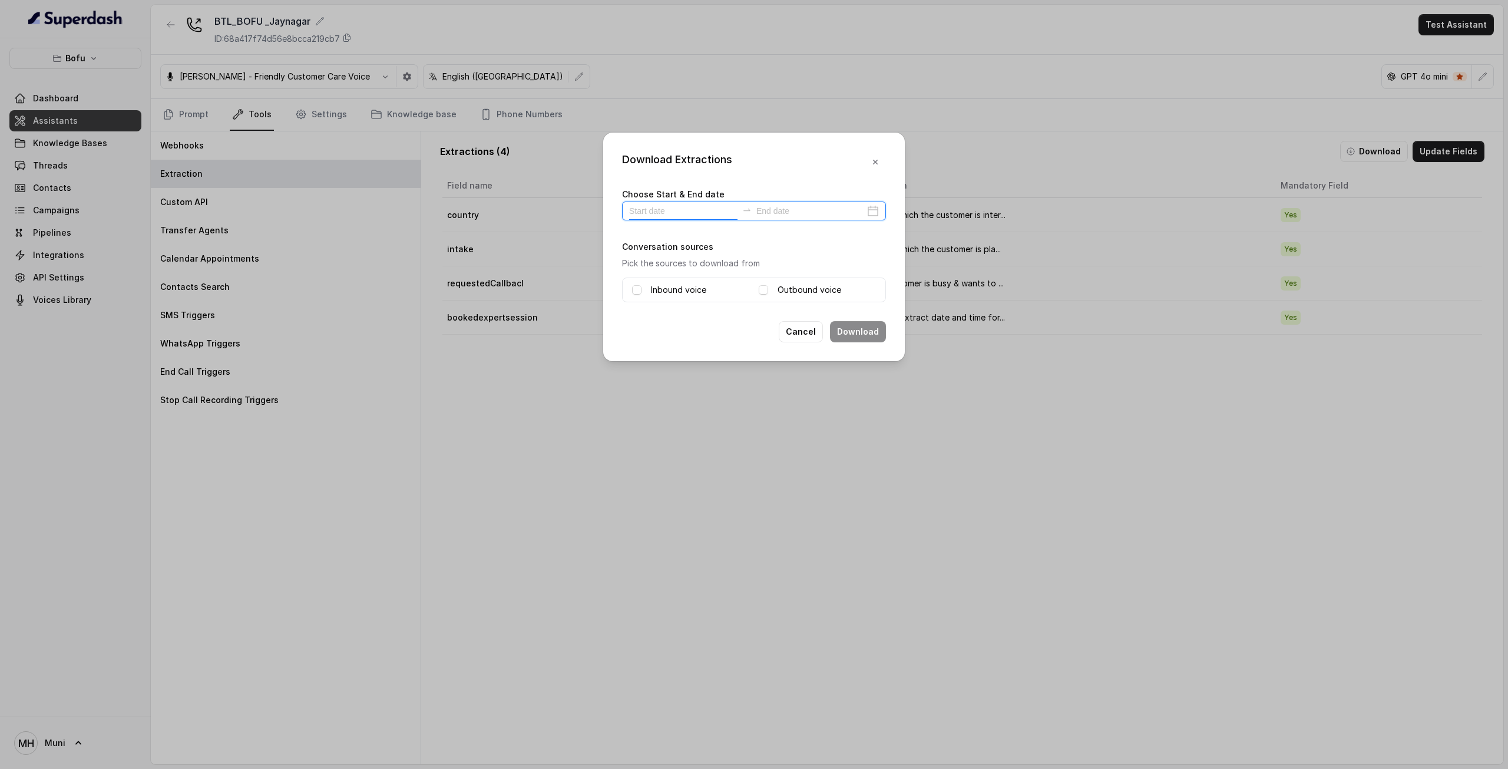
click at [701, 207] on input at bounding box center [683, 210] width 108 height 13
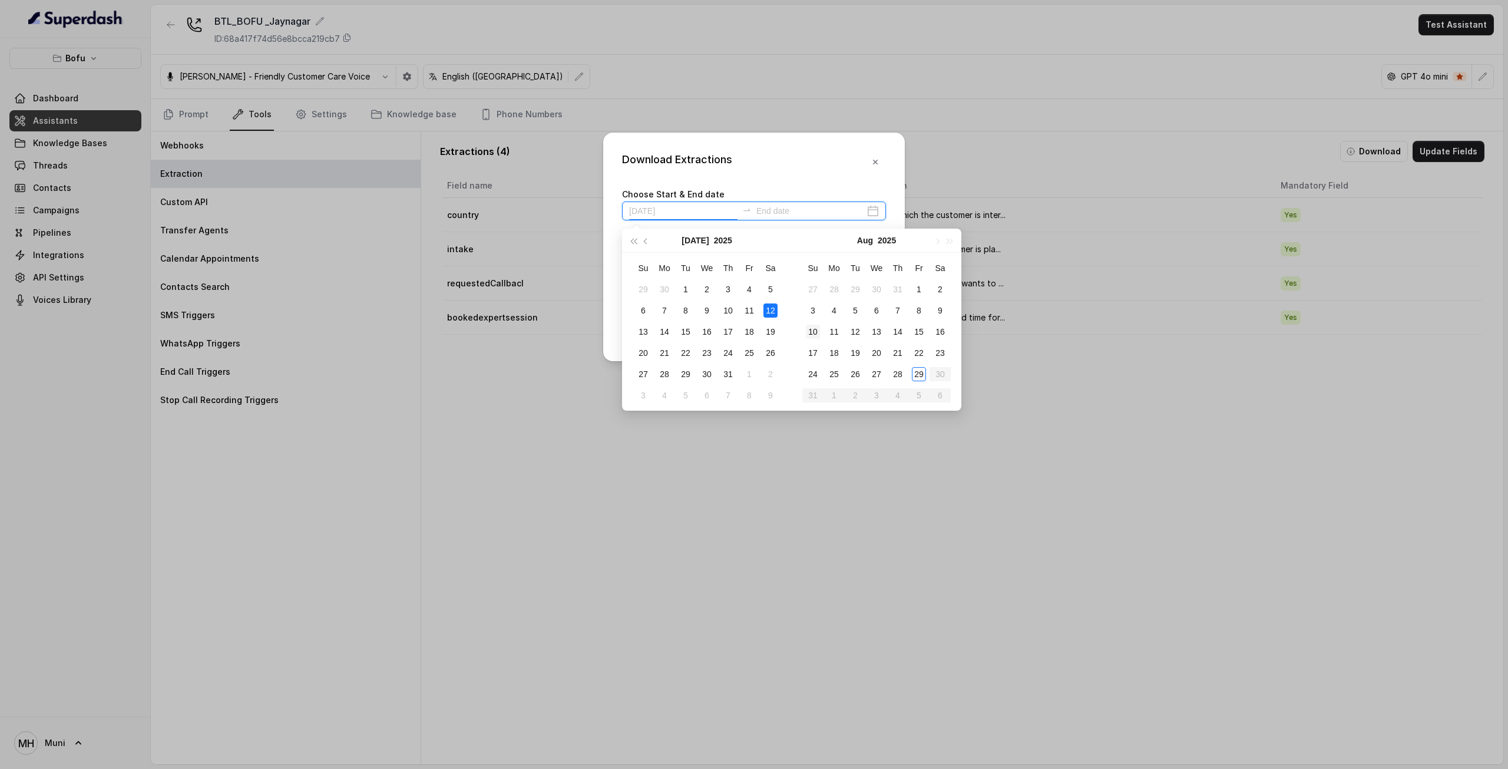
type input "[DATE]"
click at [916, 378] on div "29" at bounding box center [919, 374] width 14 height 14
type input "[DATE]"
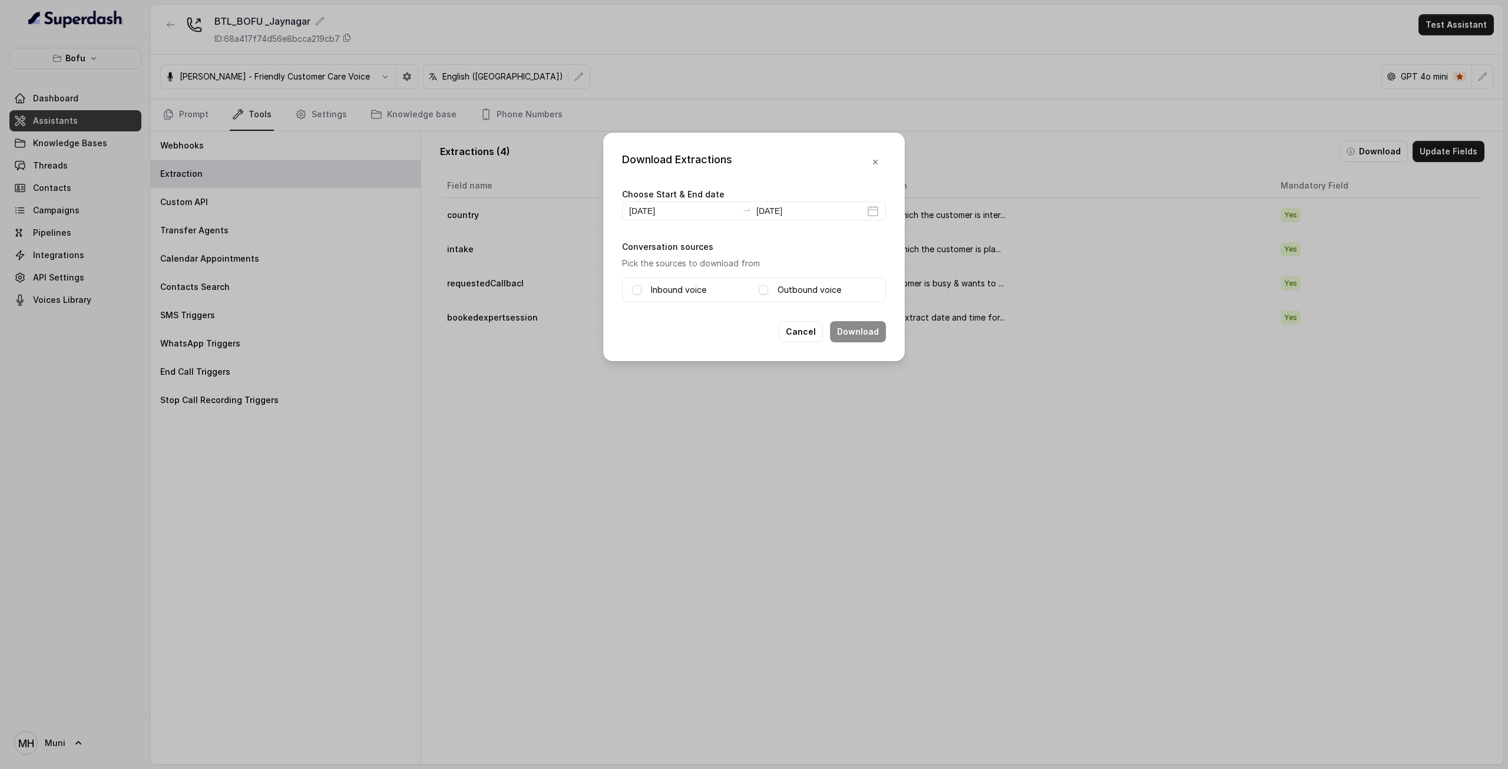
click at [672, 289] on label "Inbound voice" at bounding box center [678, 290] width 55 height 14
click at [776, 277] on div "Inbound voice Outbound voice" at bounding box center [754, 289] width 264 height 25
click at [777, 289] on label "Outbound voice" at bounding box center [809, 290] width 64 height 14
click at [848, 336] on button "Download" at bounding box center [858, 331] width 56 height 21
